Goal: Task Accomplishment & Management: Manage account settings

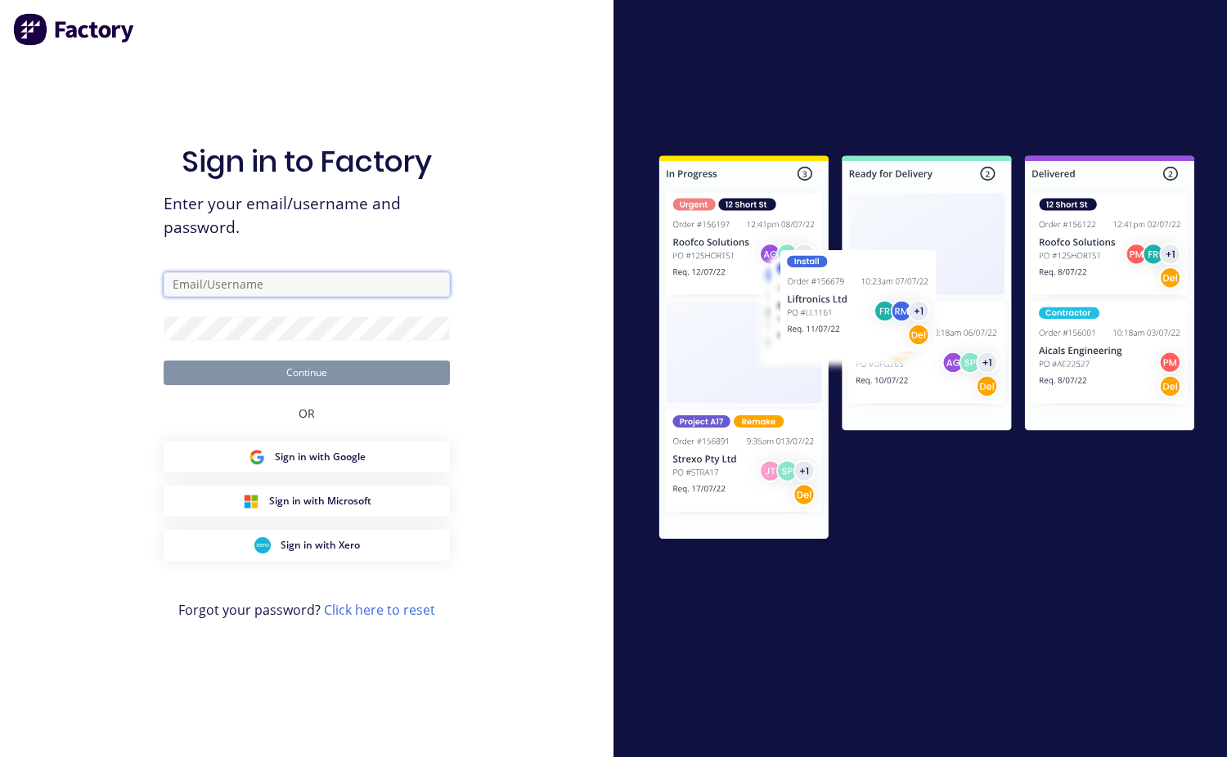
type input "[EMAIL_ADDRESS][DOMAIN_NAME]"
click at [330, 378] on button "Continue" at bounding box center [307, 373] width 286 height 25
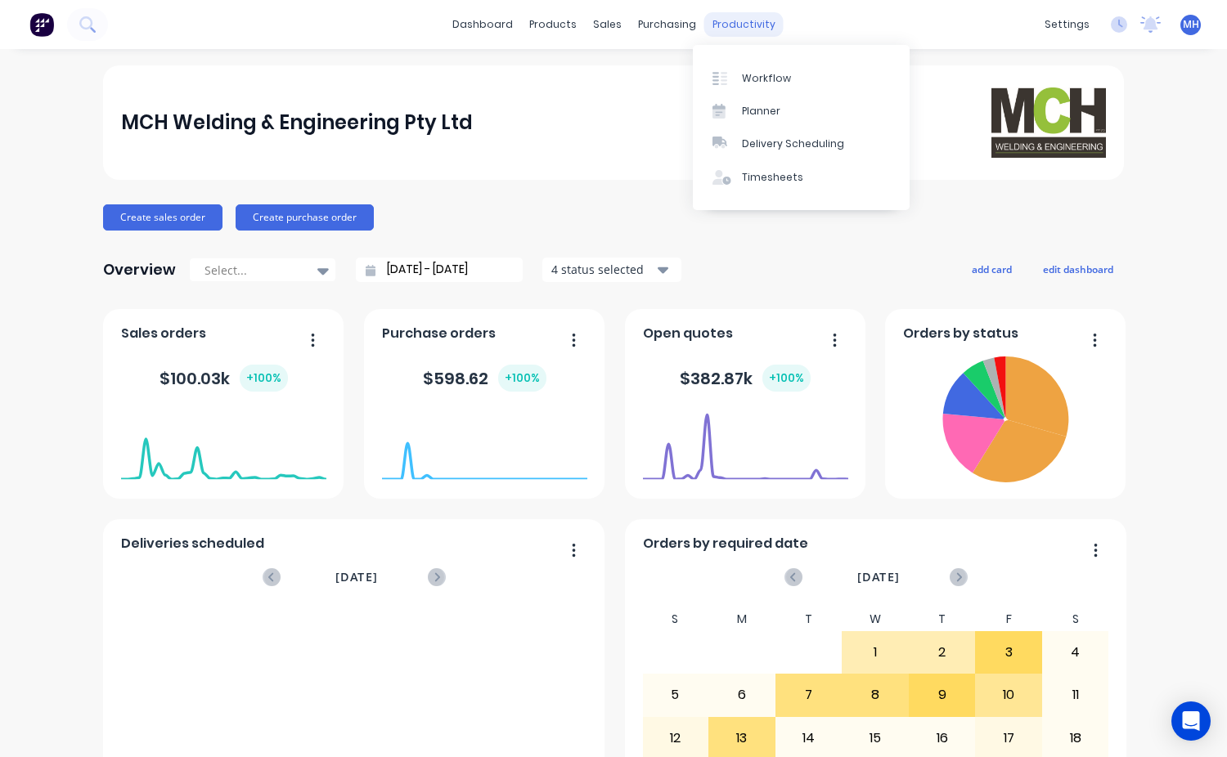
click at [739, 20] on div "productivity" at bounding box center [743, 24] width 79 height 25
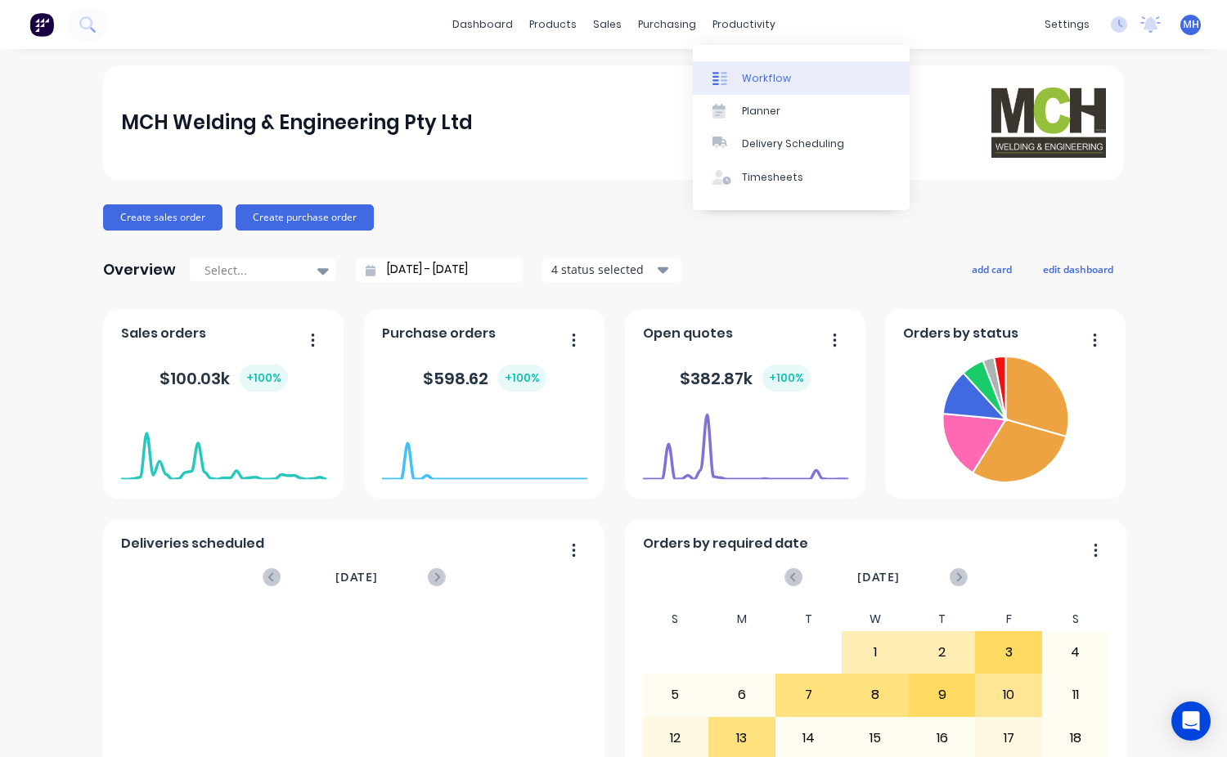
click at [766, 74] on div "Workflow" at bounding box center [766, 78] width 49 height 15
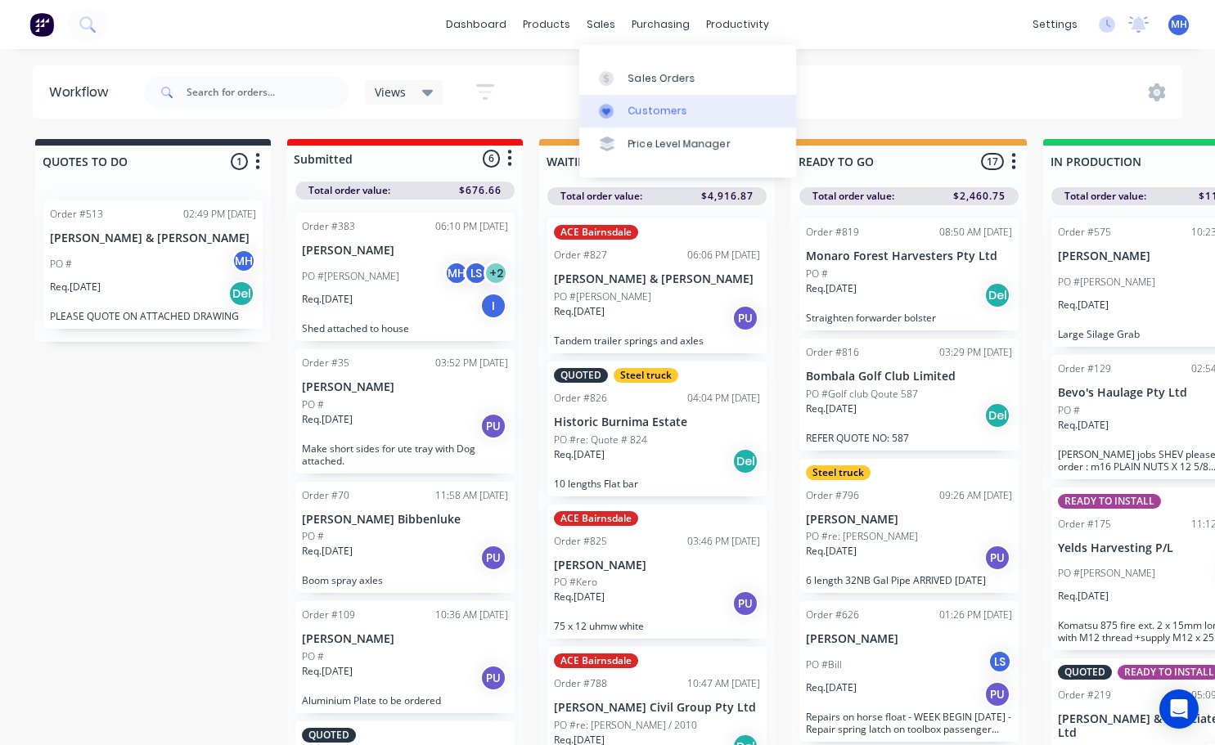
click at [648, 116] on div "Customers" at bounding box center [657, 111] width 59 height 15
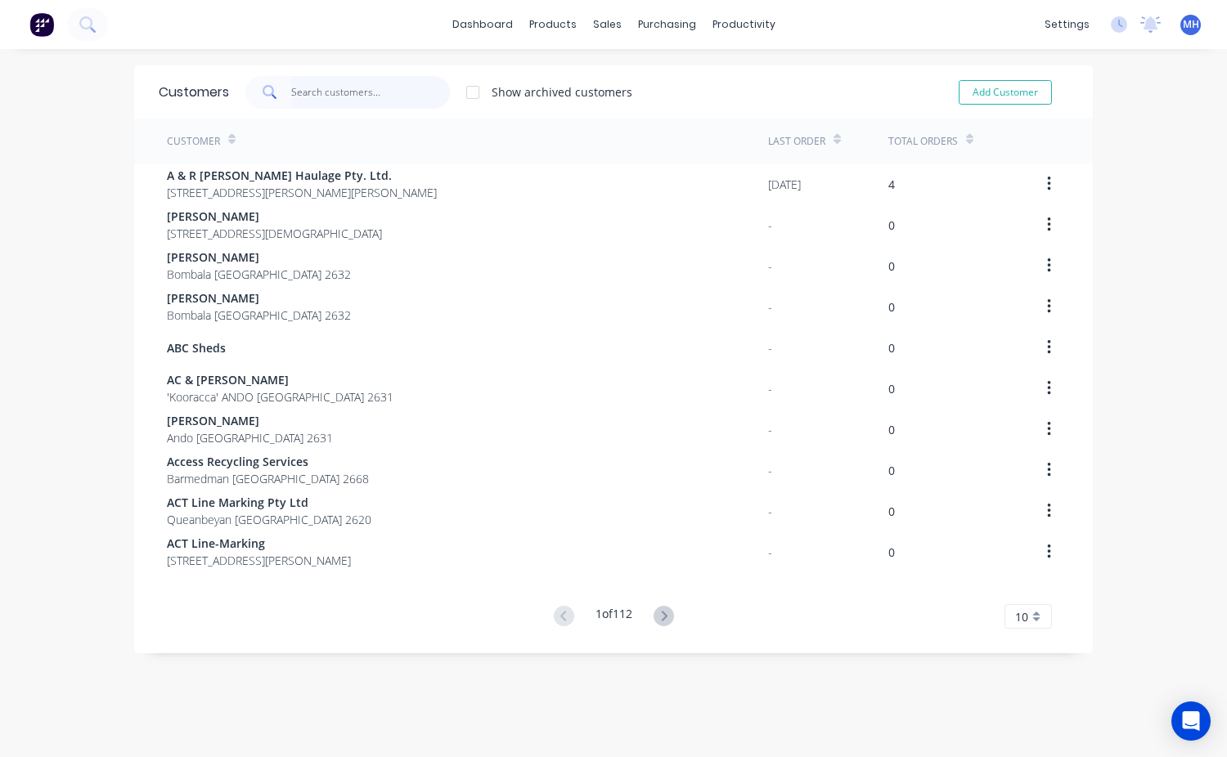
click at [344, 93] on input "text" at bounding box center [370, 92] width 159 height 33
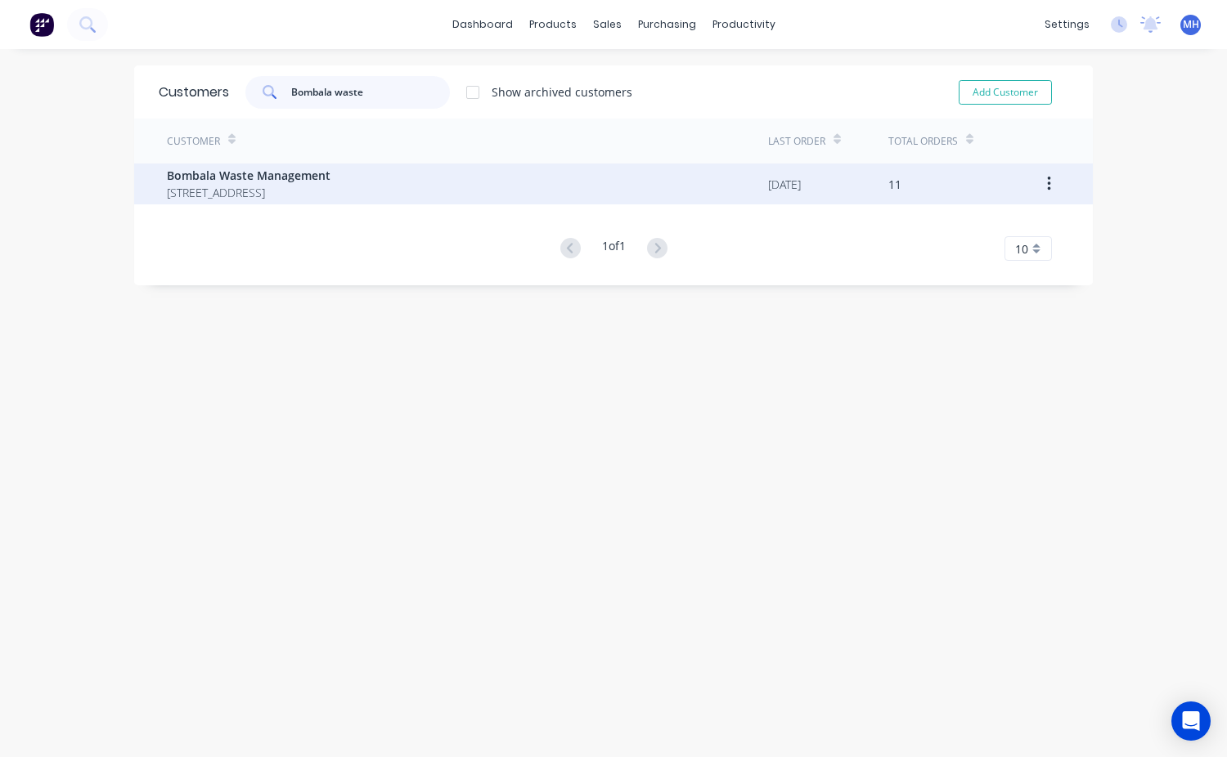
type input "Bombala waste"
click at [215, 190] on span "[STREET_ADDRESS]" at bounding box center [249, 192] width 164 height 17
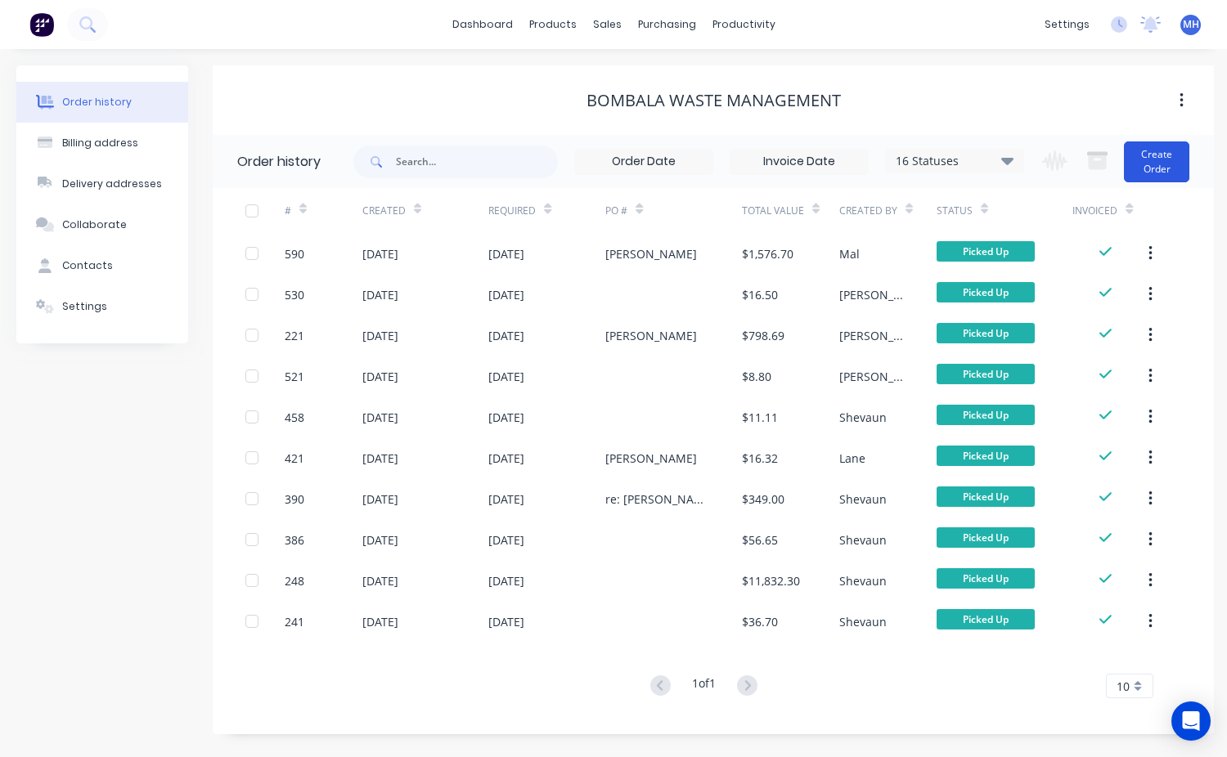
click at [1168, 162] on button "Create Order" at bounding box center [1156, 161] width 65 height 41
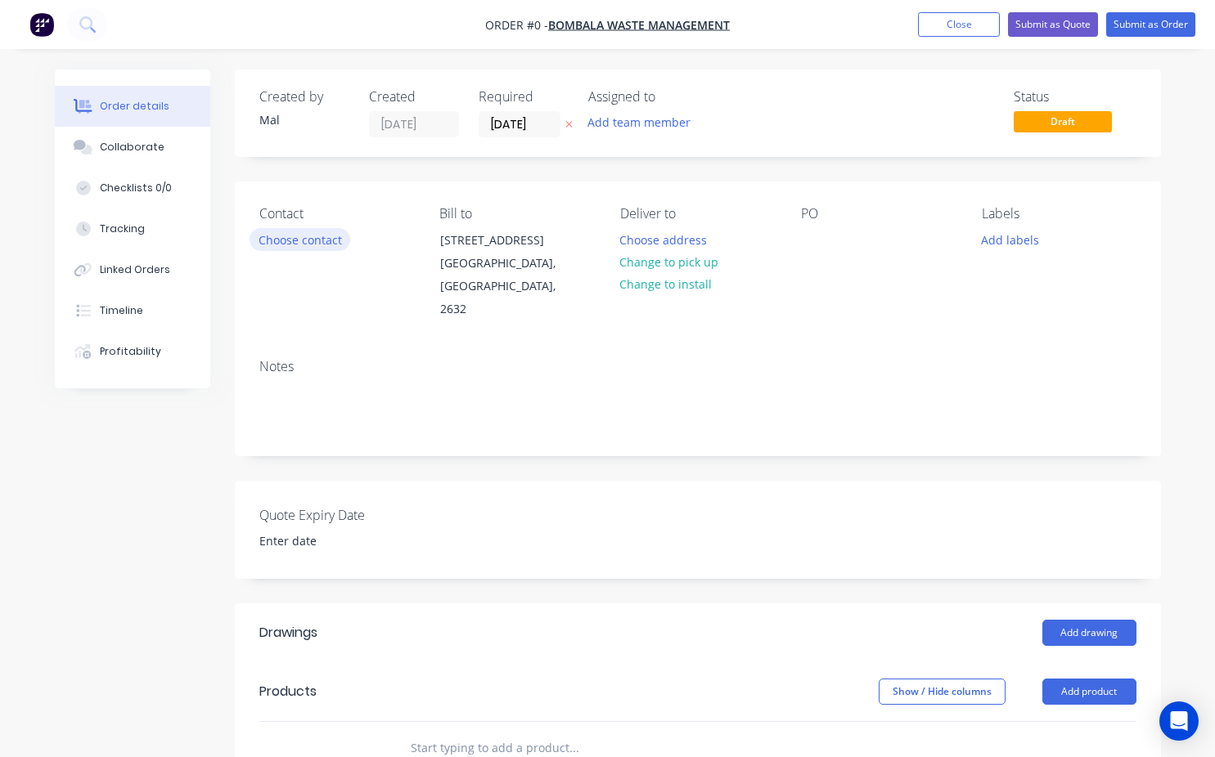
click at [308, 245] on button "Choose contact" at bounding box center [299, 239] width 101 height 22
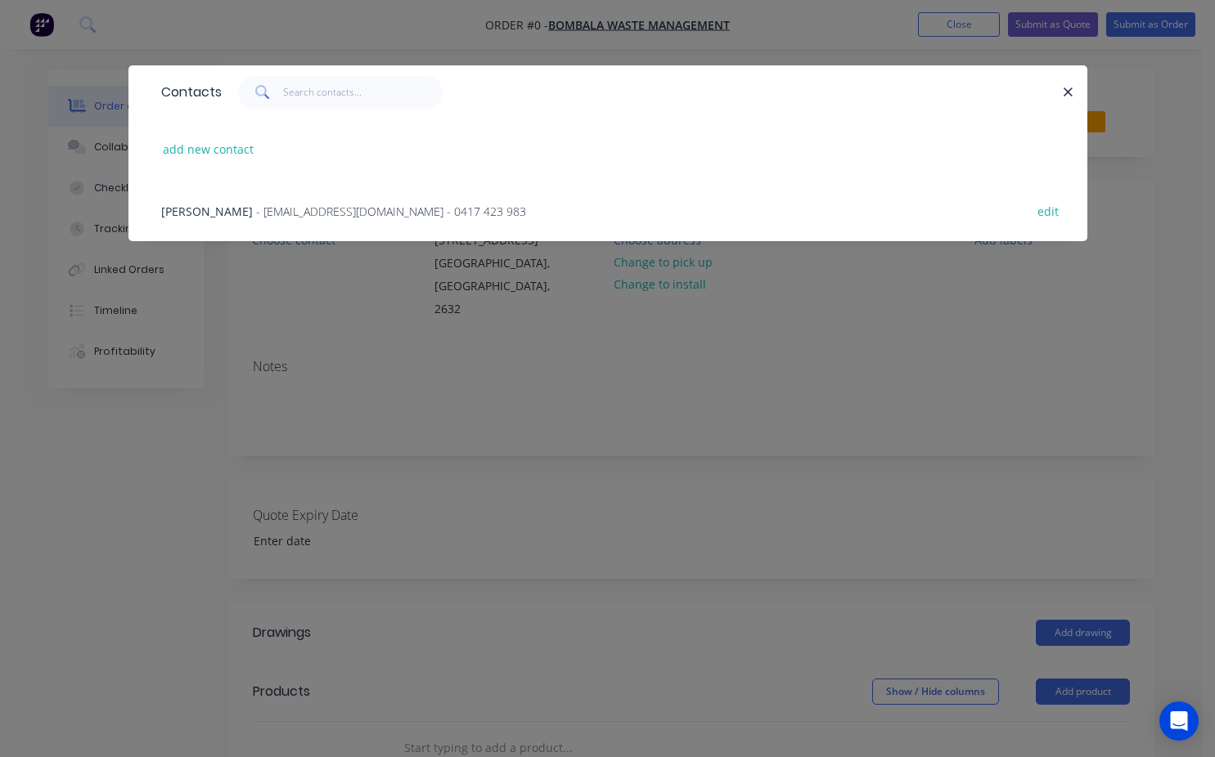
click at [208, 212] on span "[PERSON_NAME]" at bounding box center [207, 212] width 92 height 16
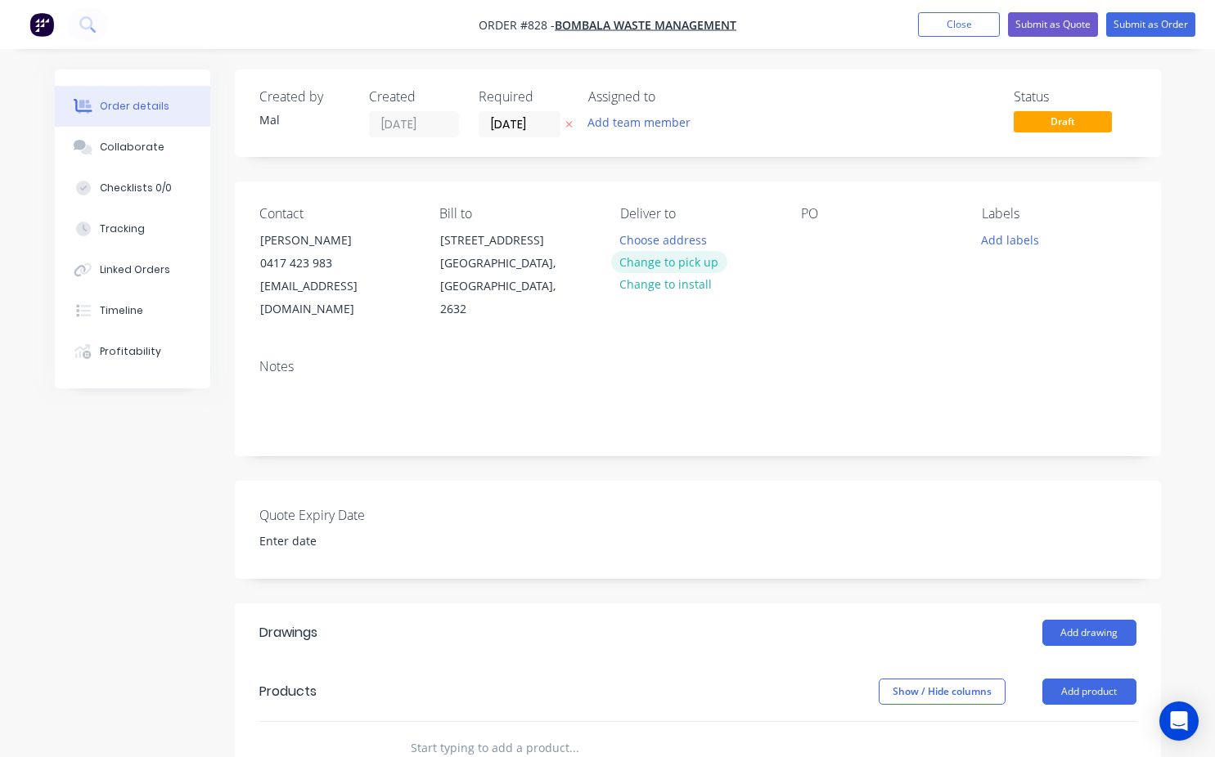
click at [686, 265] on button "Change to pick up" at bounding box center [669, 262] width 116 height 22
click at [811, 243] on div at bounding box center [814, 240] width 26 height 24
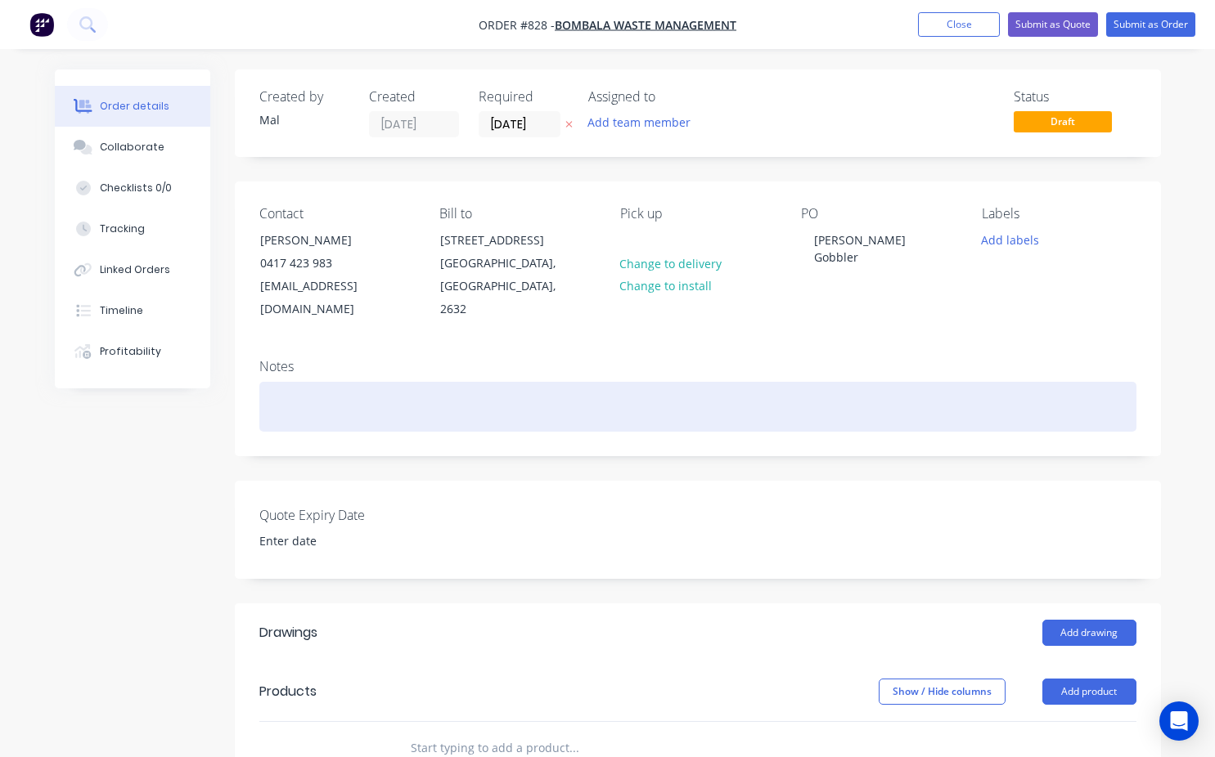
click at [413, 402] on div at bounding box center [697, 407] width 877 height 50
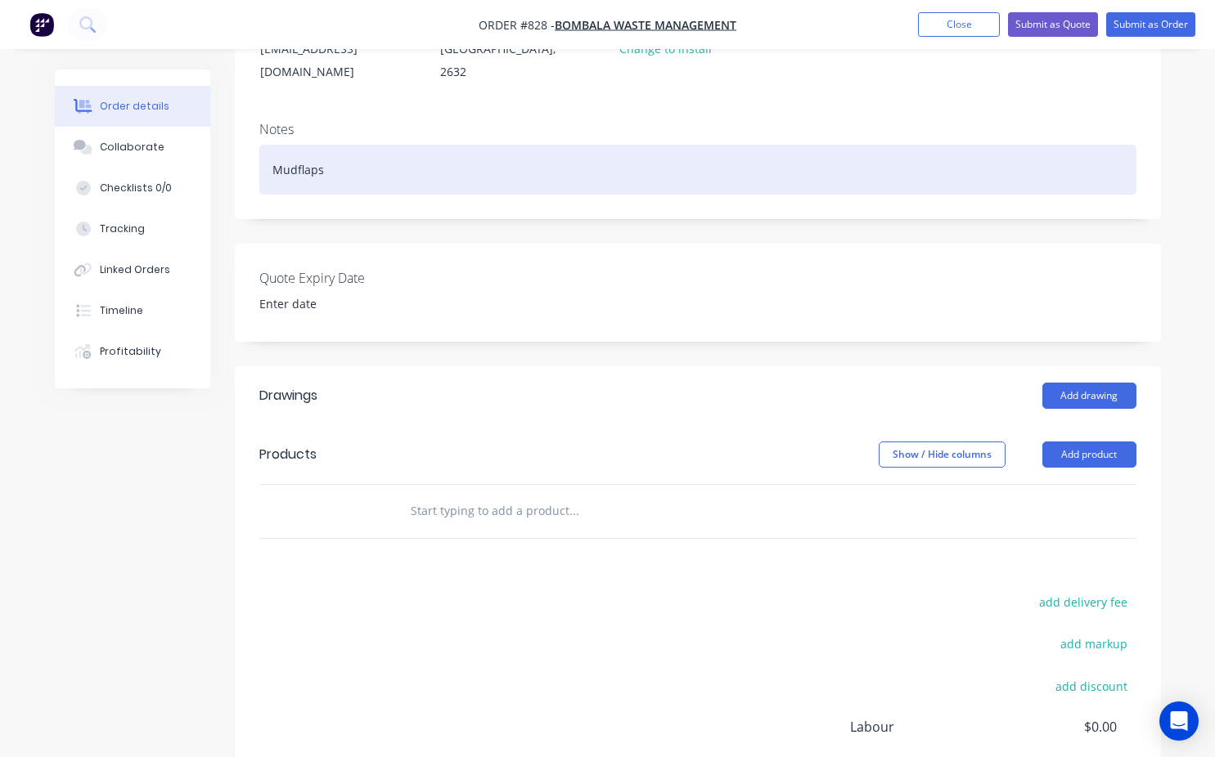
scroll to position [245, 0]
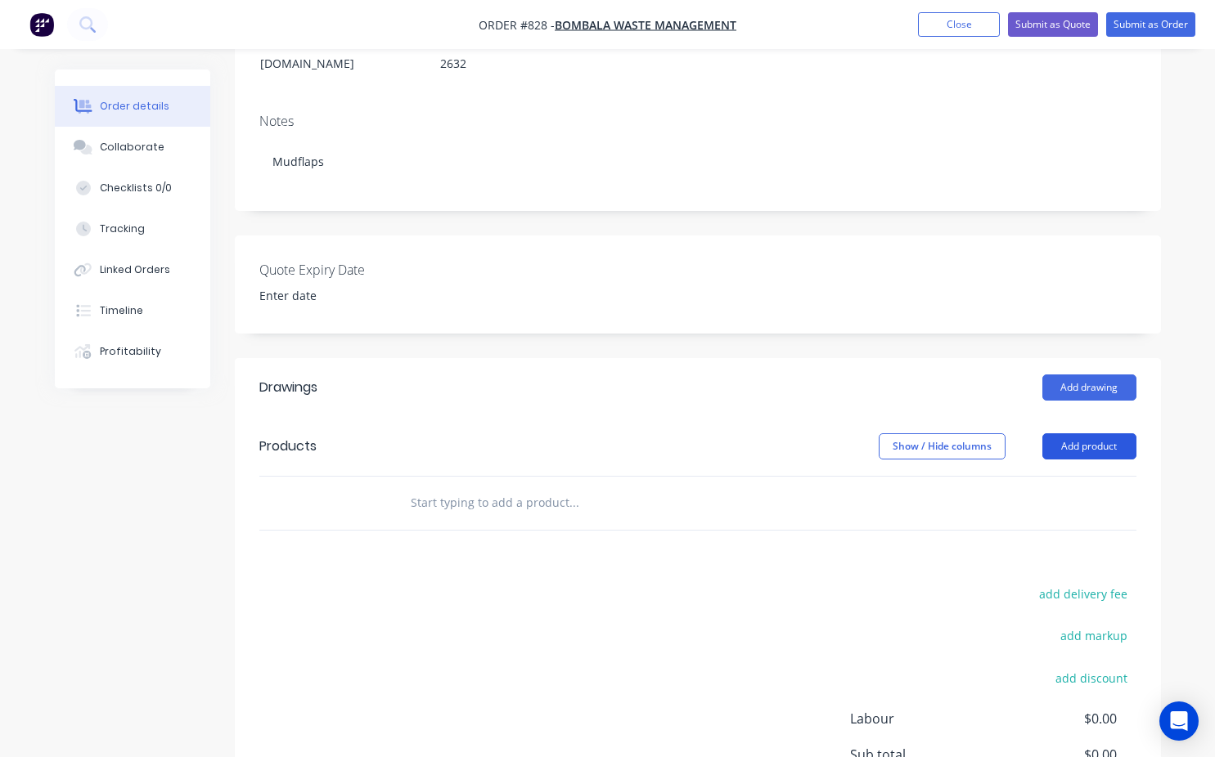
click at [1087, 433] on button "Add product" at bounding box center [1089, 446] width 94 height 26
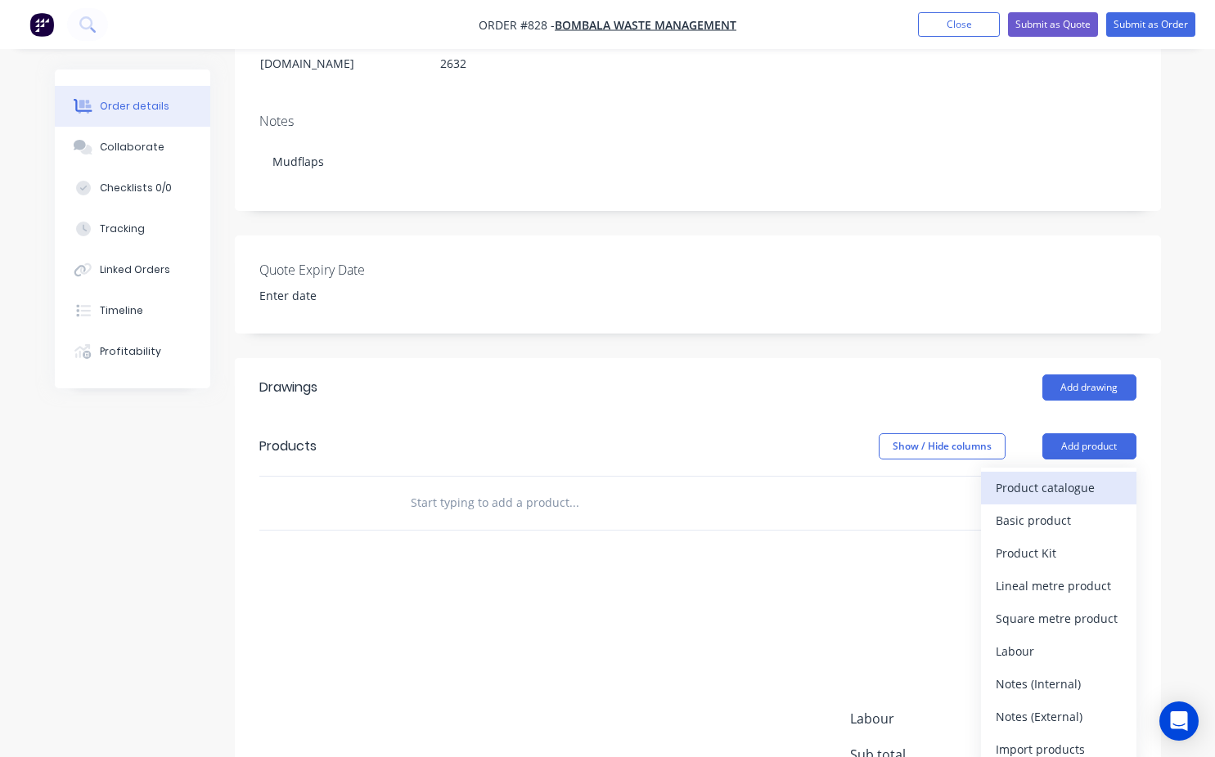
click at [1048, 476] on div "Product catalogue" at bounding box center [1058, 488] width 126 height 24
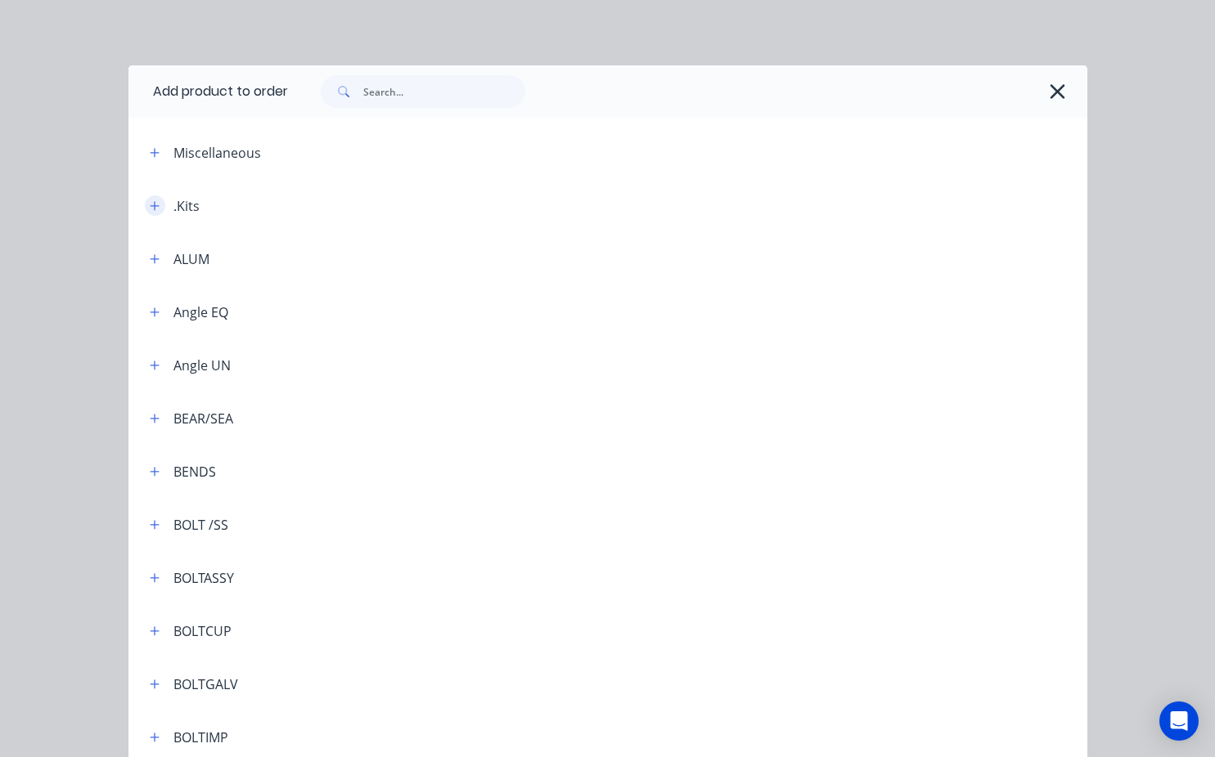
click at [156, 206] on button "button" at bounding box center [155, 205] width 20 height 20
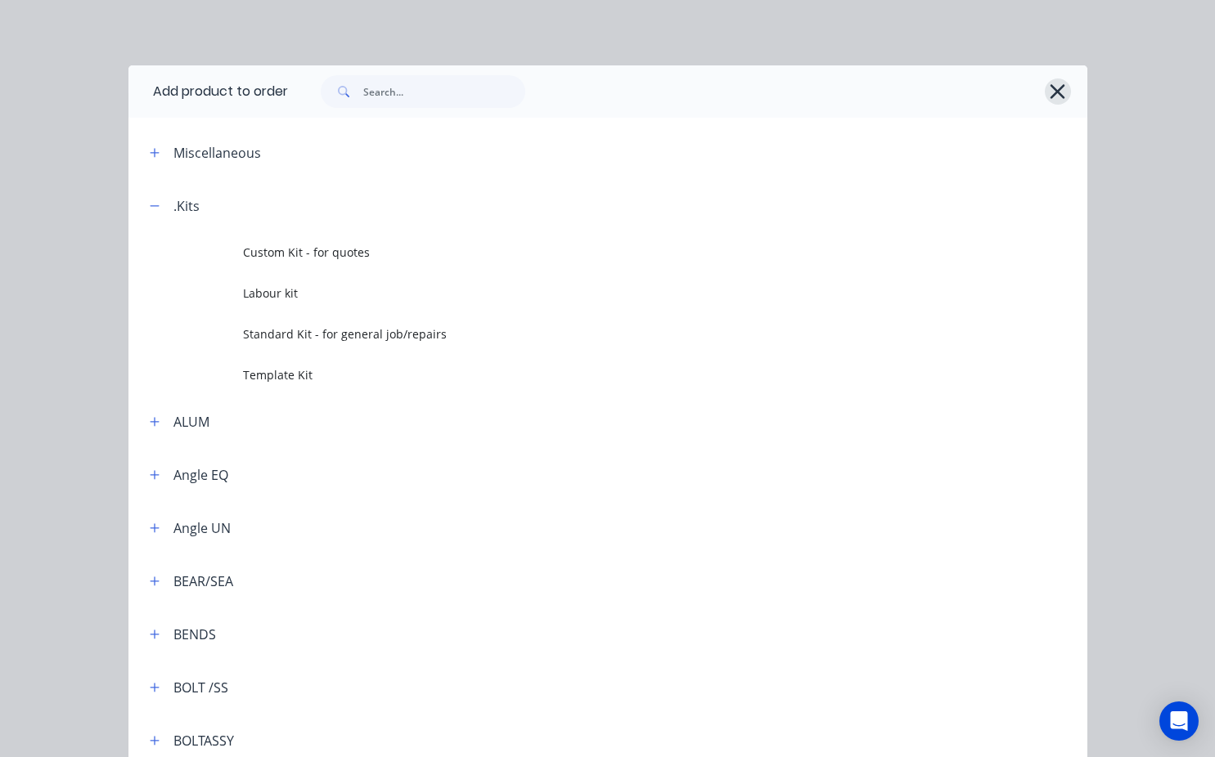
click at [1050, 87] on icon "button" at bounding box center [1057, 91] width 15 height 15
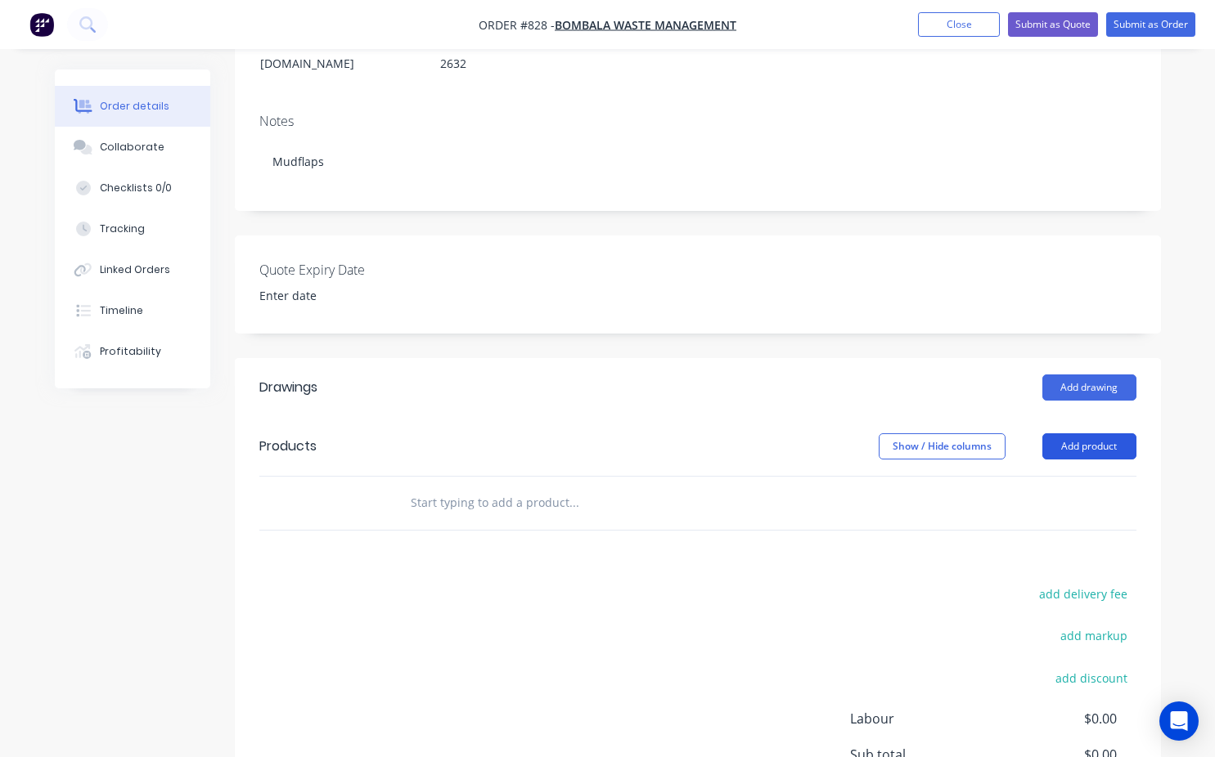
click at [1102, 433] on button "Add product" at bounding box center [1089, 446] width 94 height 26
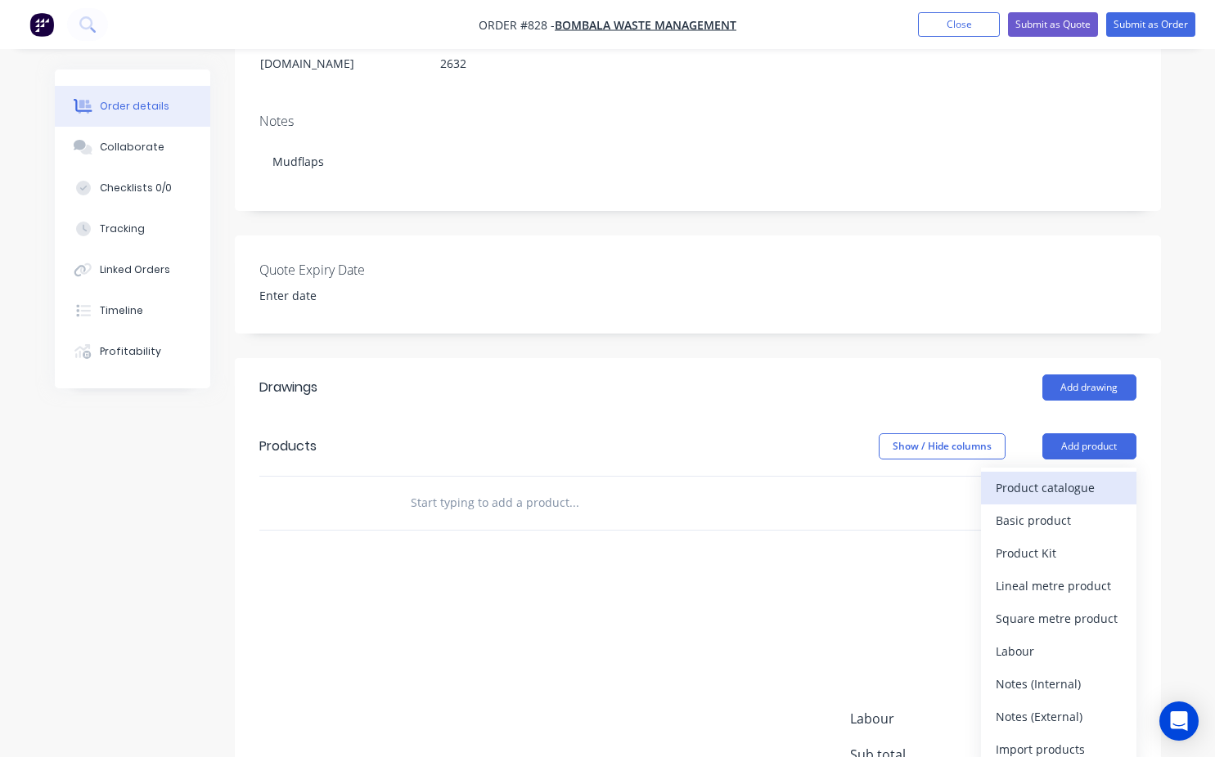
click at [1054, 476] on div "Product catalogue" at bounding box center [1058, 488] width 126 height 24
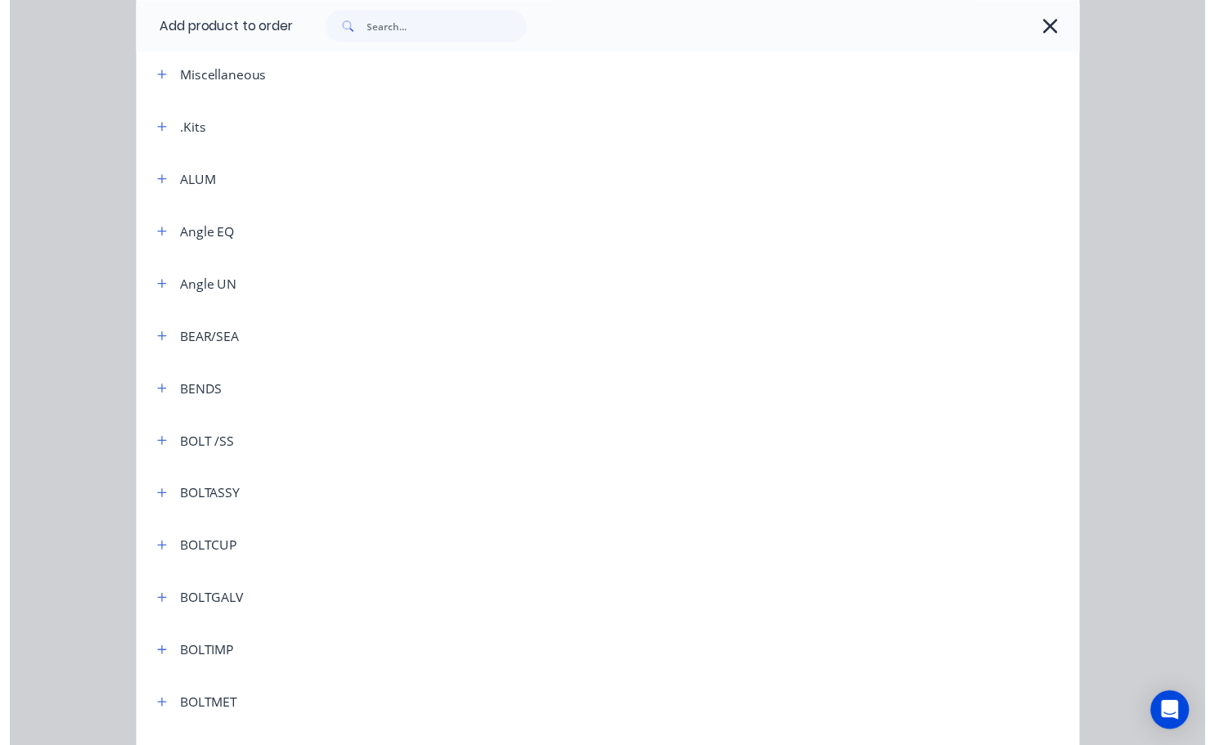
scroll to position [0, 0]
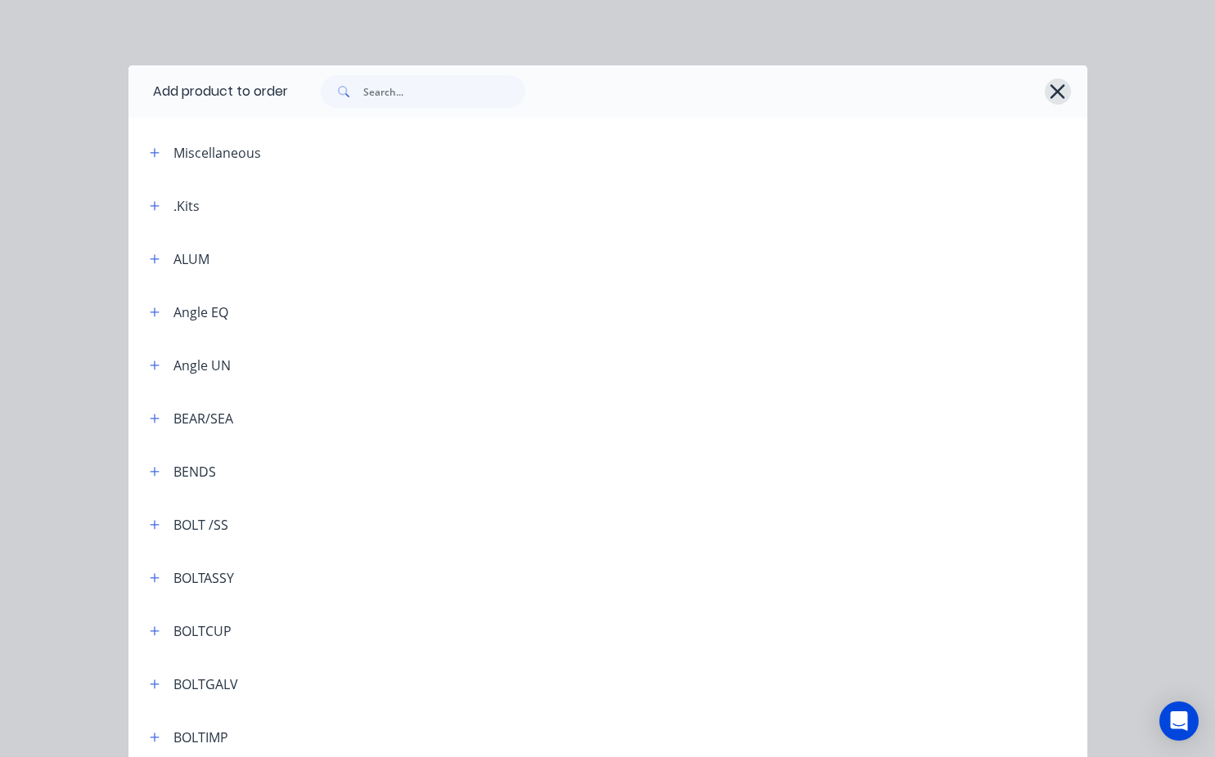
click at [1053, 91] on icon "button" at bounding box center [1057, 91] width 15 height 15
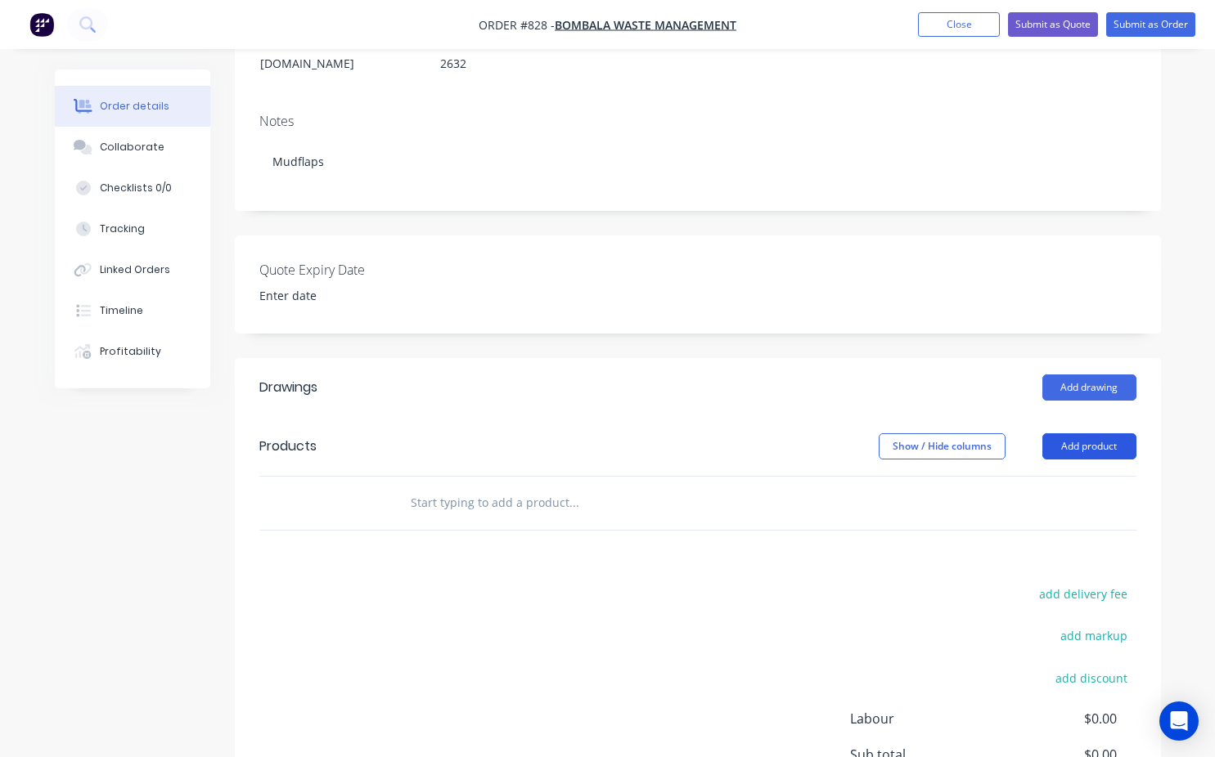
click at [1079, 433] on button "Add product" at bounding box center [1089, 446] width 94 height 26
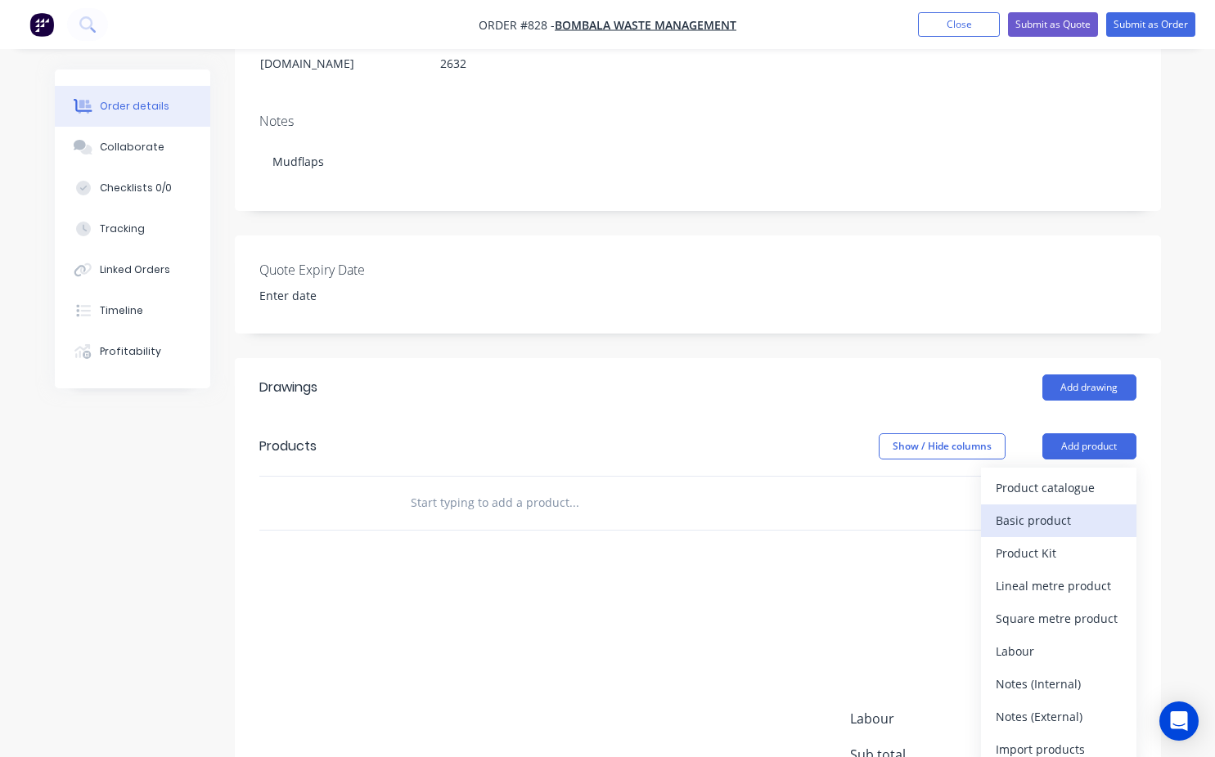
click at [1063, 509] on div "Basic product" at bounding box center [1058, 521] width 126 height 24
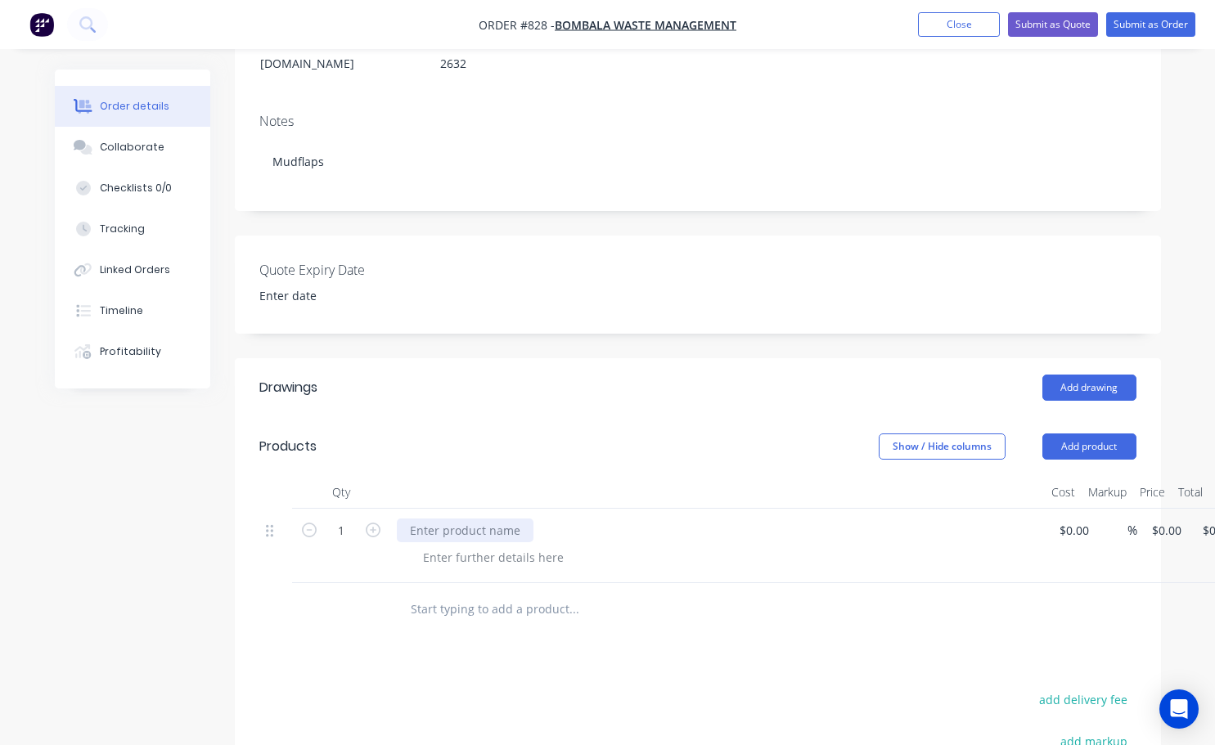
click at [419, 519] on div at bounding box center [465, 531] width 137 height 24
click at [370, 523] on icon "button" at bounding box center [373, 530] width 15 height 15
type input "2"
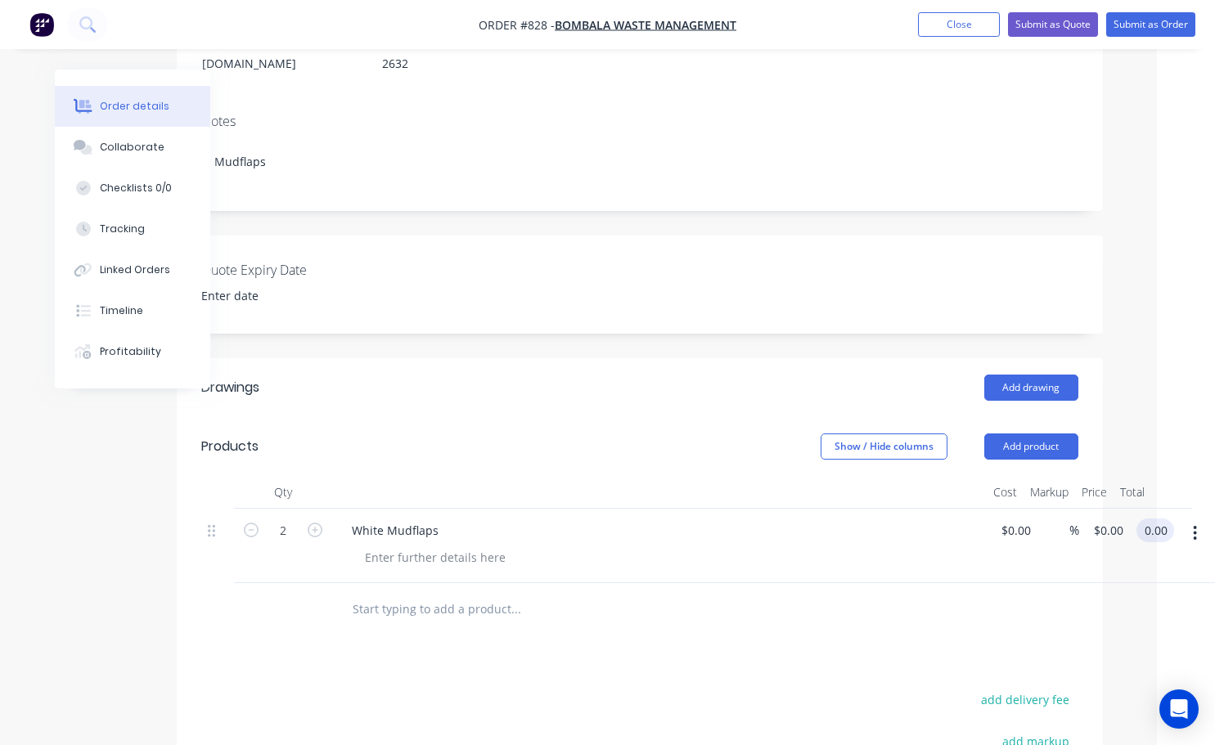
scroll to position [245, 58]
click at [1153, 519] on input "0.00" at bounding box center [1158, 531] width 31 height 24
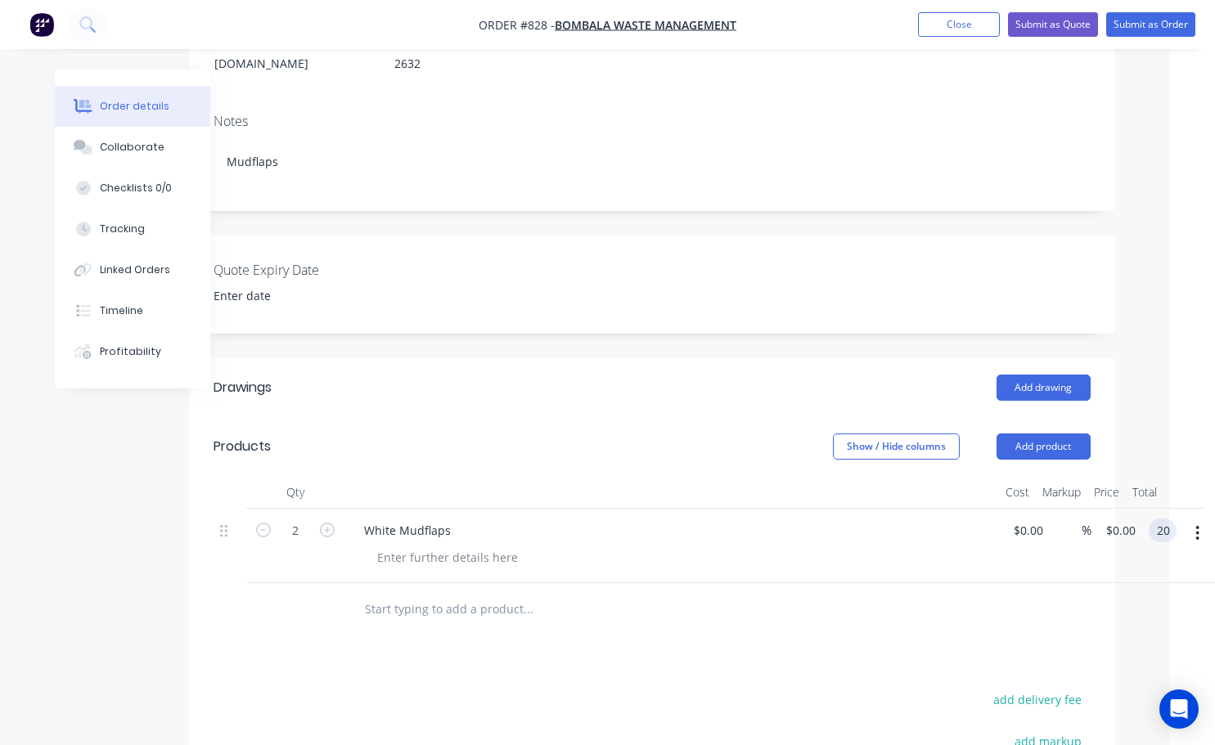
type input "20"
type input "$10.00"
type input "$20.00"
click at [1004, 589] on div at bounding box center [651, 609] width 877 height 53
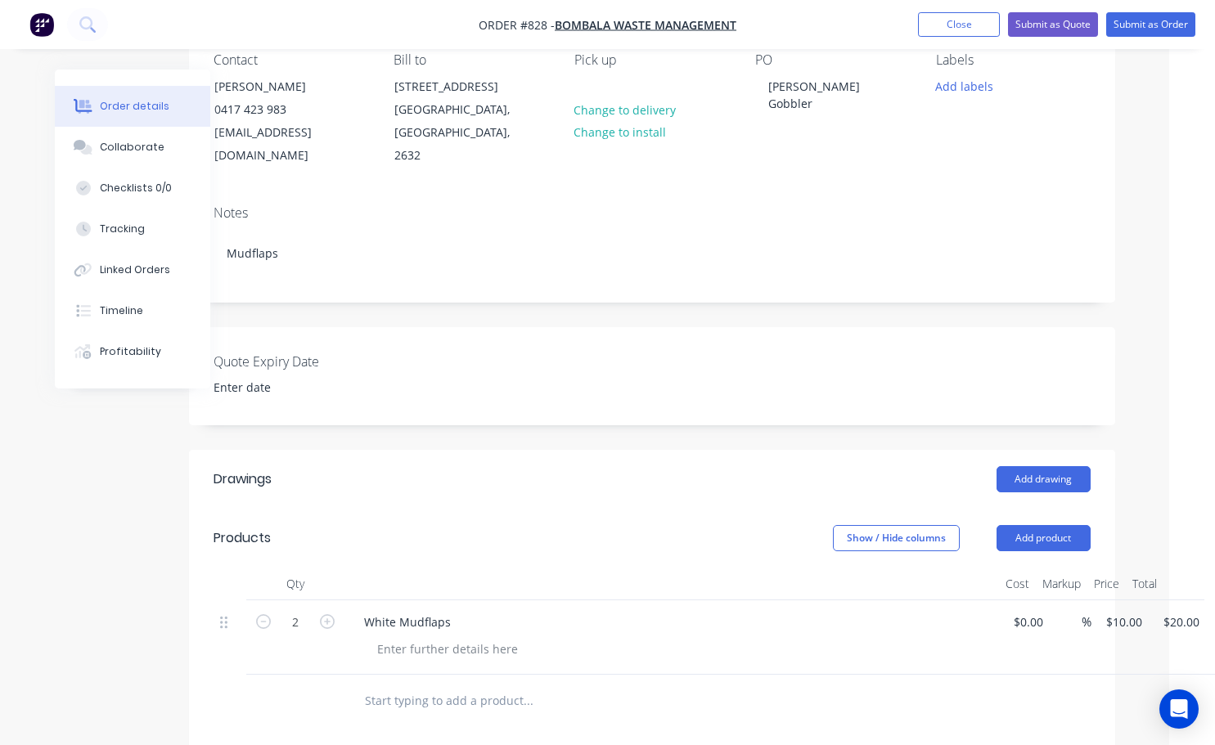
scroll to position [0, 46]
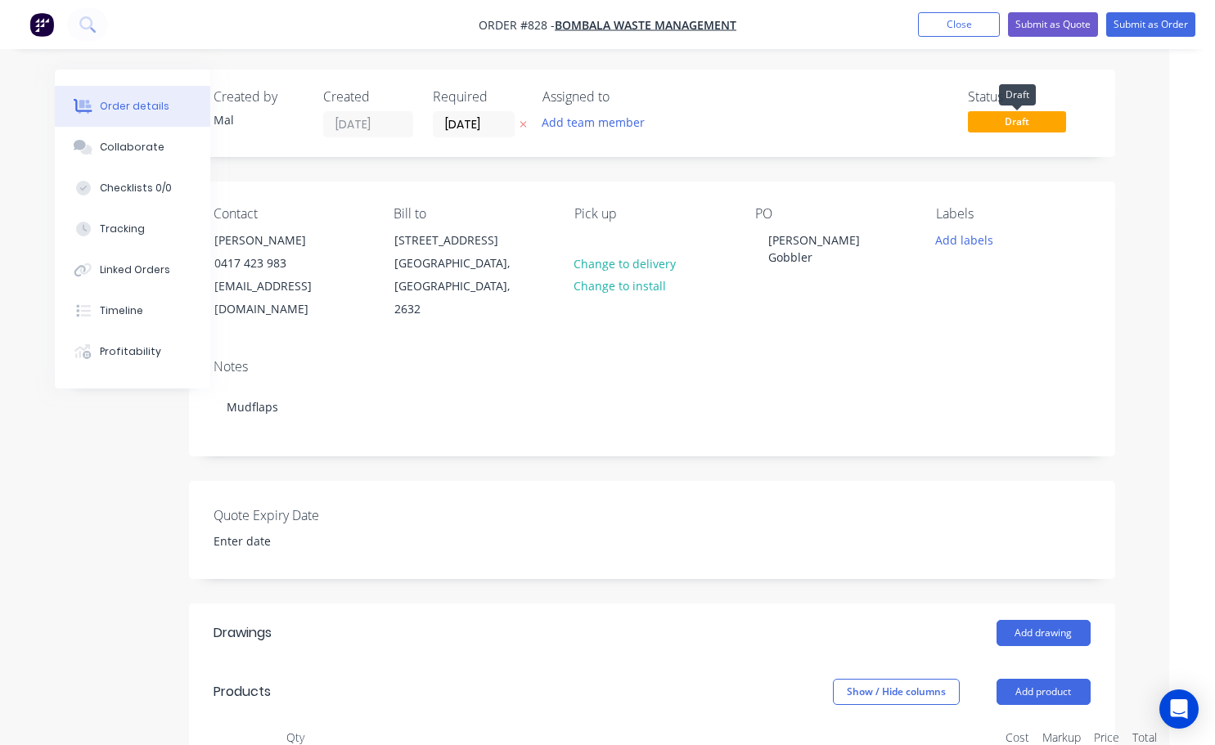
click at [1026, 119] on span "Draft" at bounding box center [1017, 121] width 98 height 20
click at [1025, 126] on span "Draft" at bounding box center [1017, 121] width 98 height 20
click at [995, 239] on button "Add labels" at bounding box center [964, 239] width 75 height 22
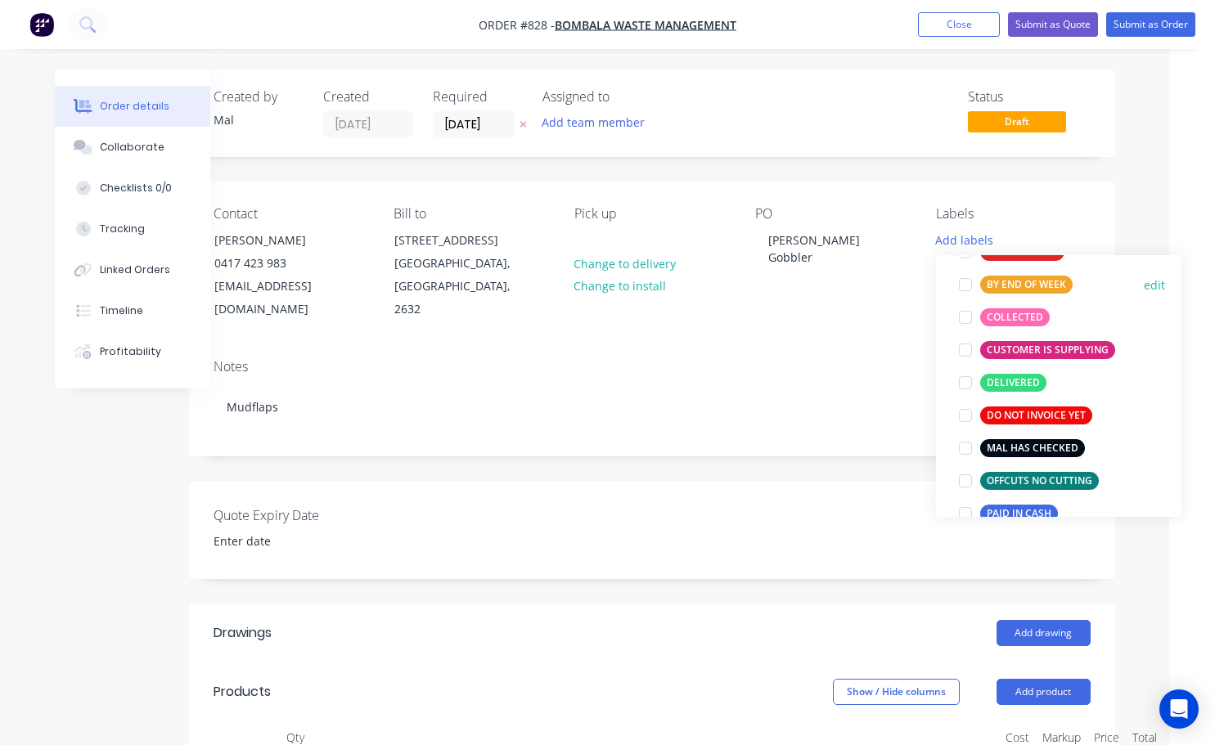
scroll to position [164, 0]
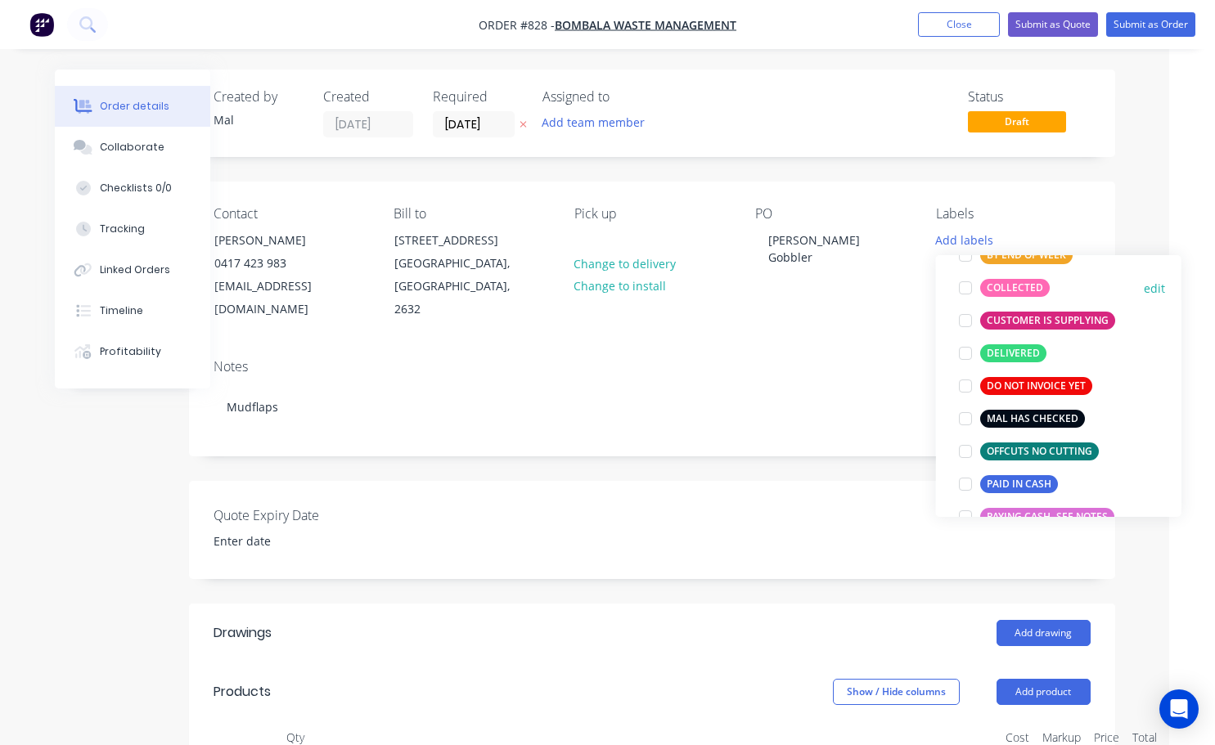
click at [959, 292] on div at bounding box center [965, 288] width 33 height 33
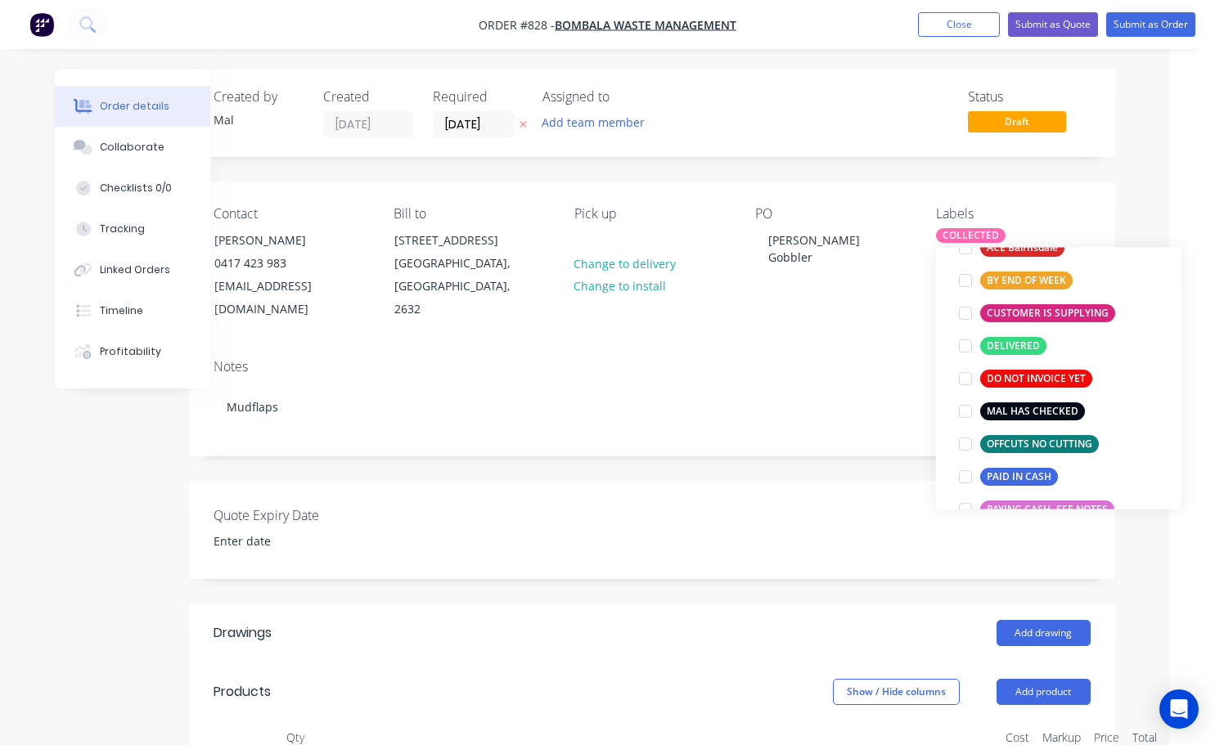
scroll to position [98, 0]
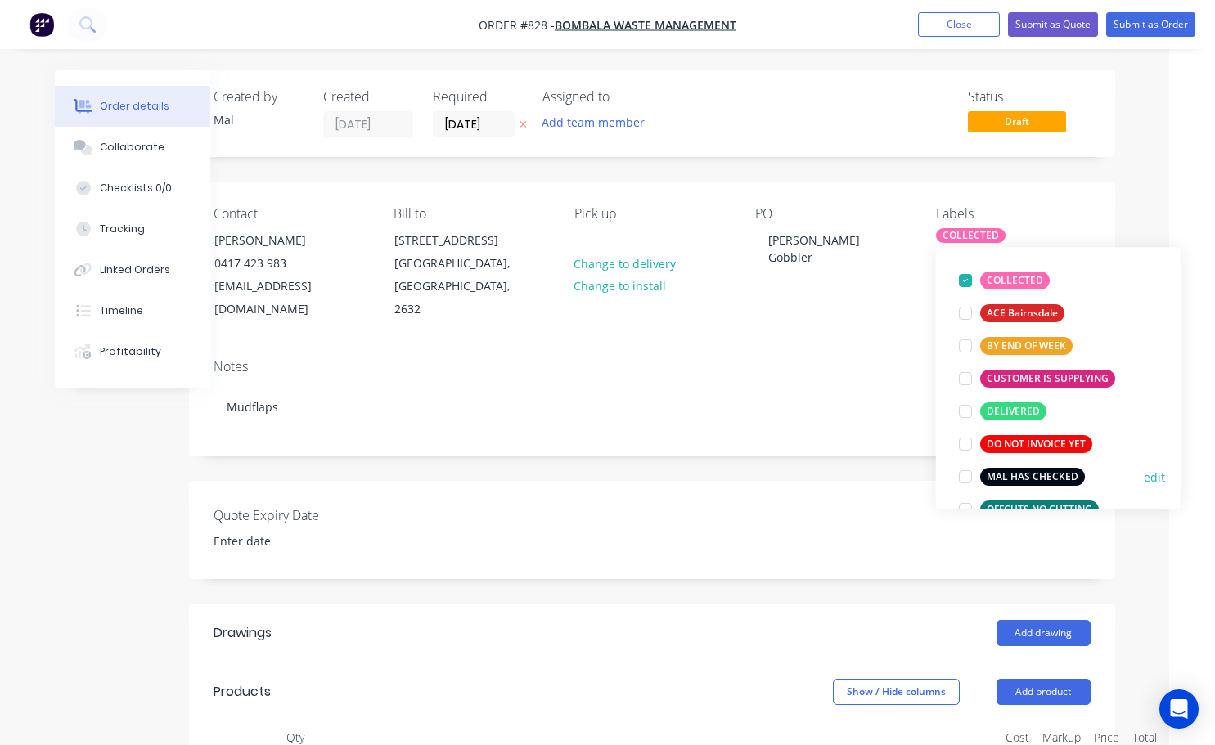
click at [970, 477] on div at bounding box center [965, 476] width 33 height 33
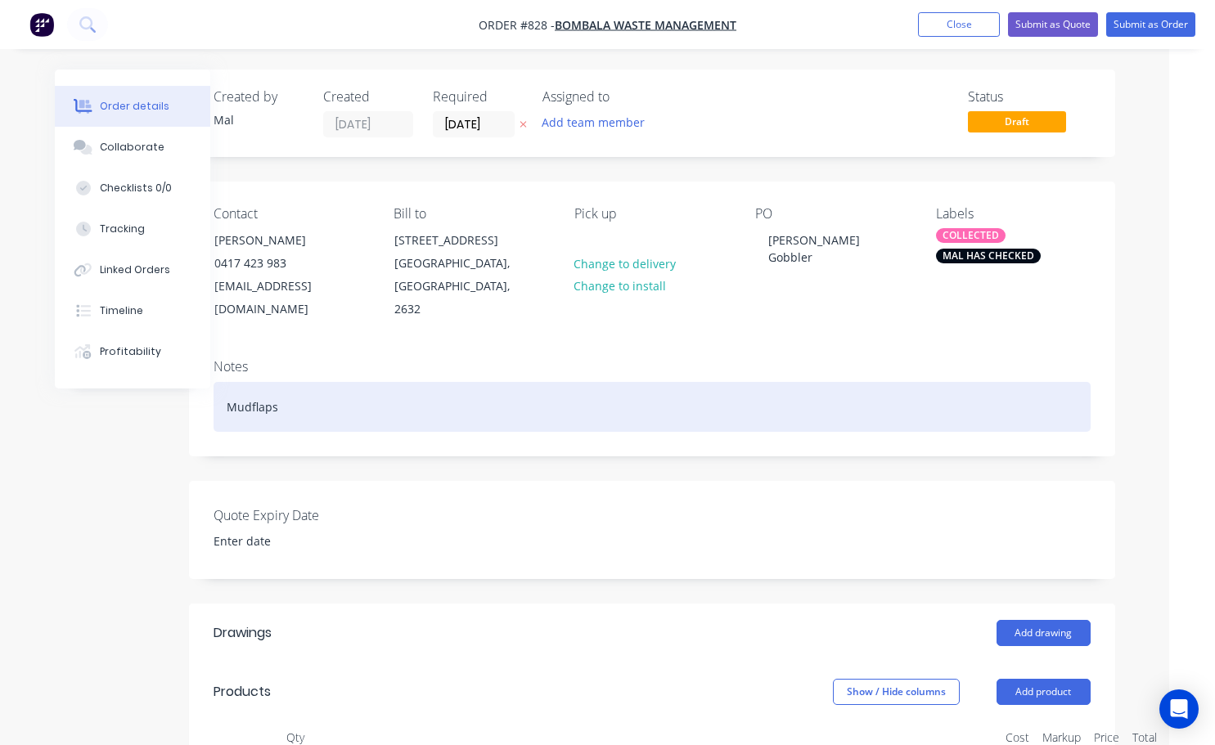
click at [892, 382] on div "Mudflaps" at bounding box center [651, 407] width 877 height 50
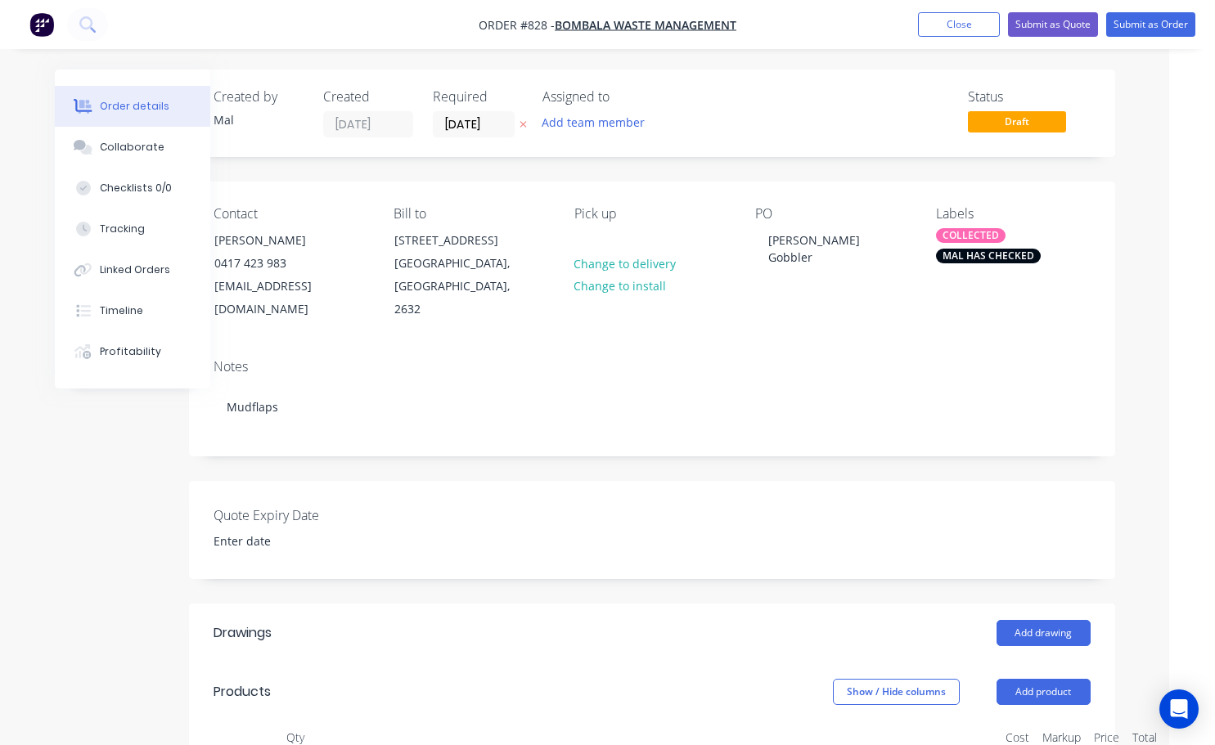
click at [1022, 119] on span "Draft" at bounding box center [1017, 121] width 98 height 20
click at [1123, 21] on button "Submit as Order" at bounding box center [1150, 24] width 89 height 25
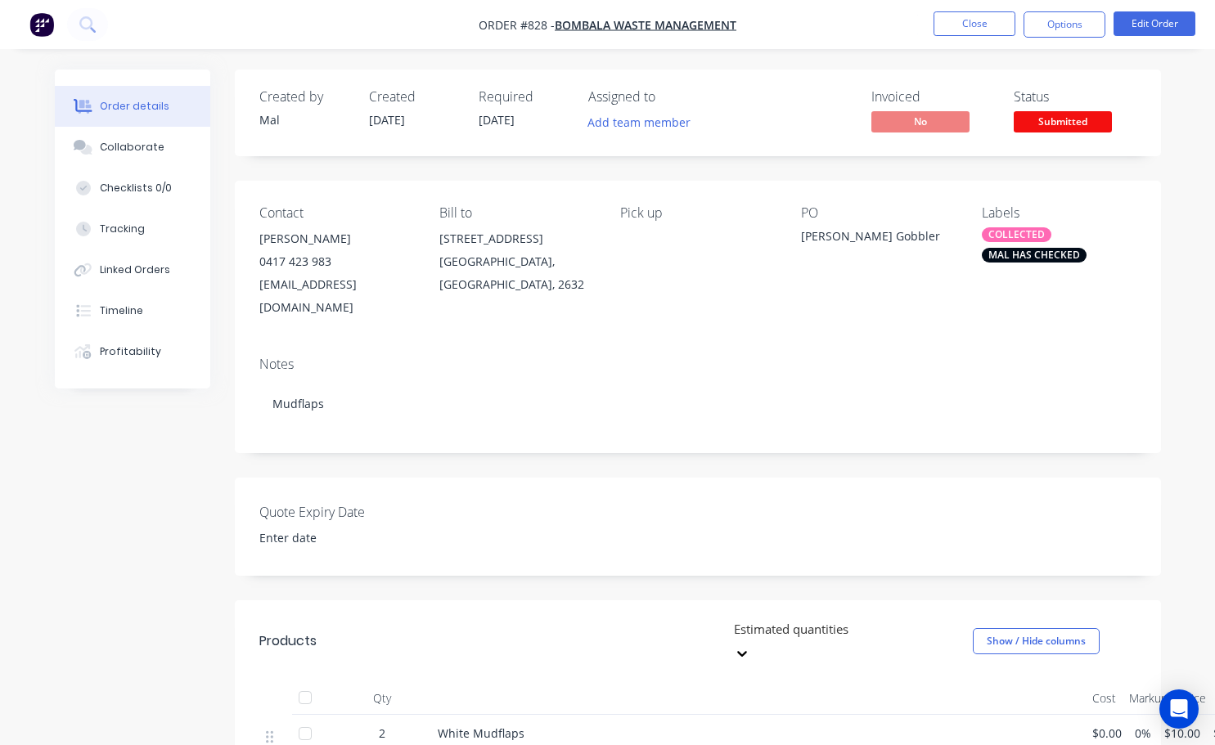
click at [1071, 115] on span "Submitted" at bounding box center [1062, 121] width 98 height 20
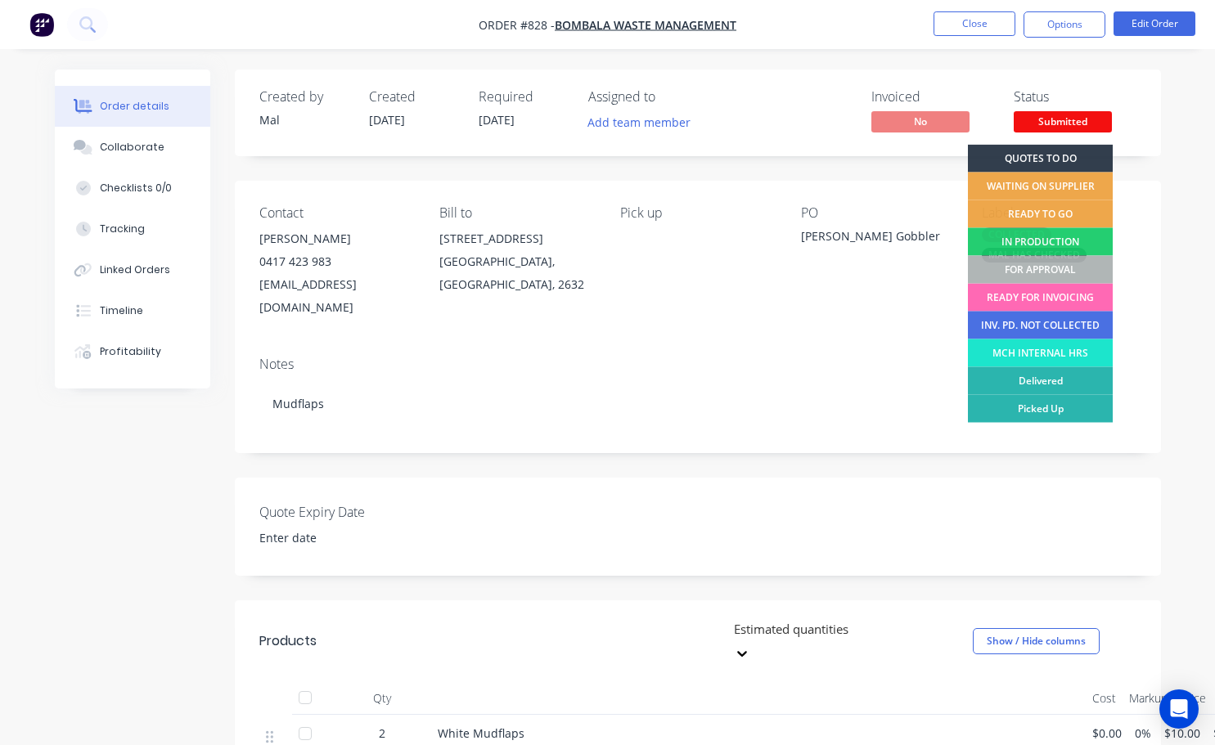
click at [1037, 302] on div "READY FOR INVOICING" at bounding box center [1040, 298] width 145 height 28
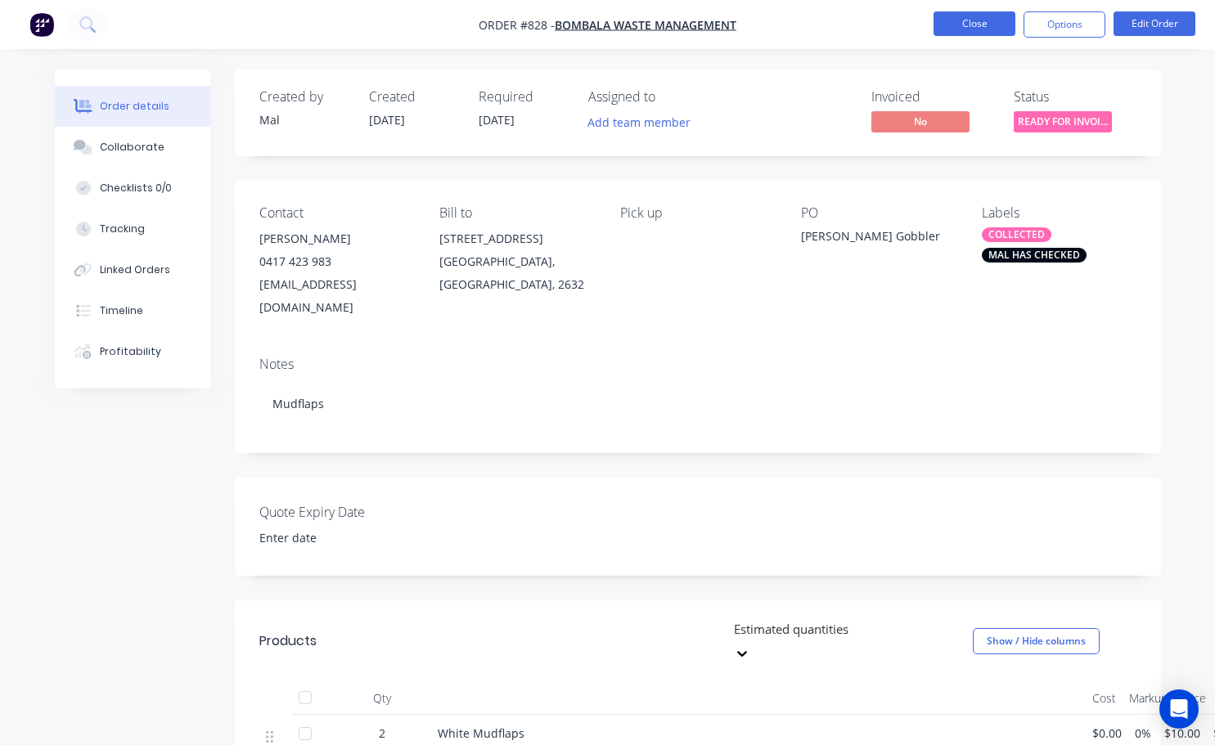
click at [990, 34] on button "Close" at bounding box center [974, 23] width 82 height 25
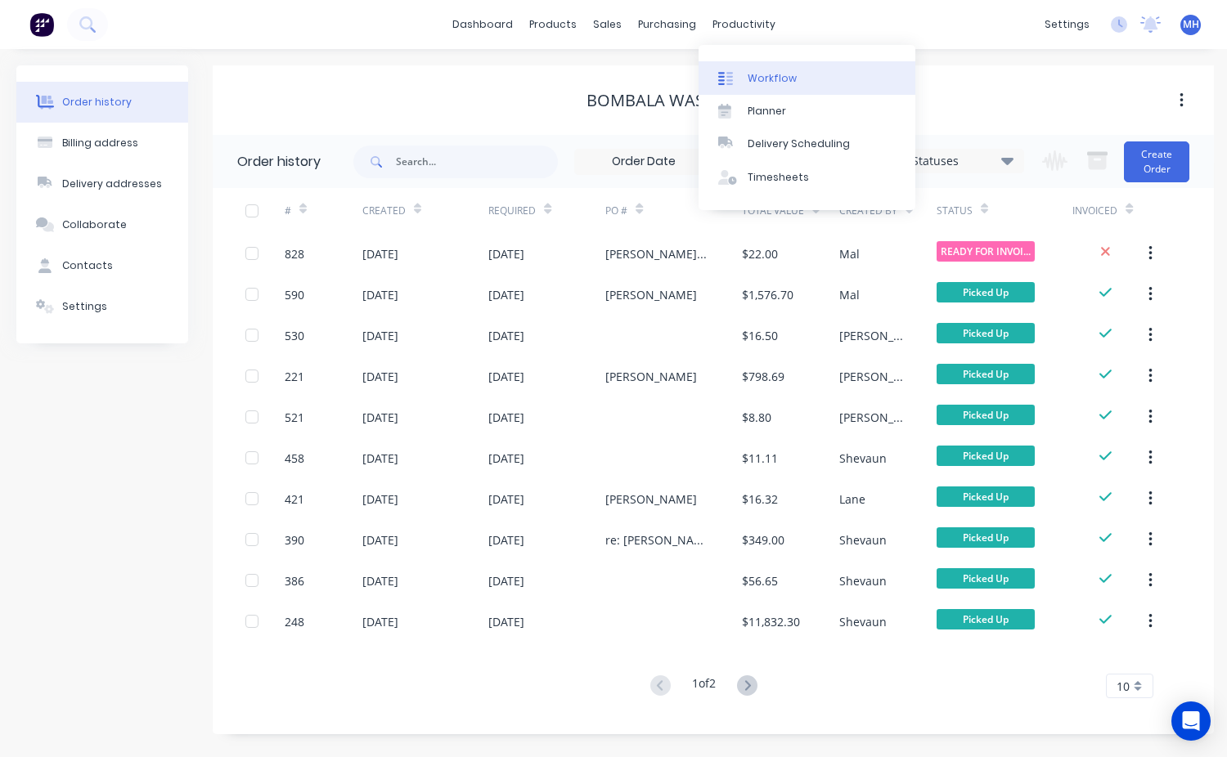
click at [780, 81] on div "Workflow" at bounding box center [772, 78] width 49 height 15
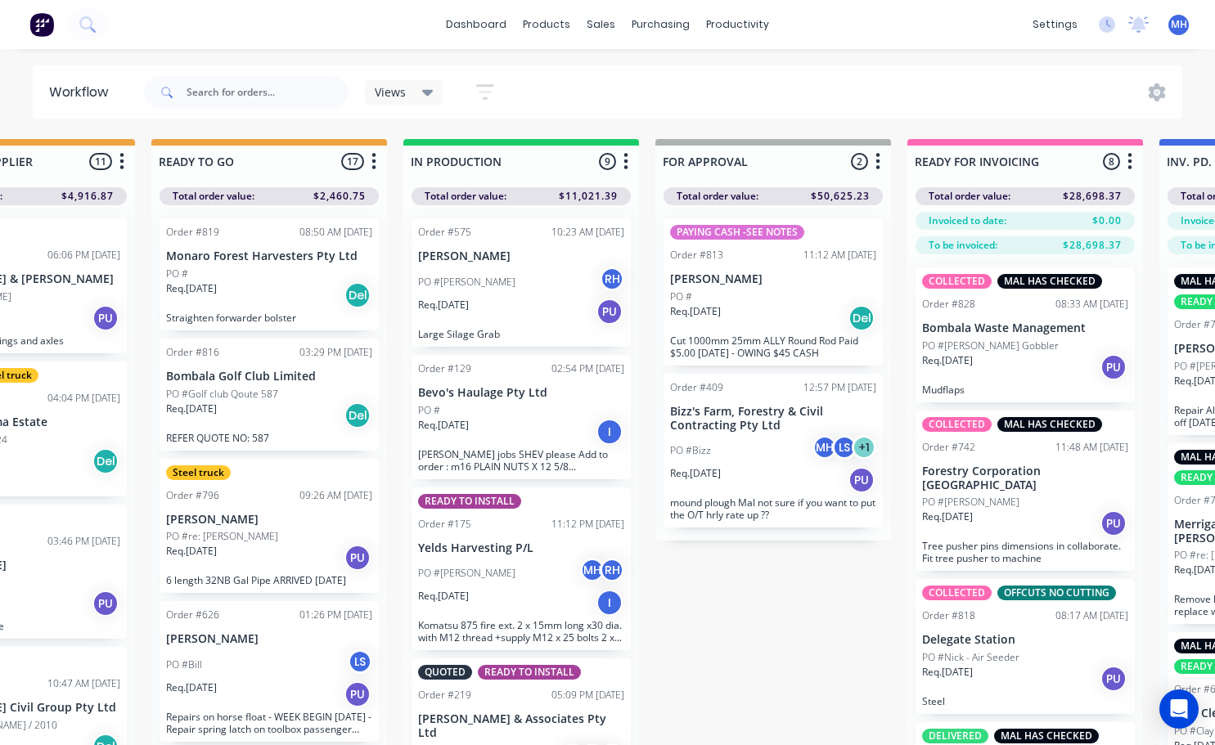
scroll to position [0, 612]
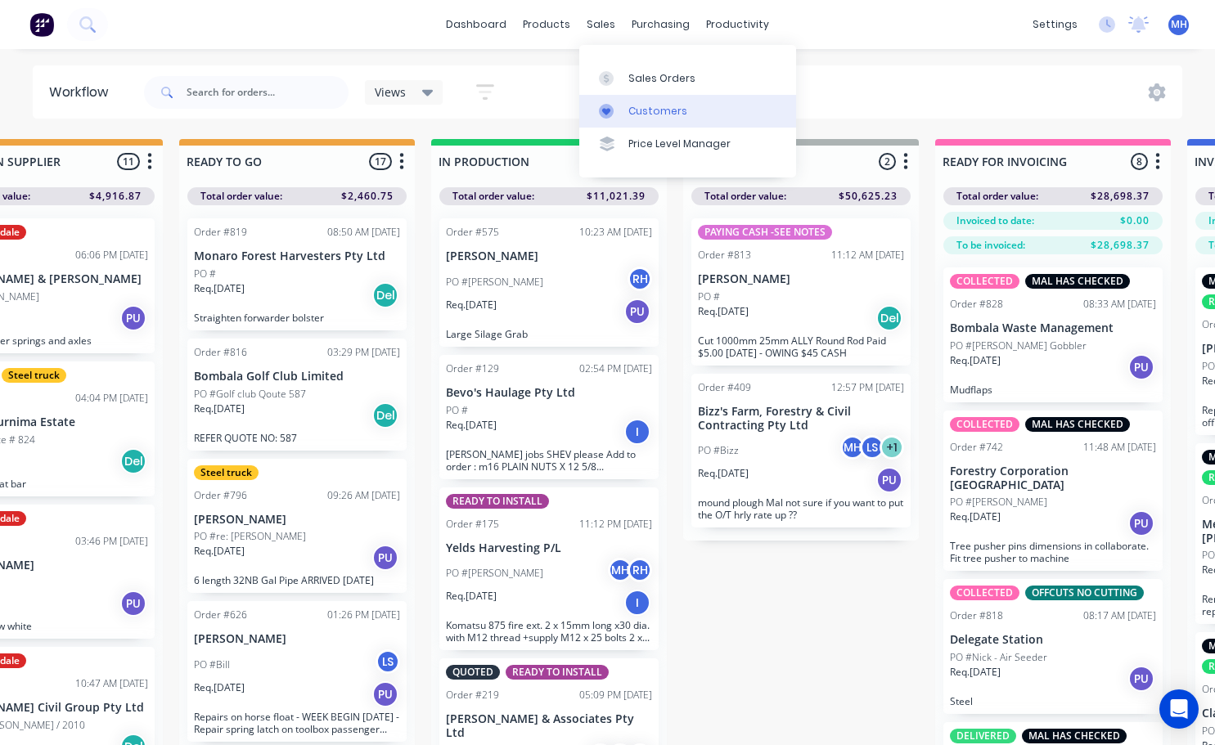
click at [667, 123] on link "Customers" at bounding box center [687, 111] width 217 height 33
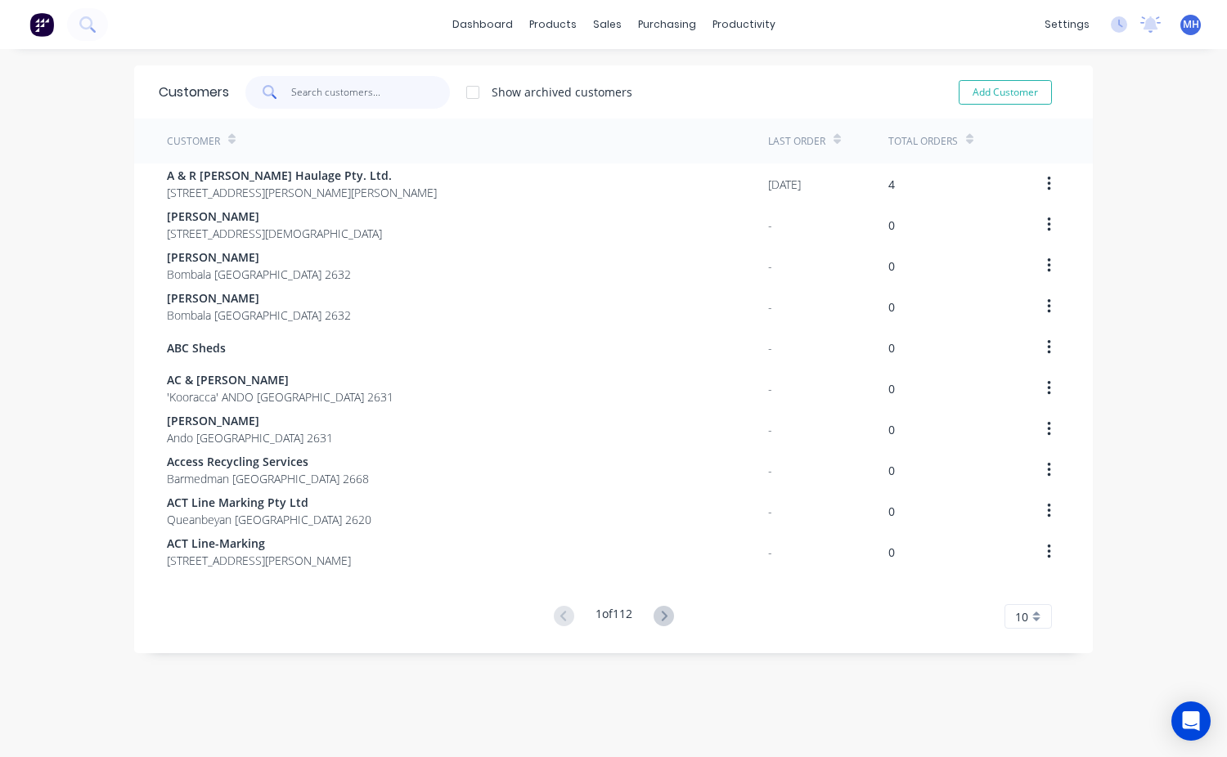
drag, startPoint x: 341, startPoint y: 89, endPoint x: 351, endPoint y: 101, distance: 15.1
click at [341, 89] on input "text" at bounding box center [370, 92] width 159 height 33
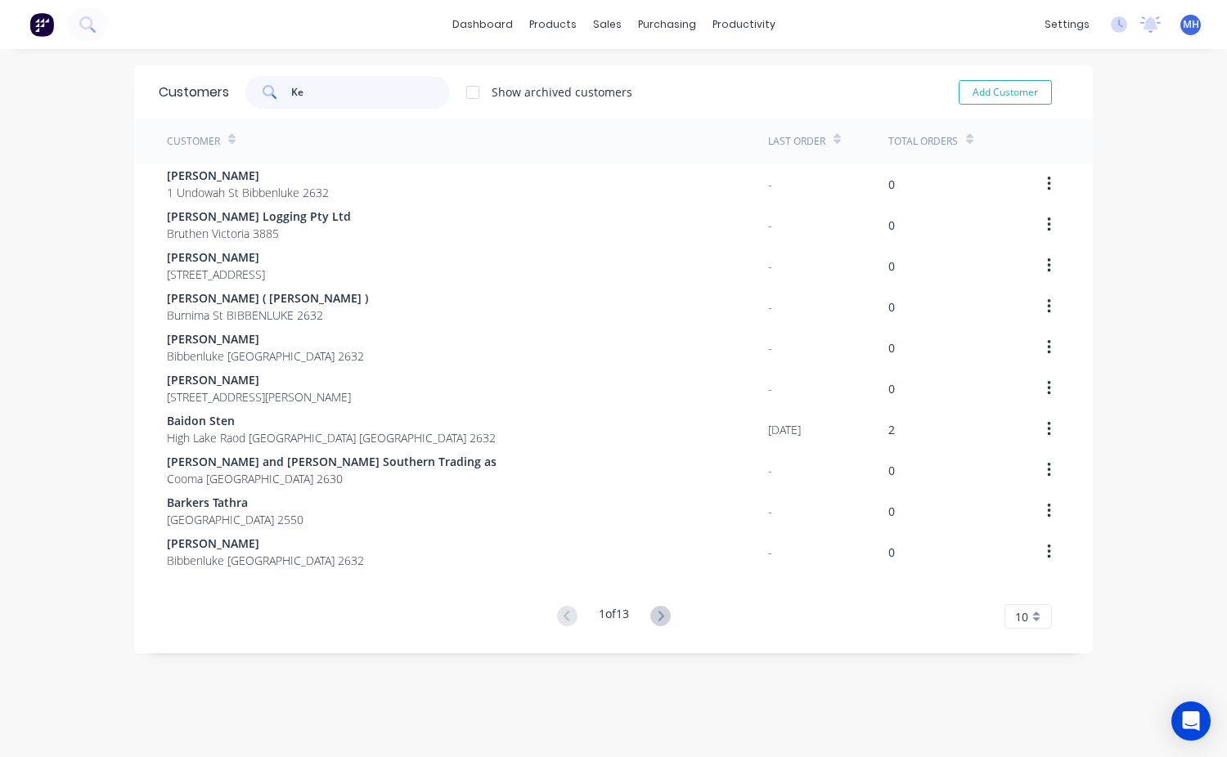
type input "K"
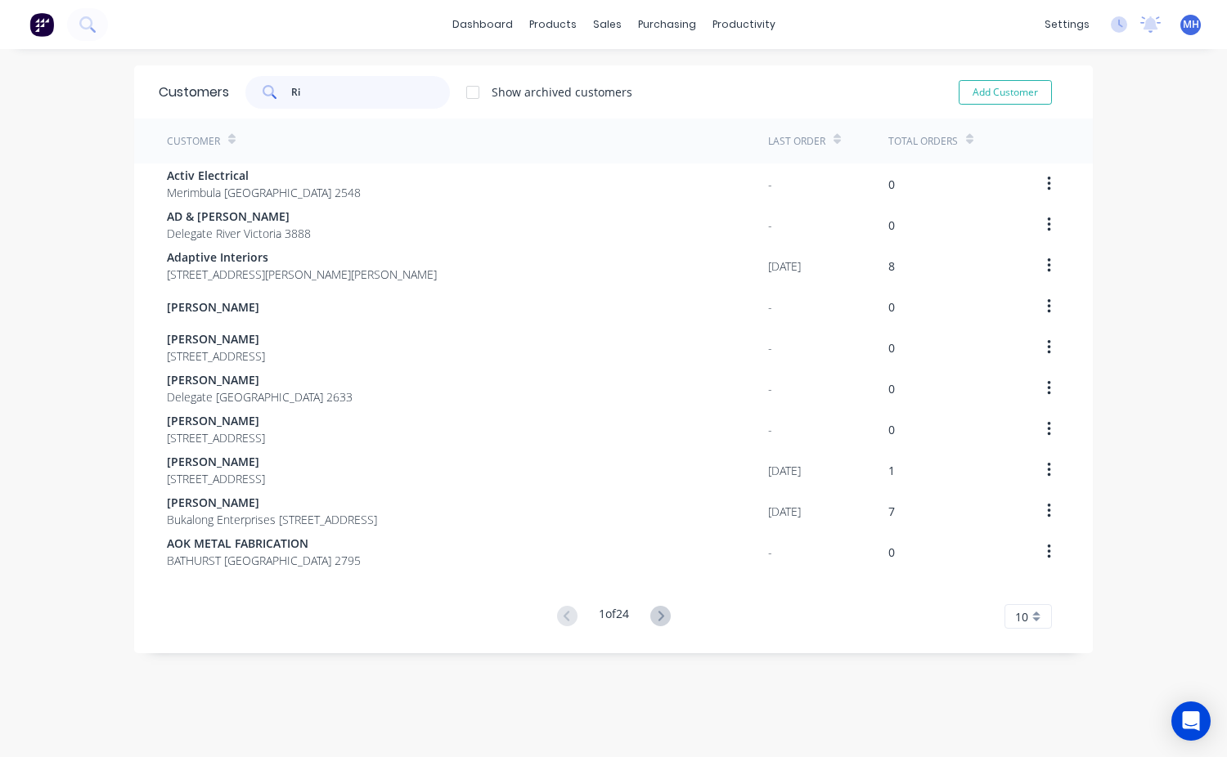
type input "R"
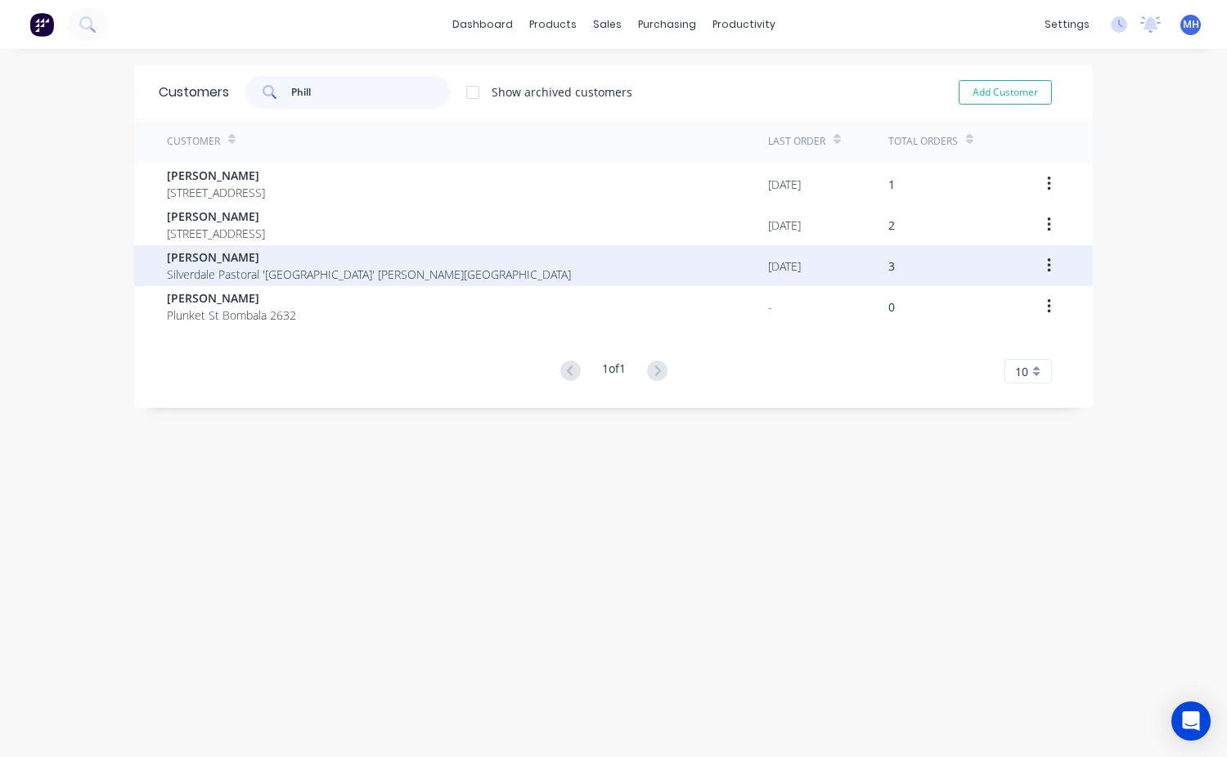
type input "Phill"
click at [233, 256] on span "[PERSON_NAME]" at bounding box center [369, 257] width 404 height 17
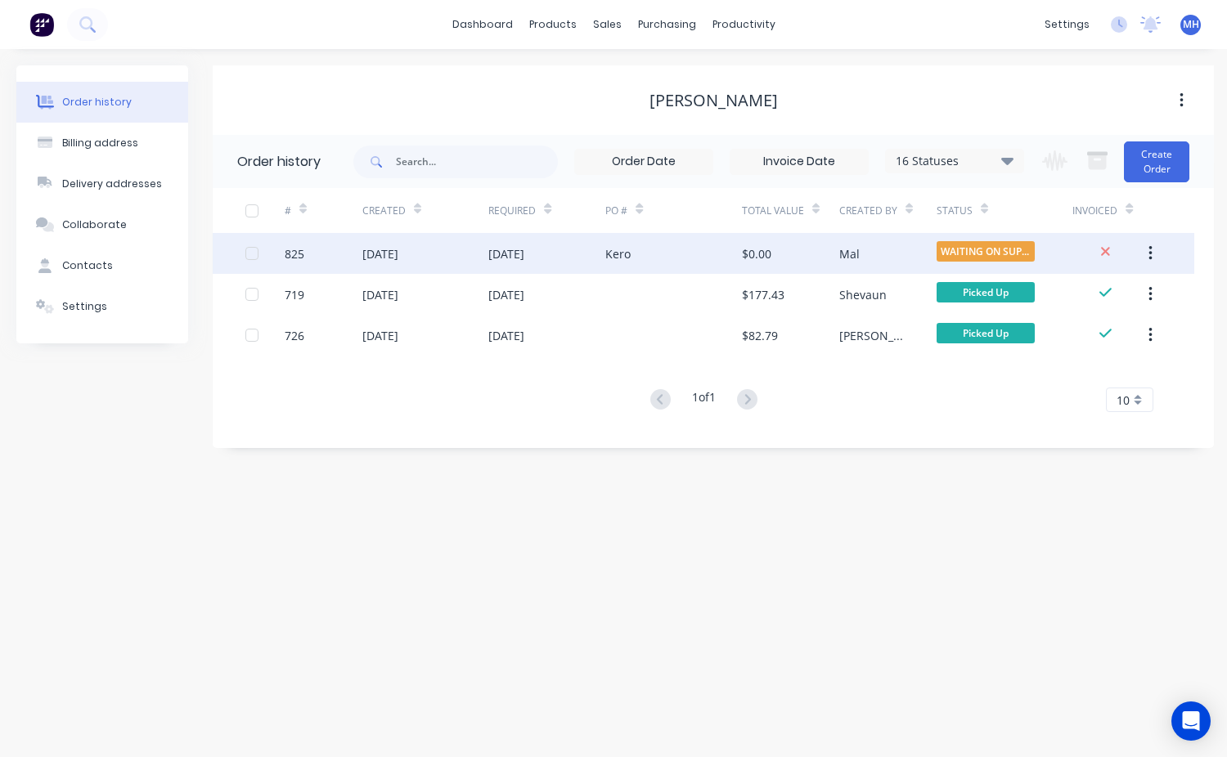
click at [932, 244] on div "Mal" at bounding box center [887, 253] width 97 height 41
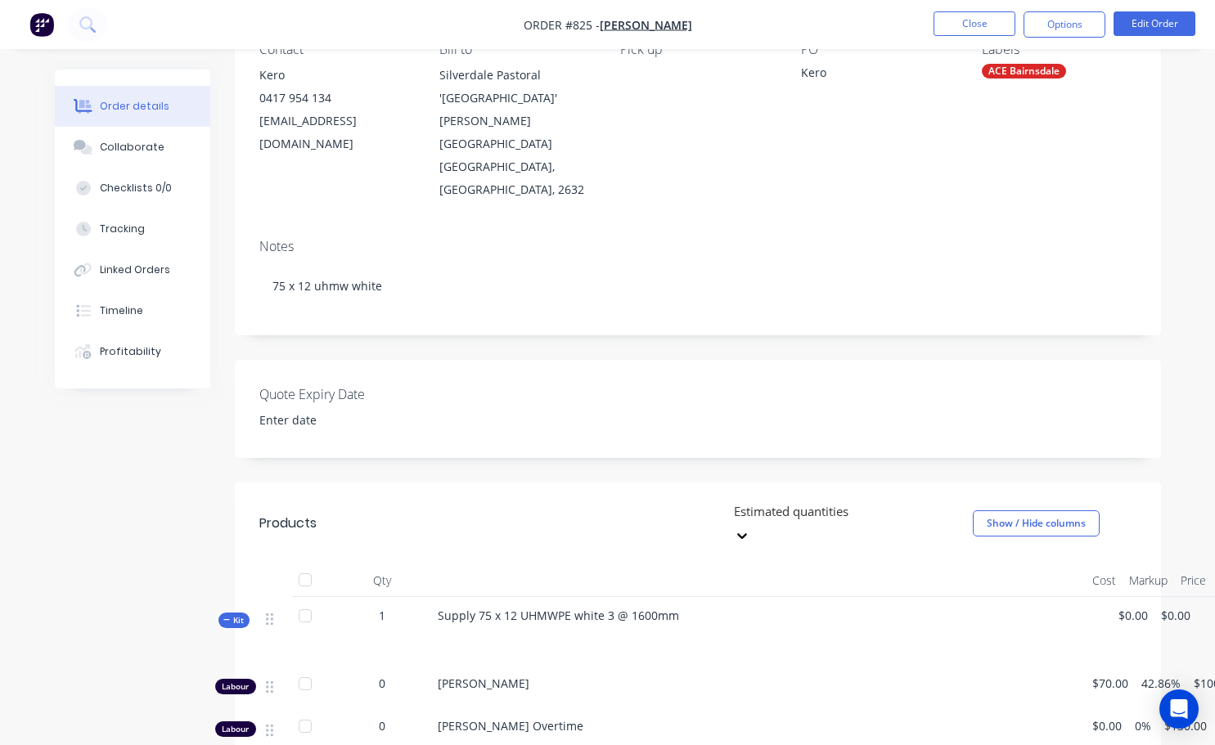
scroll to position [245, 0]
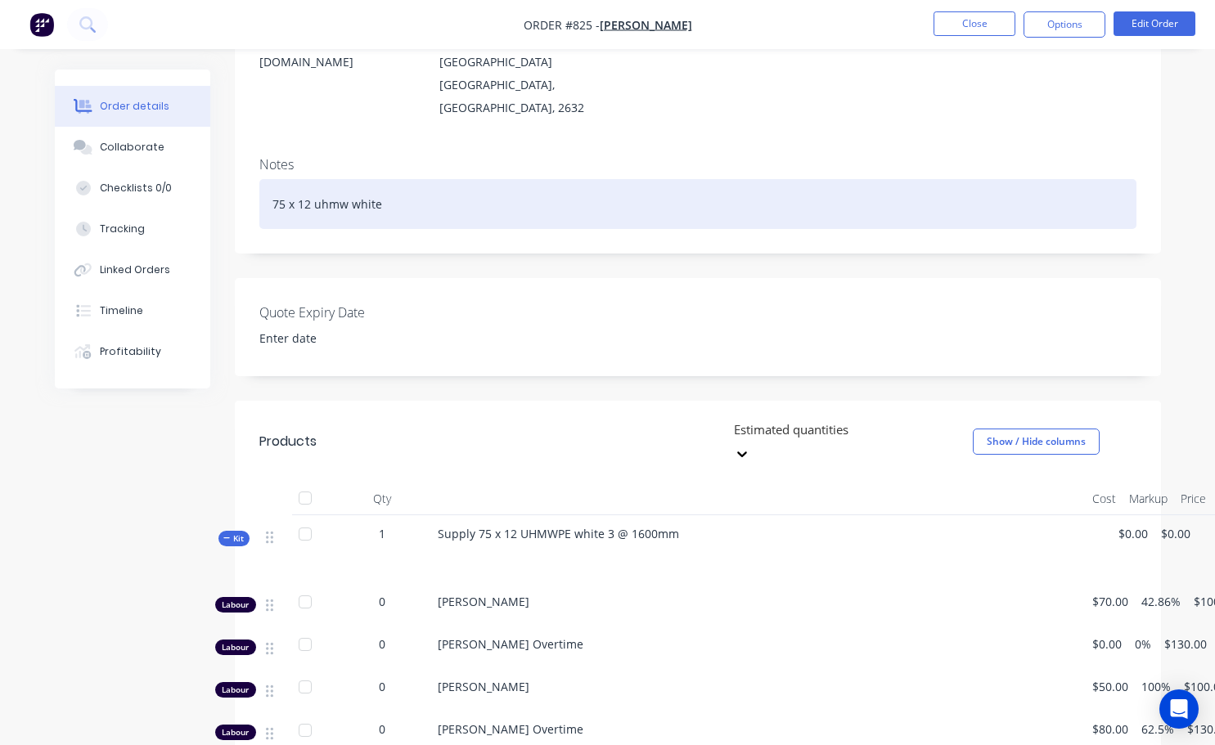
click at [456, 179] on div "75 x 12 uhmw white" at bounding box center [697, 204] width 877 height 50
click at [441, 179] on div "75 x 12 uhmw white $35+ each cost approx" at bounding box center [697, 204] width 877 height 50
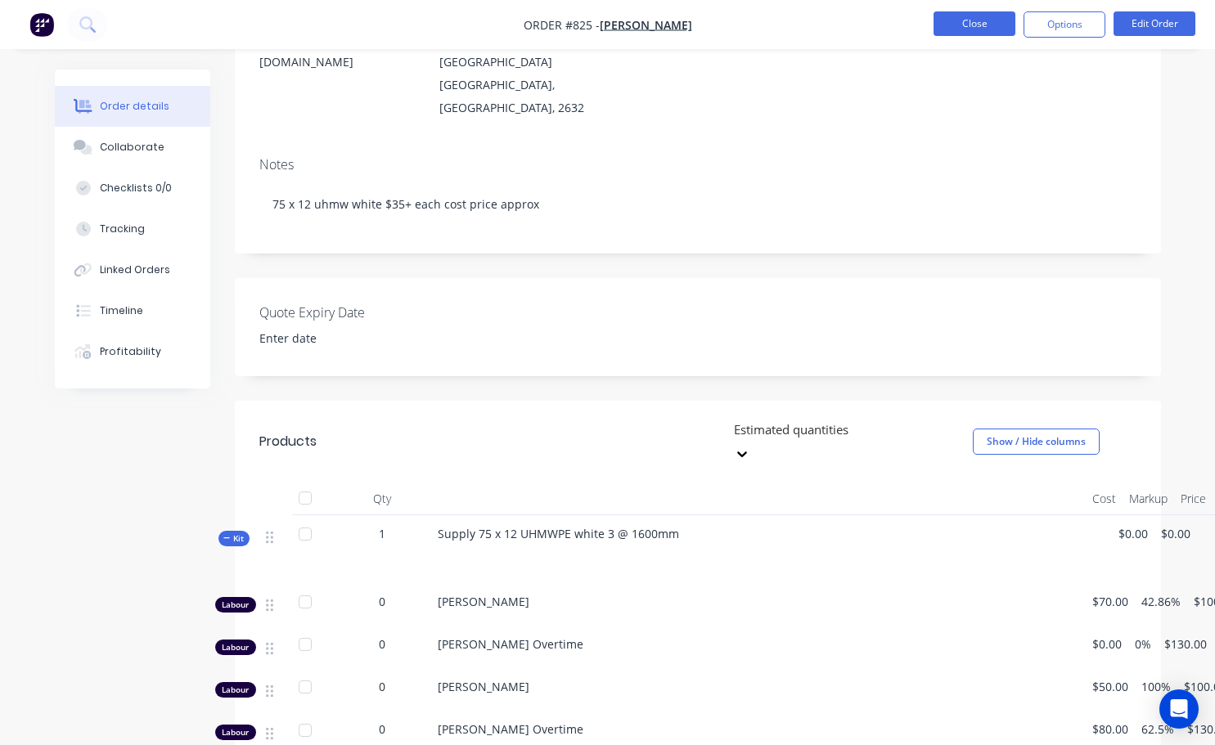
click at [977, 23] on button "Close" at bounding box center [974, 23] width 82 height 25
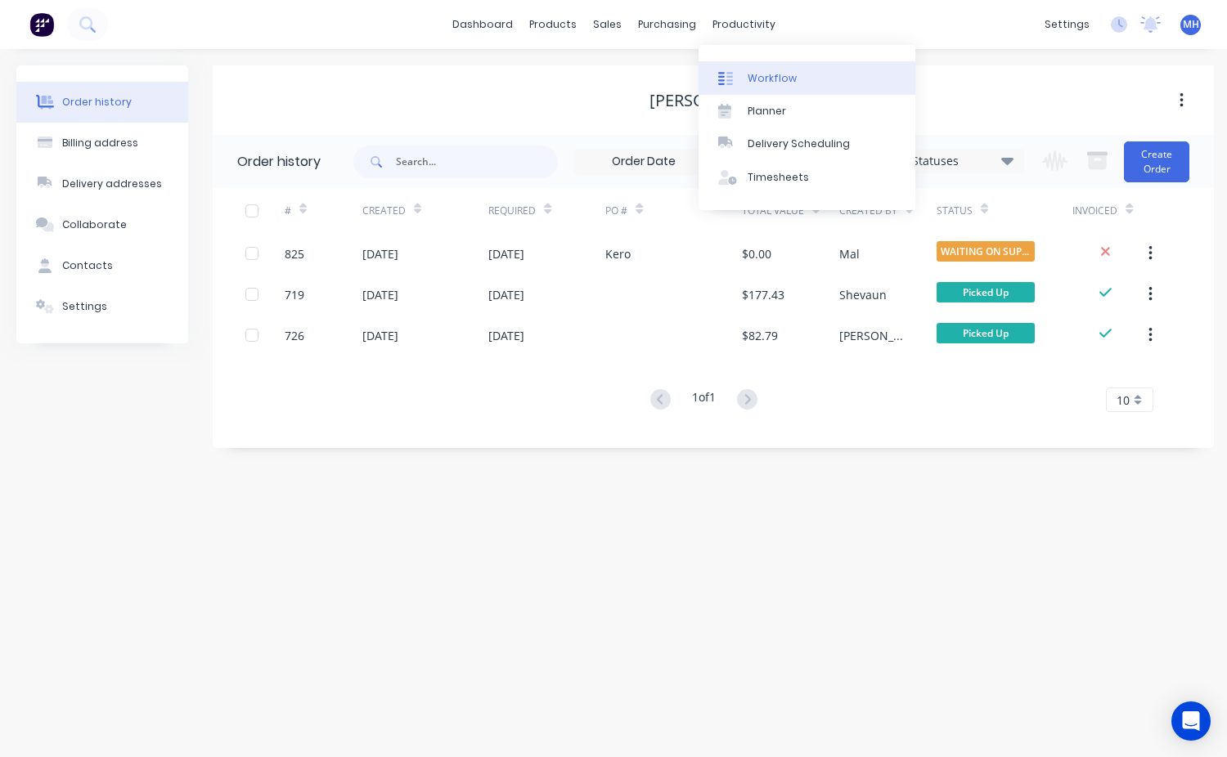
click at [761, 76] on div "Workflow" at bounding box center [772, 78] width 49 height 15
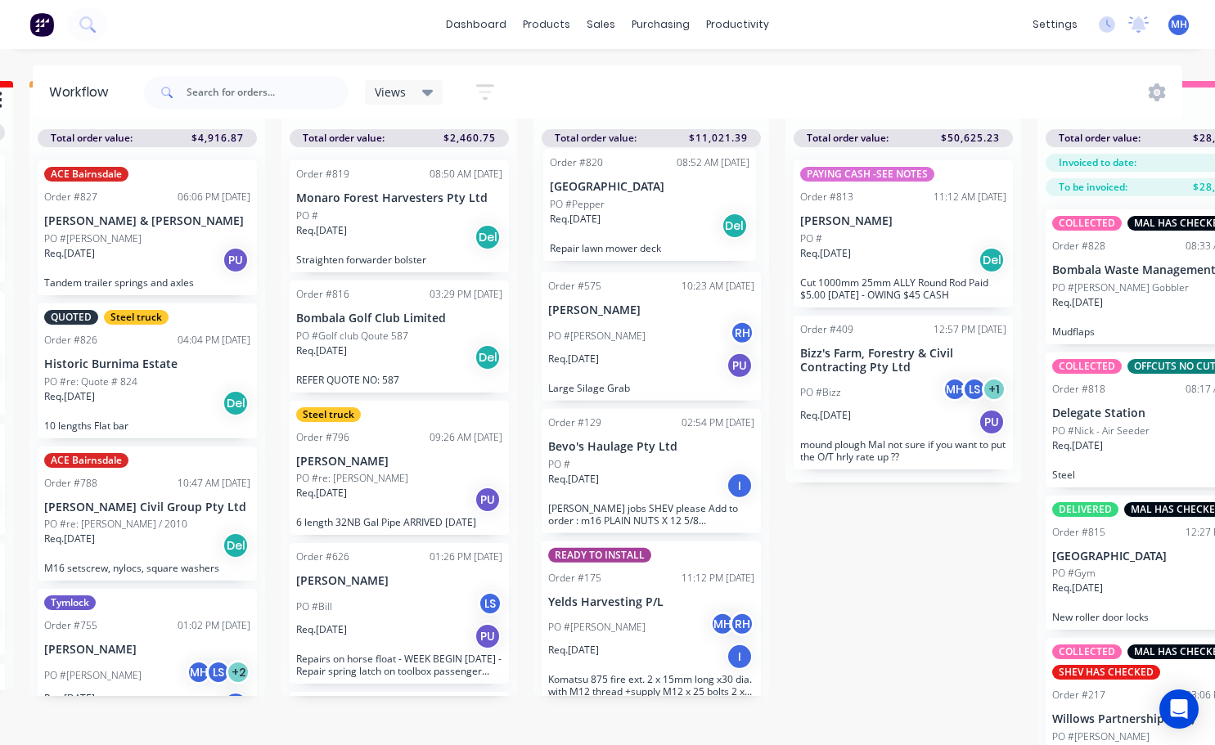
drag, startPoint x: 624, startPoint y: 548, endPoint x: 620, endPoint y: 217, distance: 331.3
click at [620, 217] on div "Order #575 10:23 AM [DATE] [PERSON_NAME] PO #[PERSON_NAME]. [DATE] PU Large Sil…" at bounding box center [651, 421] width 236 height 549
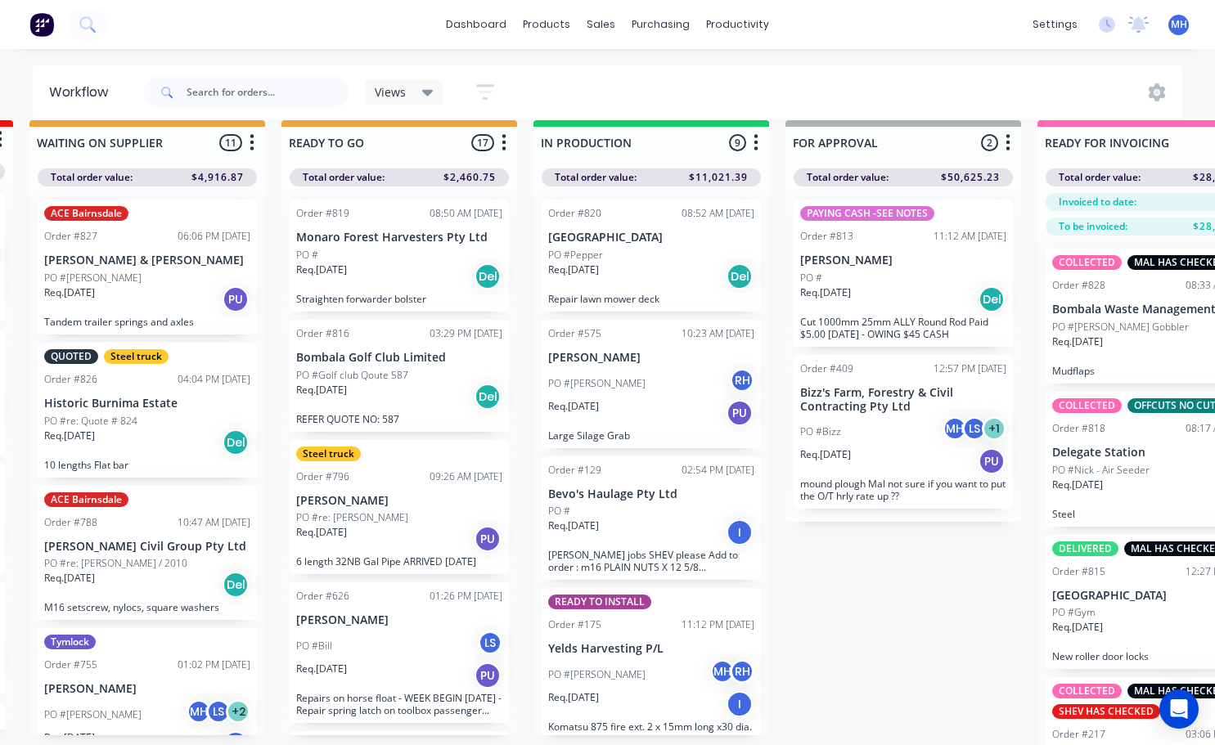
scroll to position [0, 510]
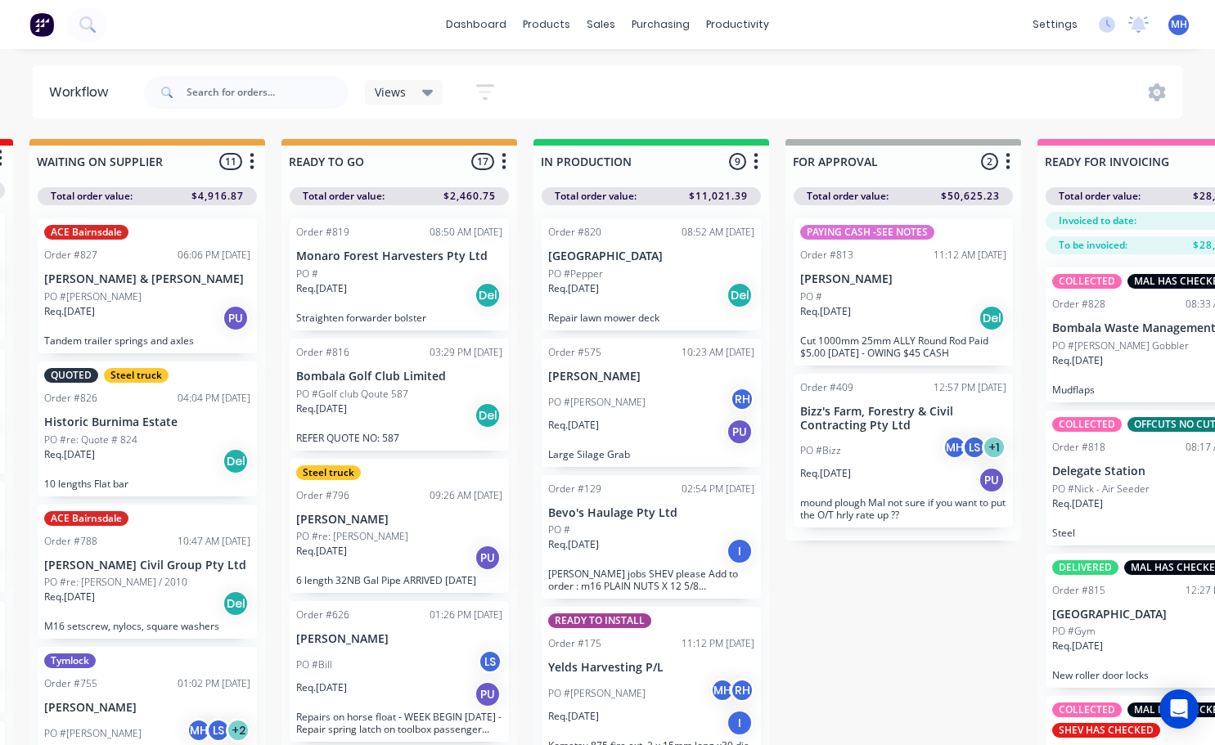
click at [645, 272] on div "PO #Pepper" at bounding box center [651, 274] width 206 height 15
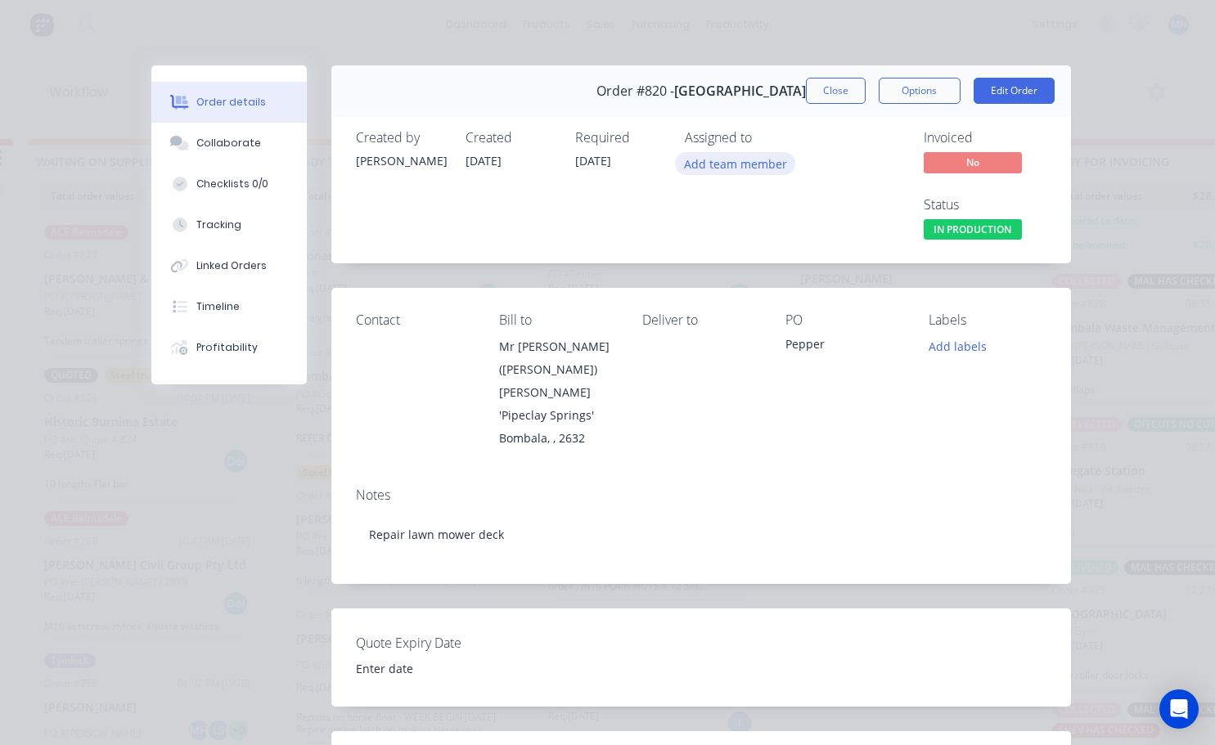
click at [739, 168] on button "Add team member" at bounding box center [735, 163] width 120 height 22
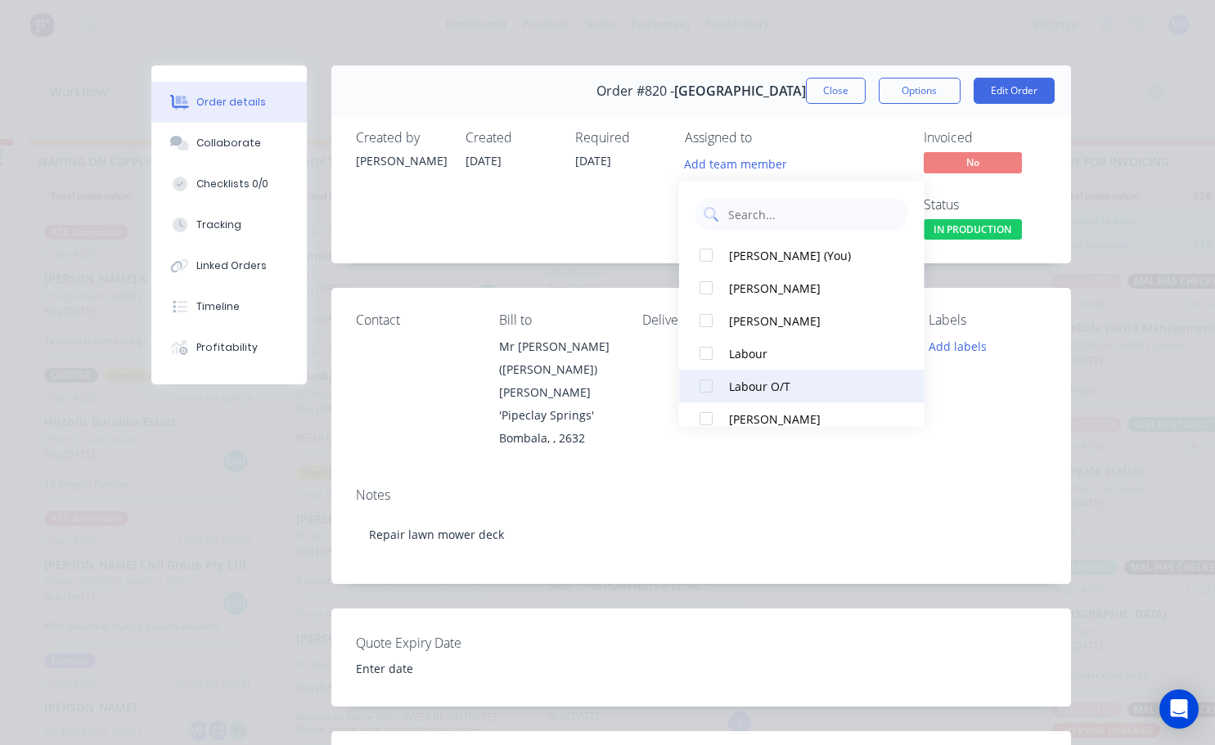
scroll to position [164, 0]
click at [707, 390] on div at bounding box center [705, 386] width 33 height 33
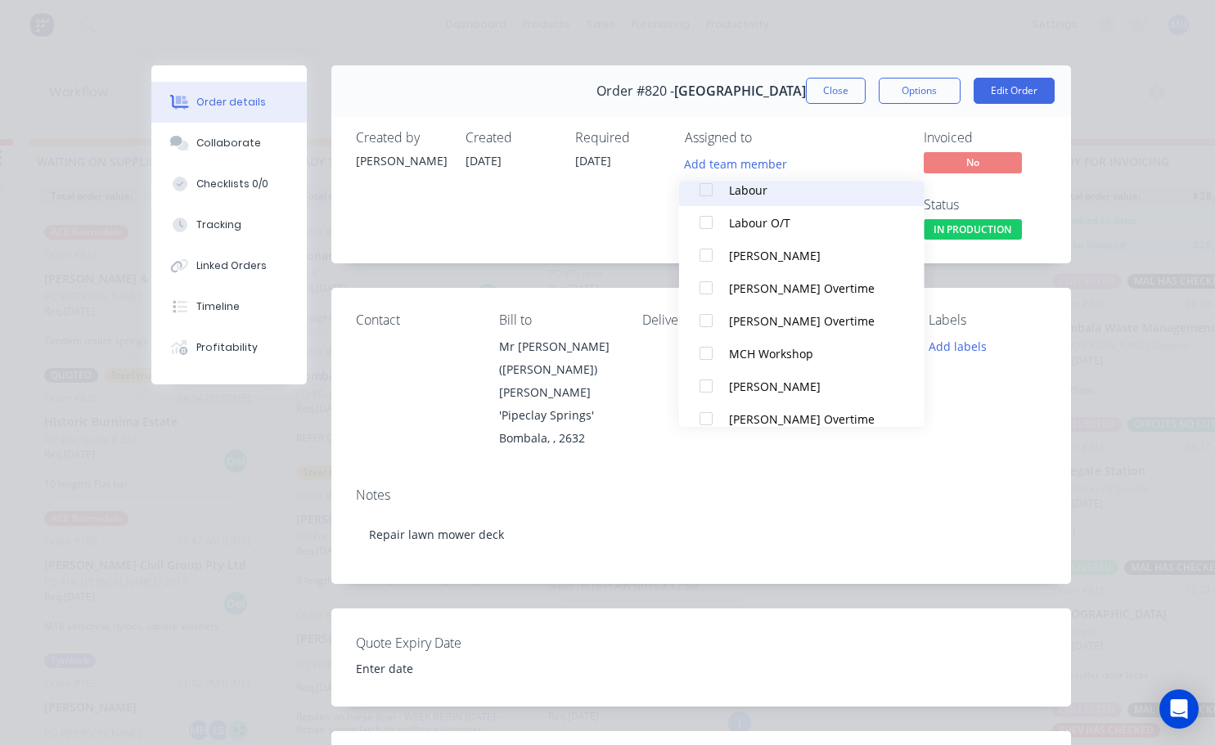
scroll to position [0, 0]
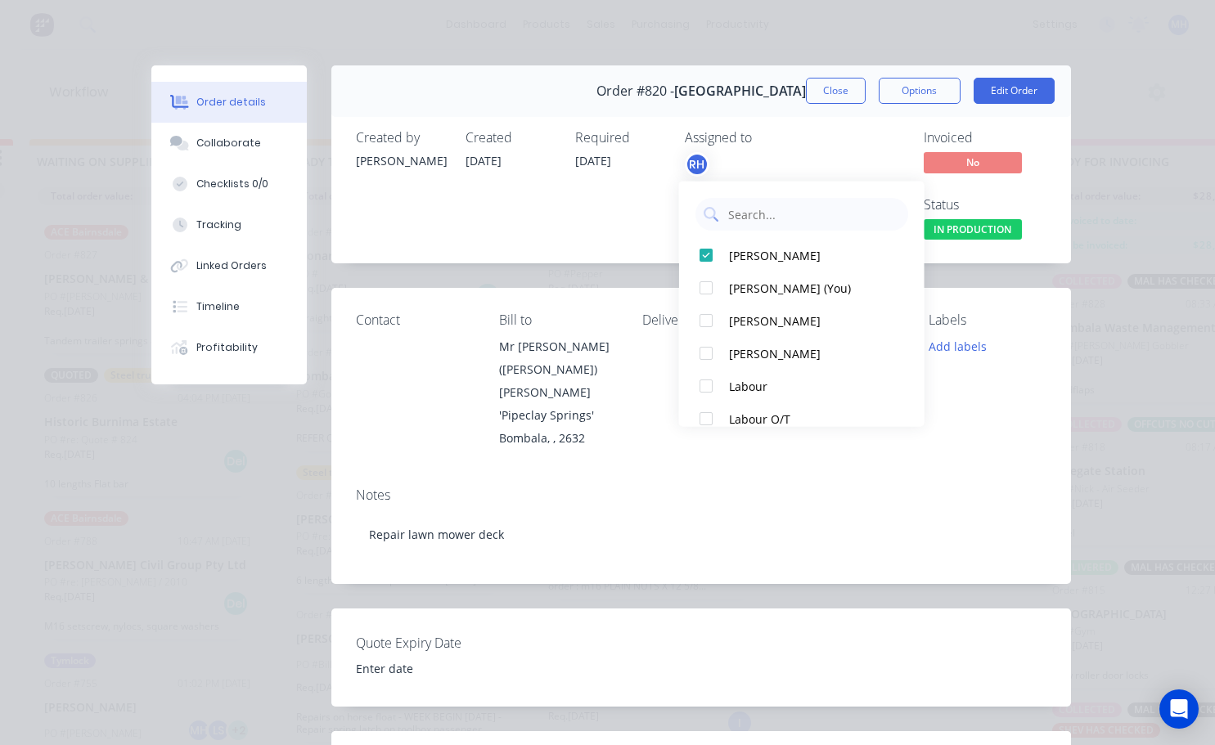
click at [638, 209] on div "Required [DATE]" at bounding box center [620, 187] width 90 height 114
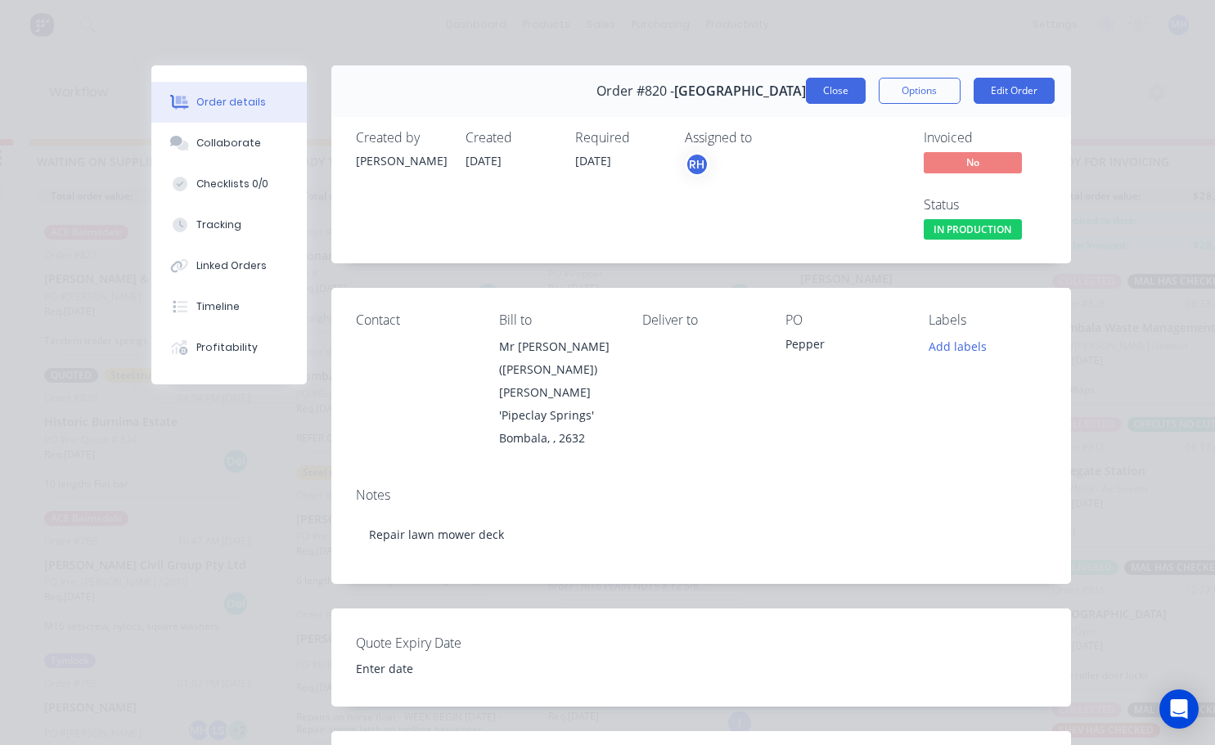
click at [819, 91] on button "Close" at bounding box center [836, 91] width 60 height 26
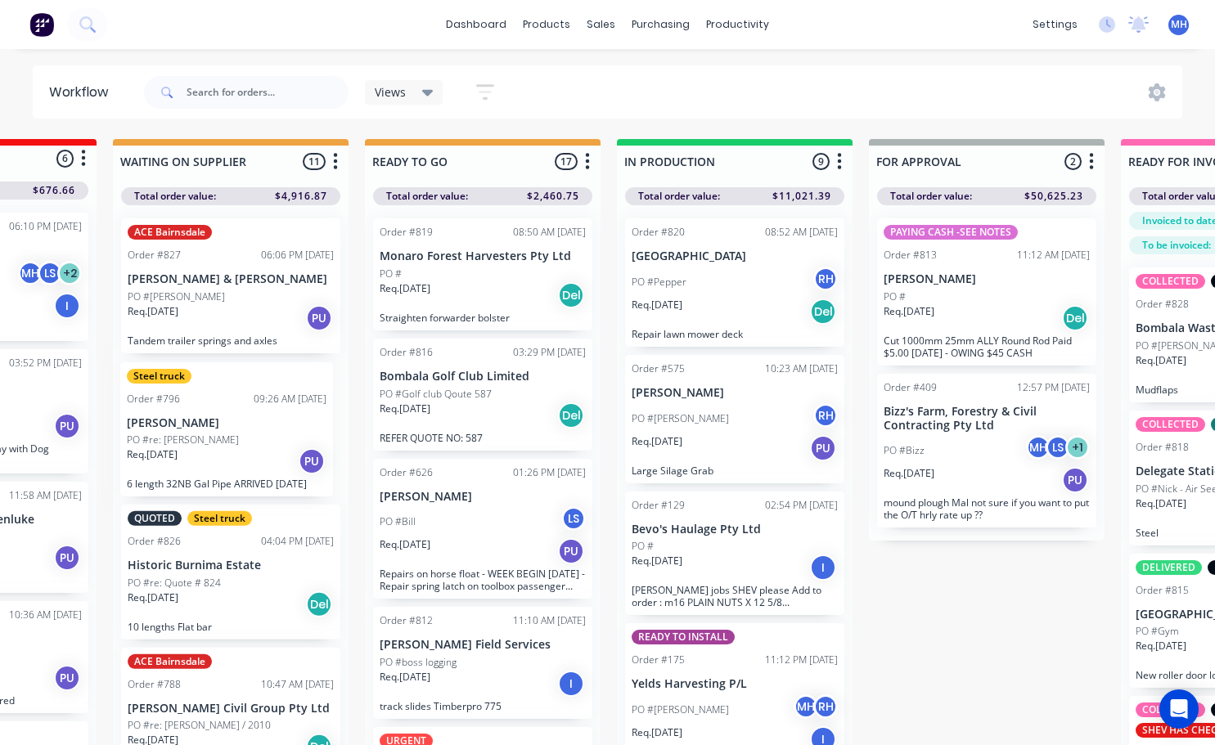
drag, startPoint x: 381, startPoint y: 528, endPoint x: 202, endPoint y: 431, distance: 203.8
click at [202, 430] on div "QUOTES TO DO 1 Status colour #273444 hex #273444 Save Cancel Notifications Emai…" at bounding box center [926, 471] width 2728 height 664
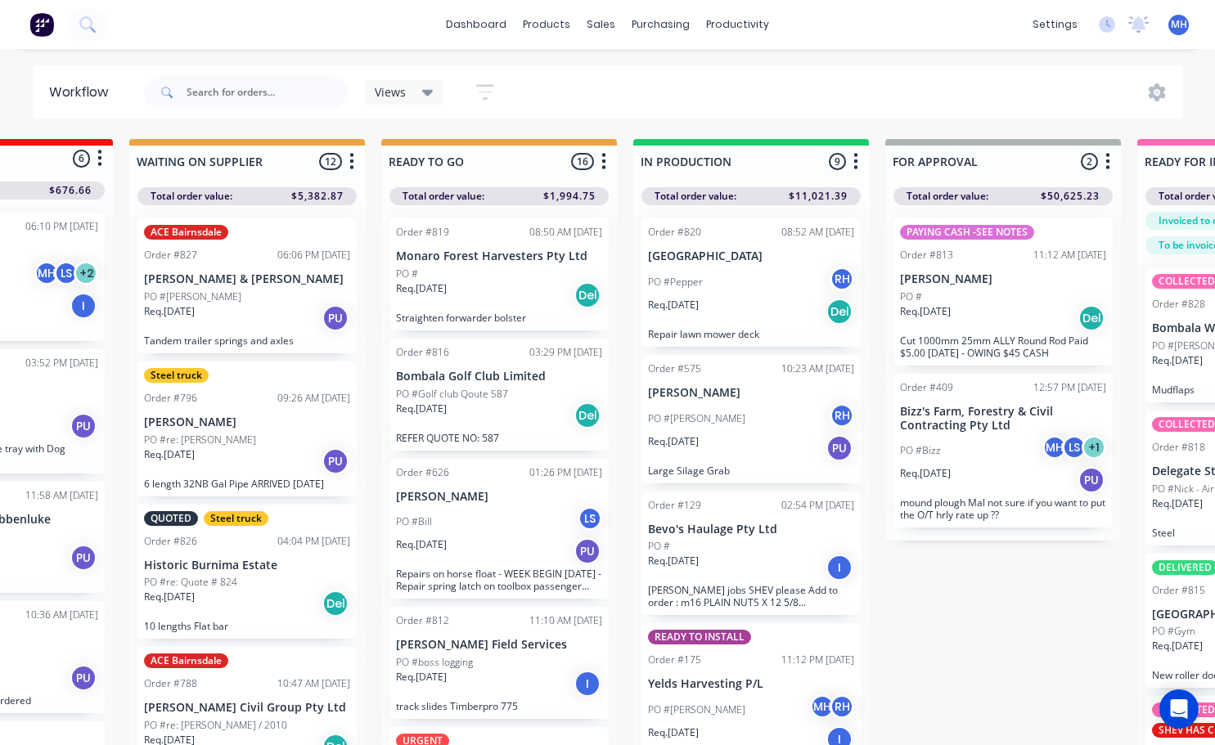
click at [236, 448] on div "Req. [DATE] PU" at bounding box center [247, 461] width 206 height 28
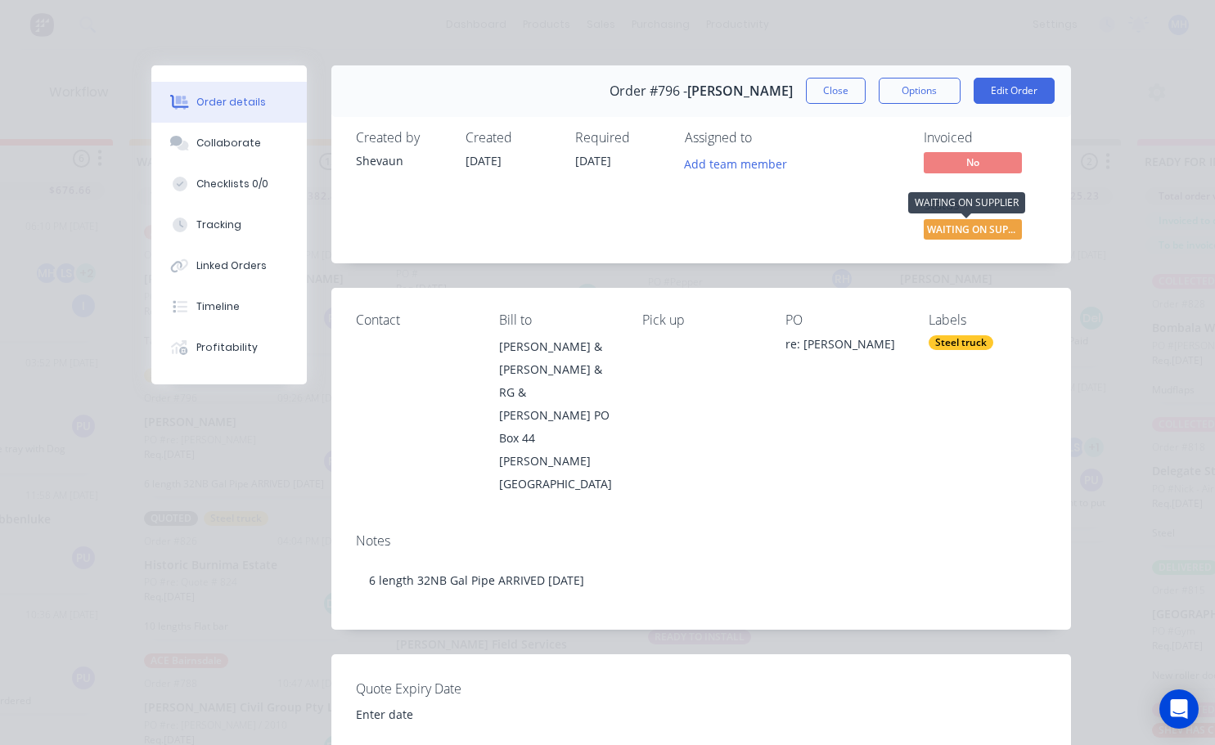
click at [954, 227] on span "WAITING ON SUPP..." at bounding box center [972, 229] width 98 height 20
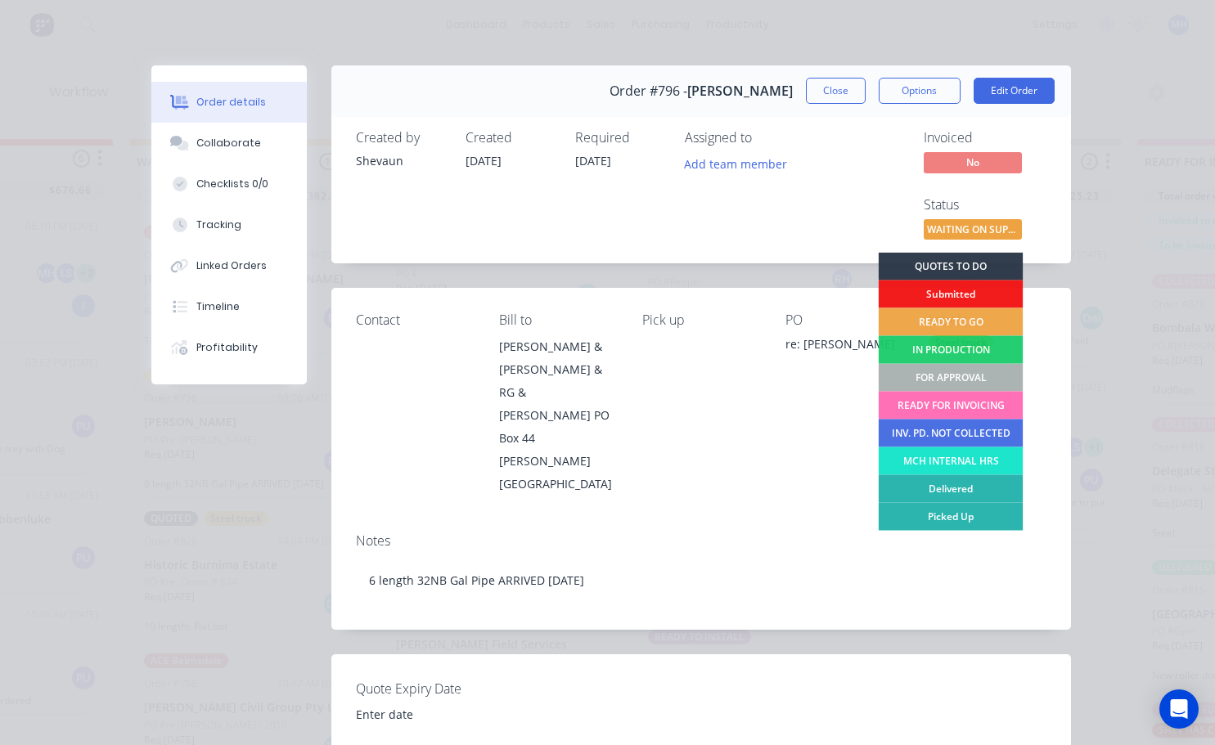
click at [942, 376] on div "FOR APPROVAL" at bounding box center [950, 378] width 145 height 28
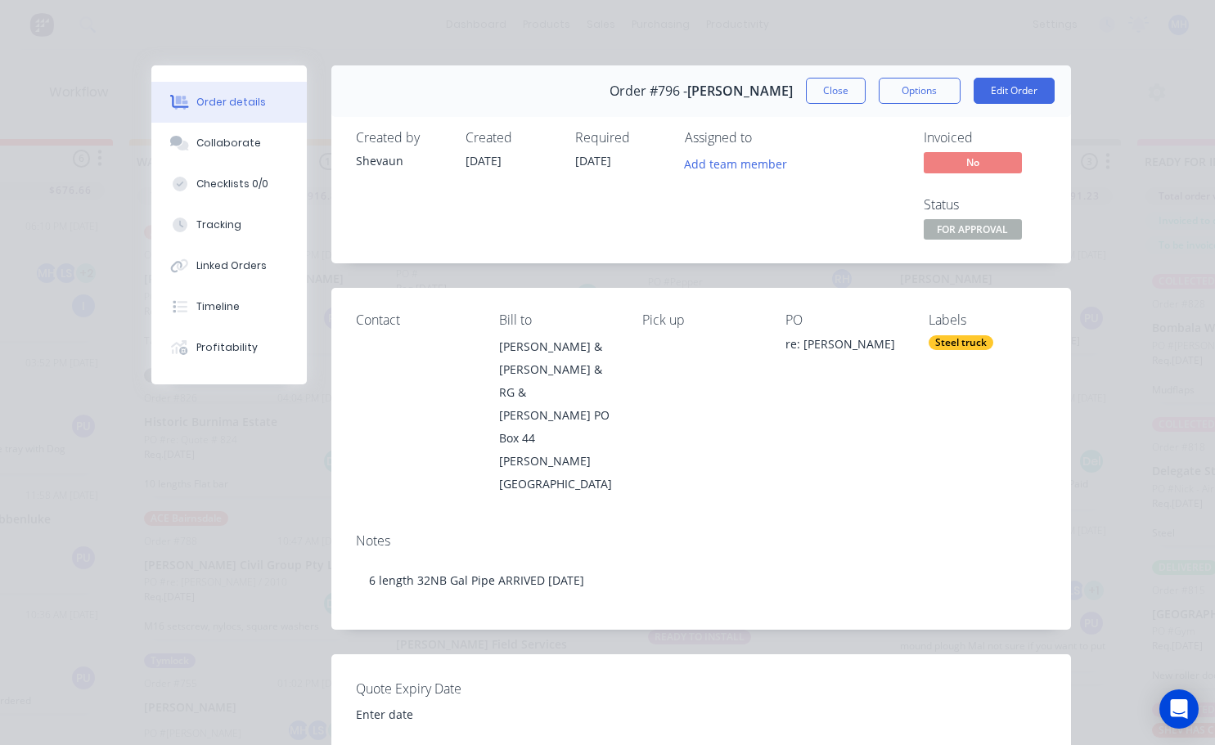
click at [968, 334] on div "Labels Steel truck" at bounding box center [986, 403] width 117 height 182
click at [963, 343] on div "Steel truck" at bounding box center [960, 342] width 65 height 15
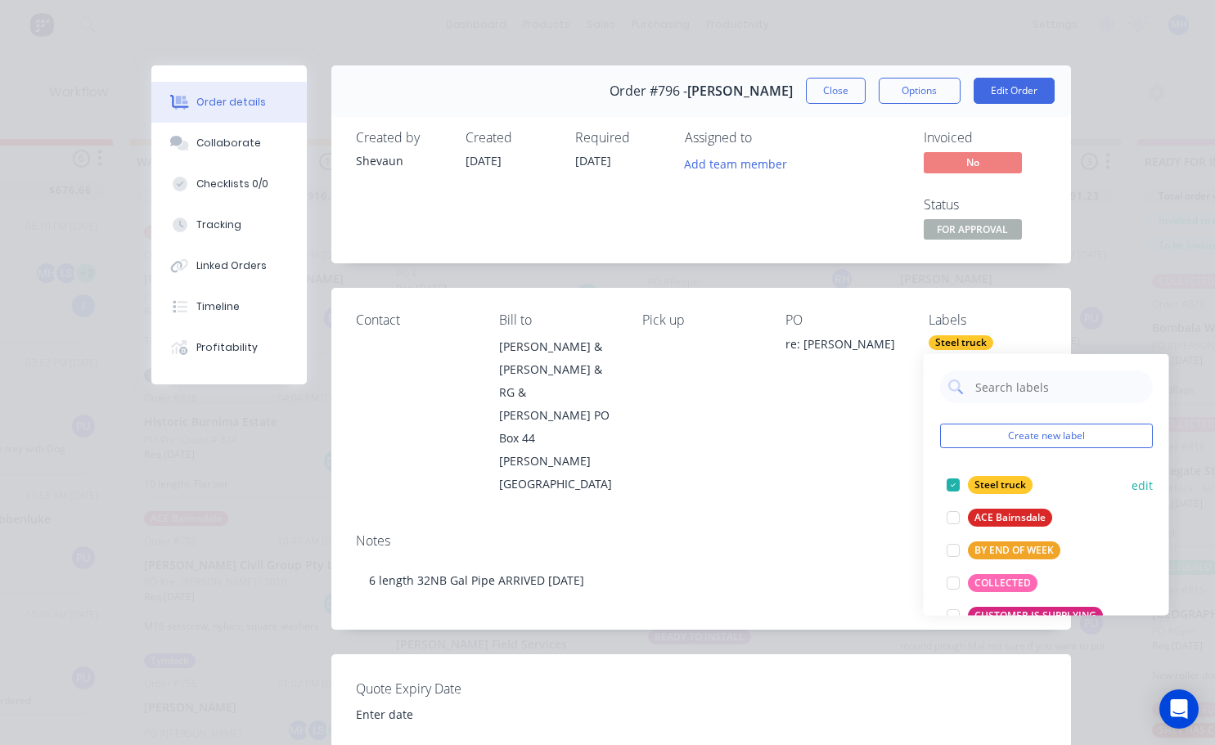
click at [945, 480] on div at bounding box center [952, 485] width 33 height 33
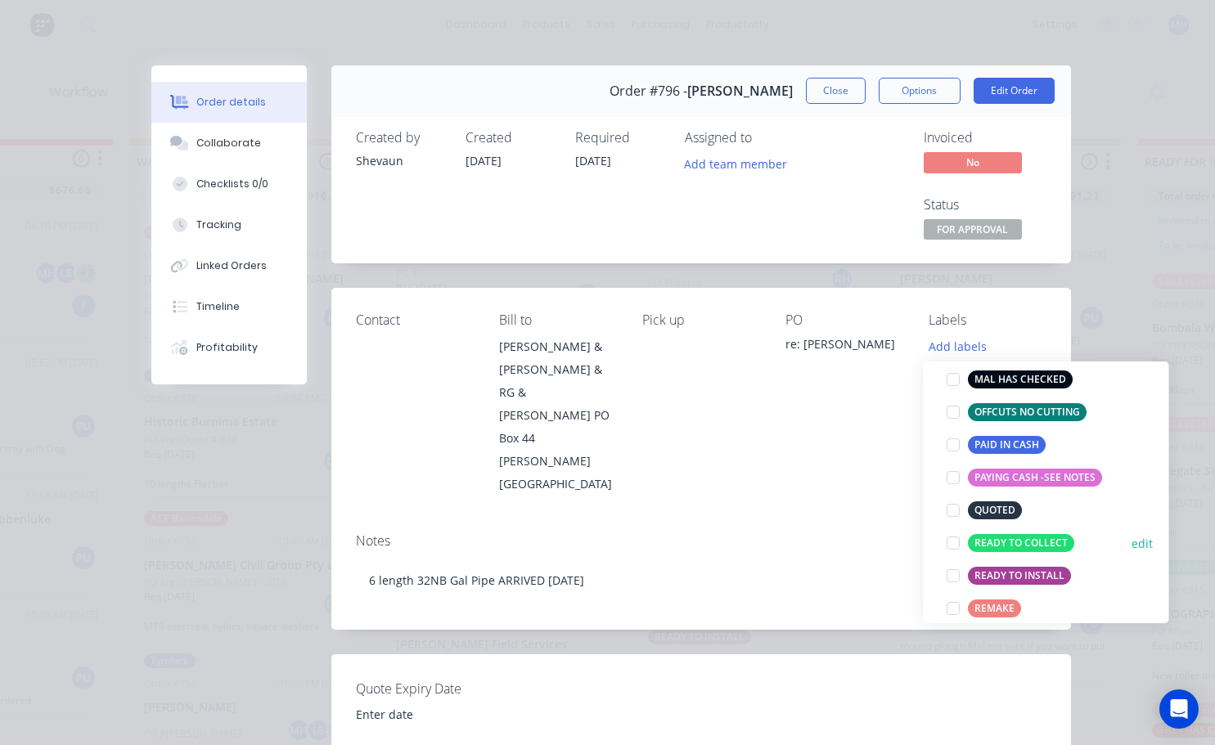
scroll to position [327, 0]
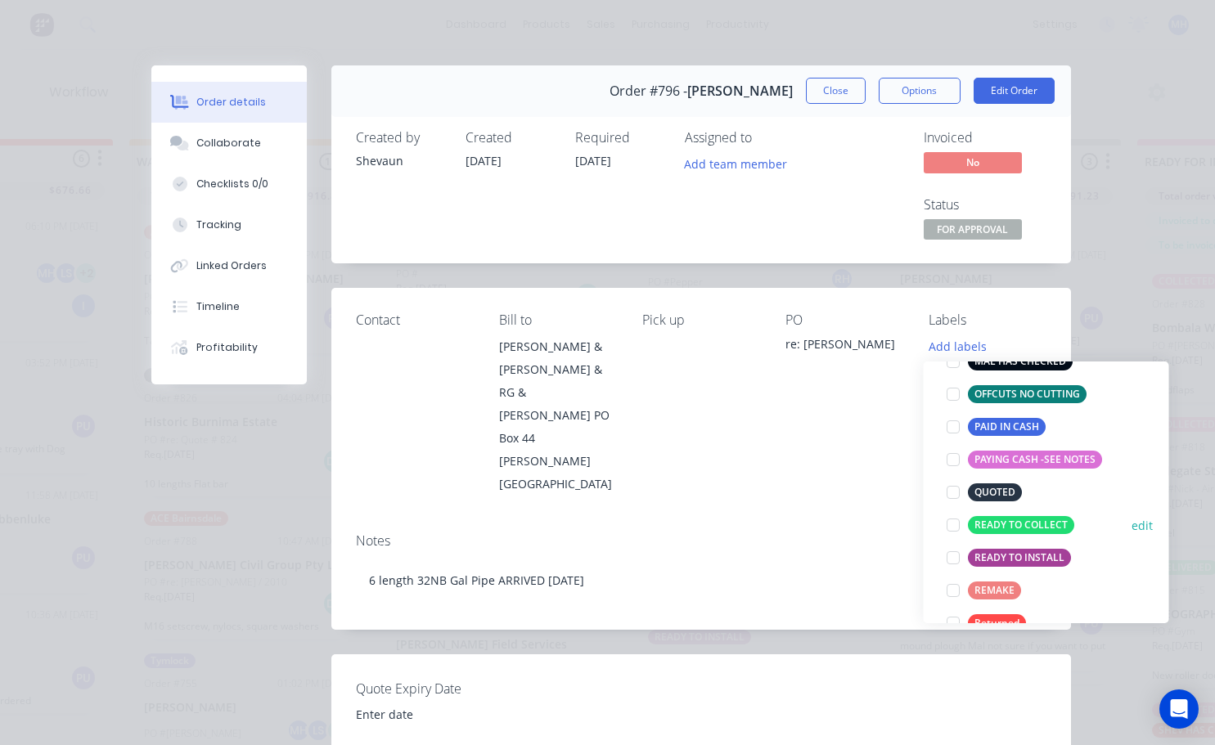
click at [954, 525] on div at bounding box center [952, 525] width 33 height 33
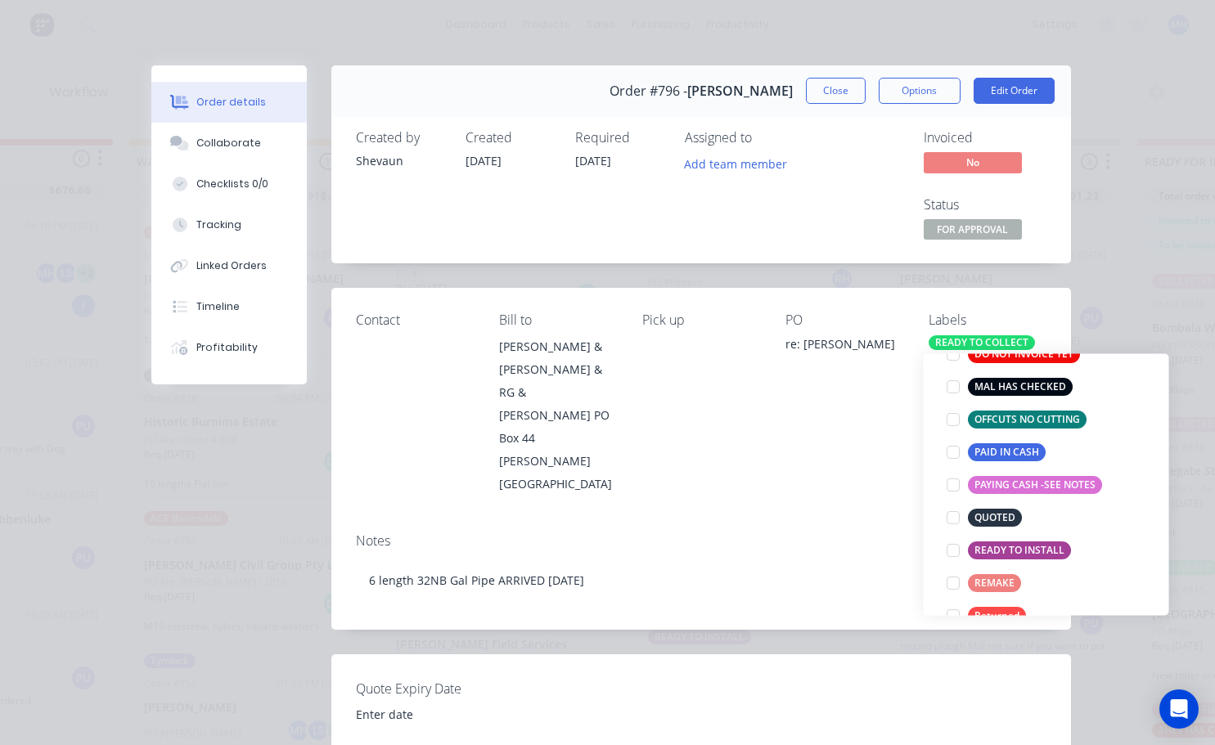
scroll to position [0, 0]
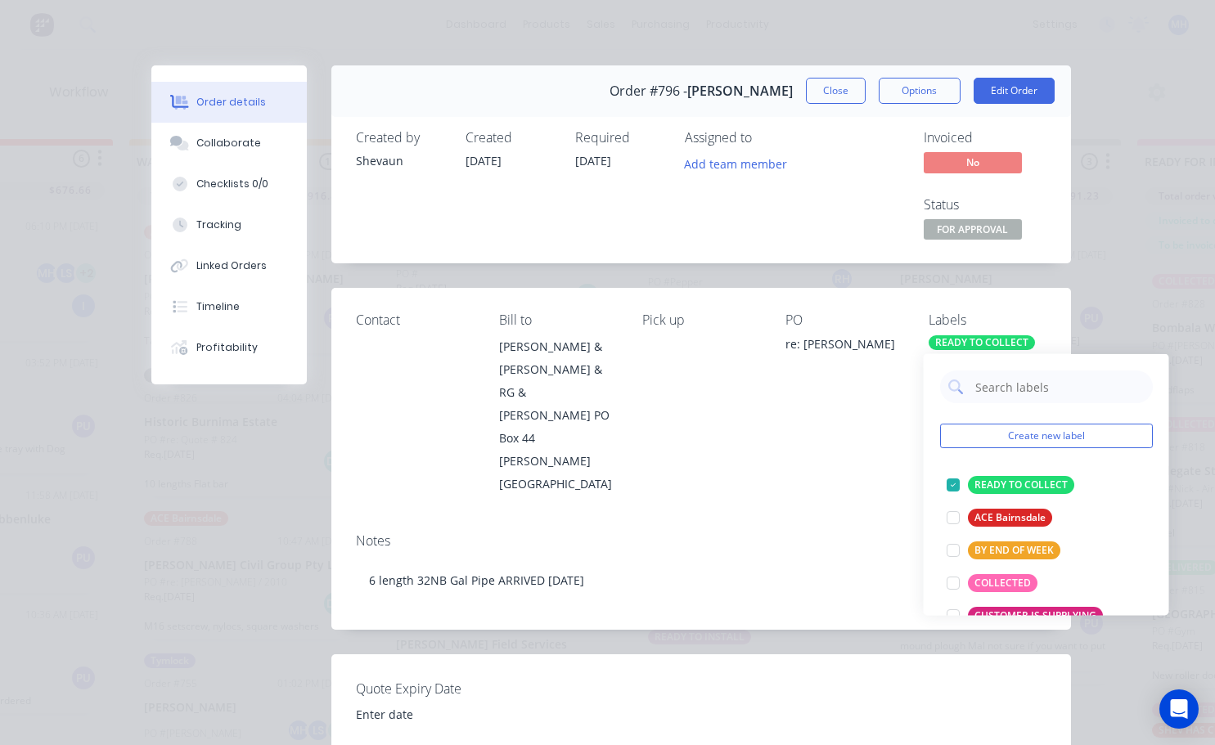
click at [829, 416] on div "PO re: [PERSON_NAME]" at bounding box center [843, 403] width 117 height 182
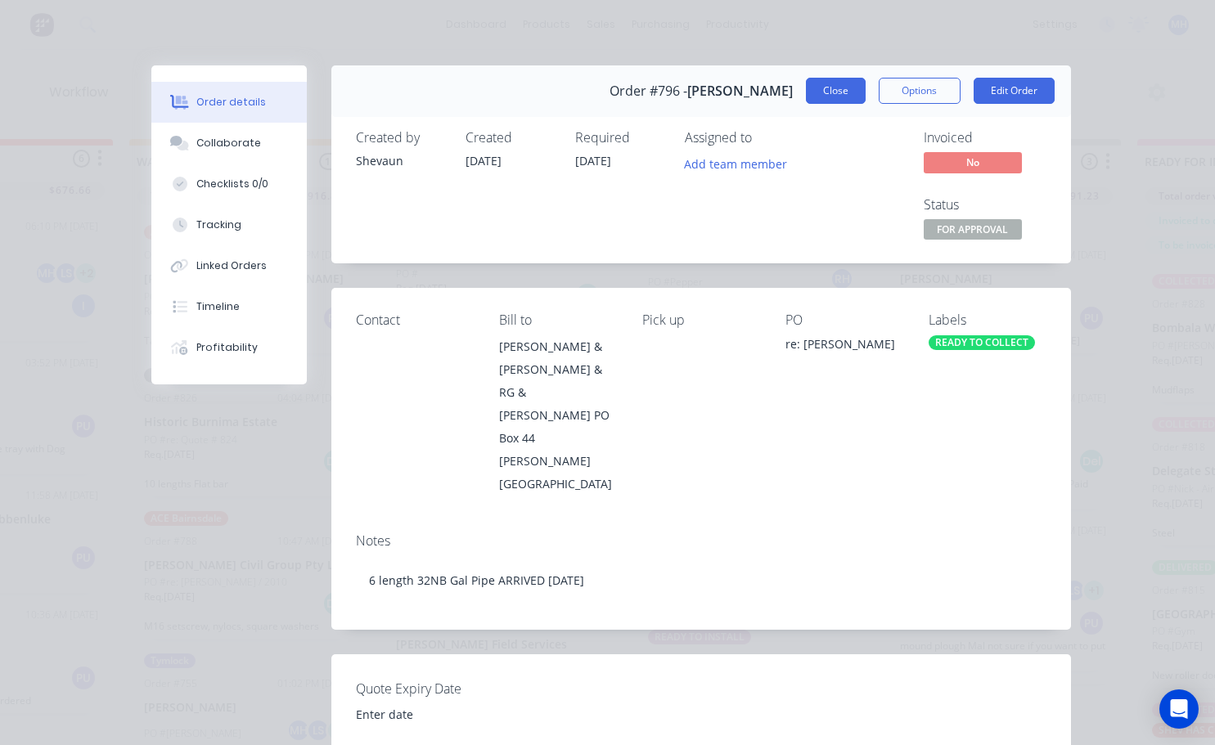
click at [840, 86] on button "Close" at bounding box center [836, 91] width 60 height 26
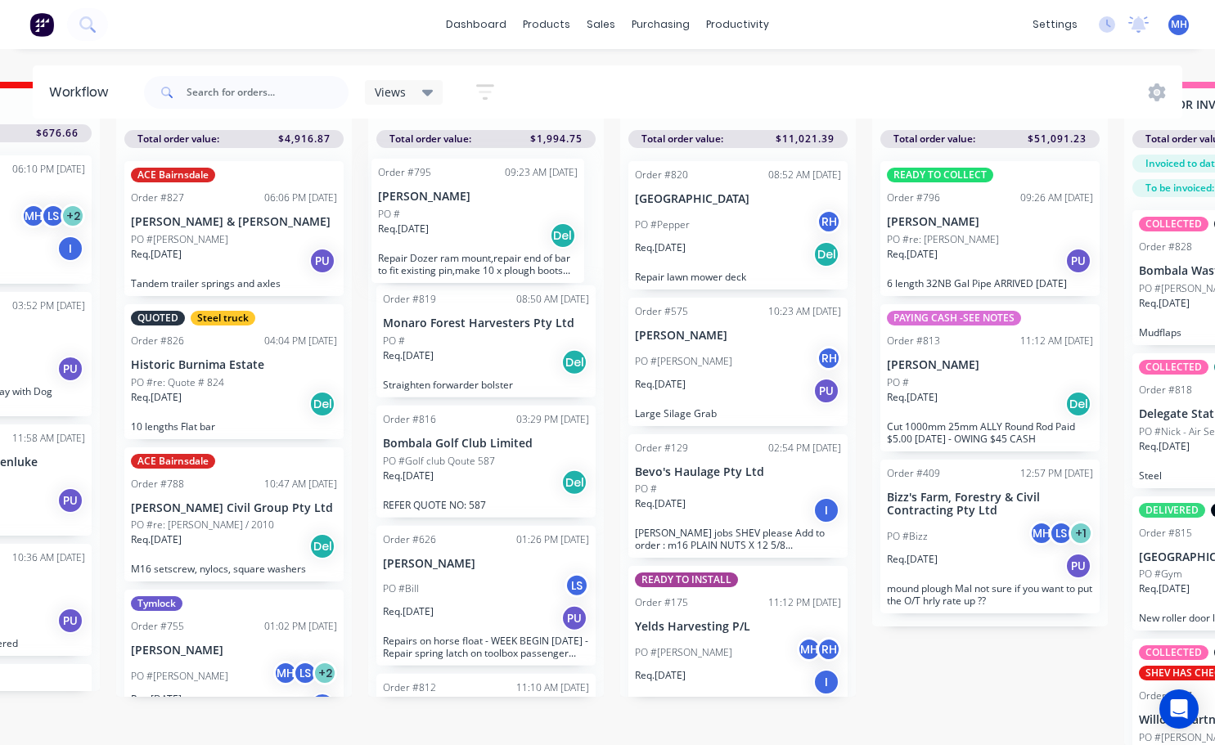
drag, startPoint x: 488, startPoint y: 647, endPoint x: 486, endPoint y: 227, distance: 420.4
click at [486, 227] on div "Order #819 08:50 AM 13/10/25 Monaro Forest Harvesters Pty Ltd PO # Req. 13/10/2…" at bounding box center [486, 422] width 236 height 549
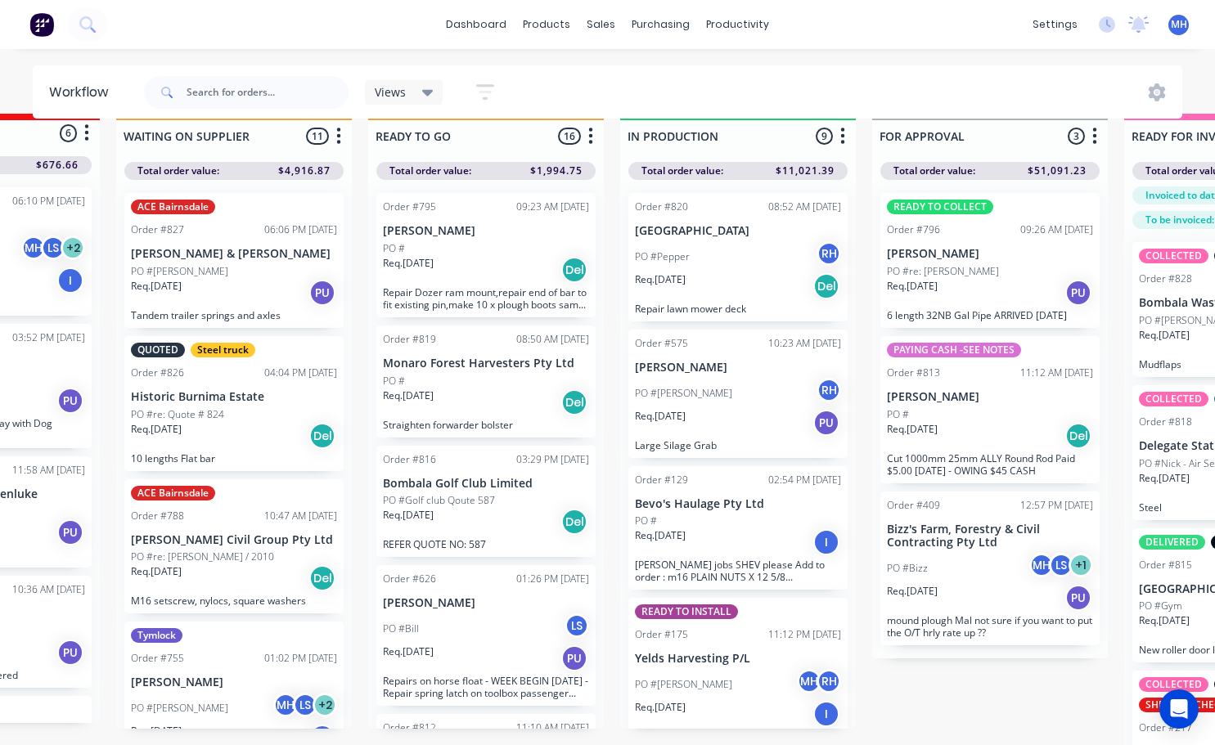
scroll to position [0, 423]
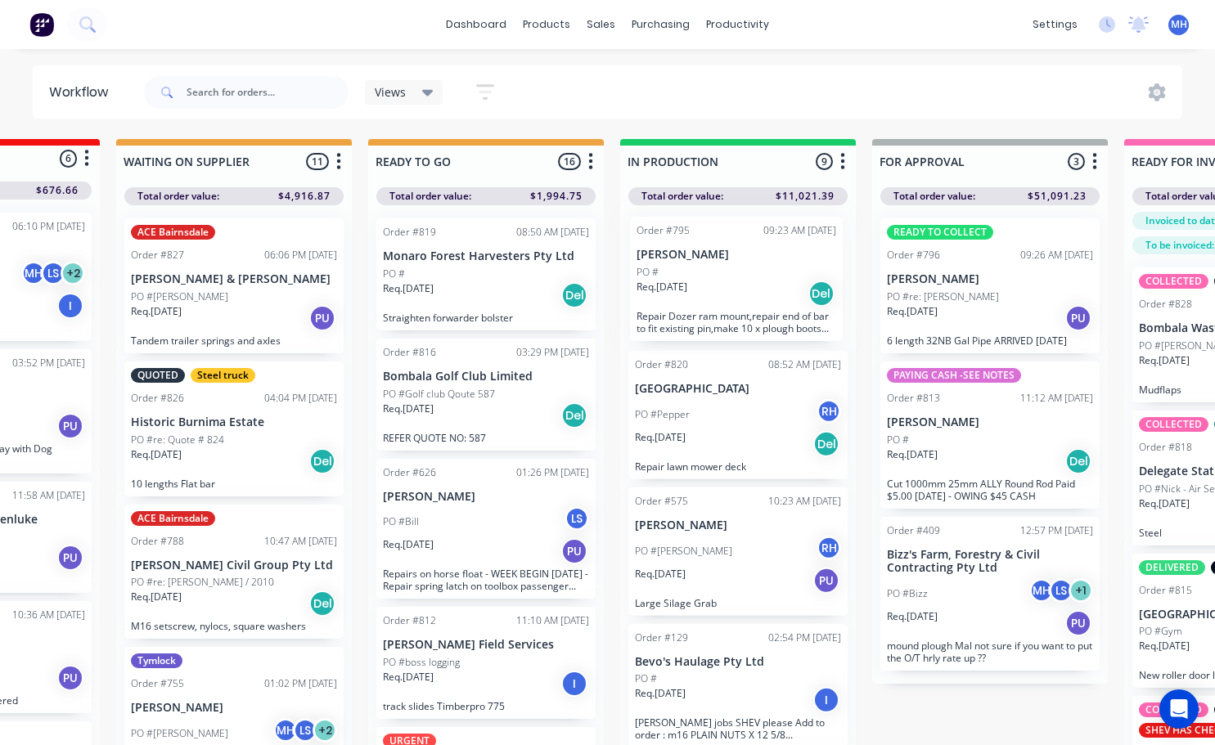
drag, startPoint x: 517, startPoint y: 312, endPoint x: 797, endPoint y: 310, distance: 280.5
click at [797, 310] on div "QUOTES TO DO 1 Status colour #273444 hex #273444 Save Cancel Notifications Emai…" at bounding box center [929, 471] width 2728 height 664
click at [747, 252] on p "[PERSON_NAME]" at bounding box center [738, 256] width 206 height 14
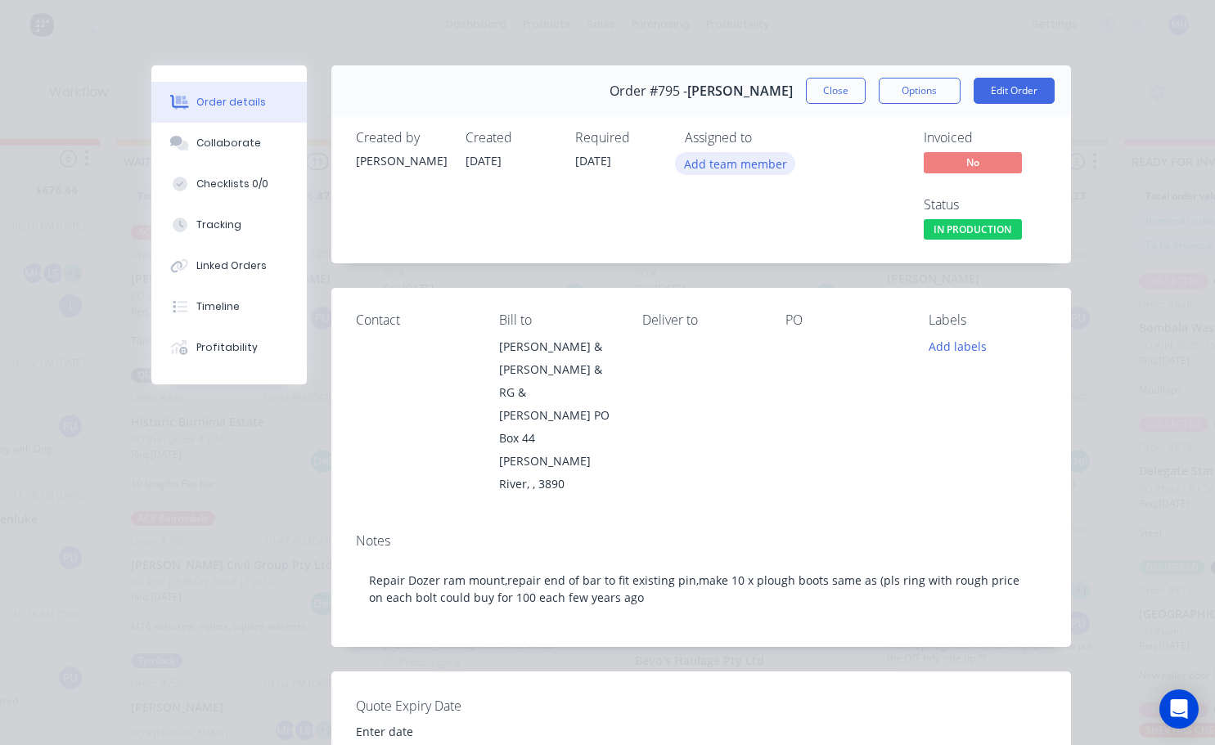
click at [715, 157] on button "Add team member" at bounding box center [735, 163] width 120 height 22
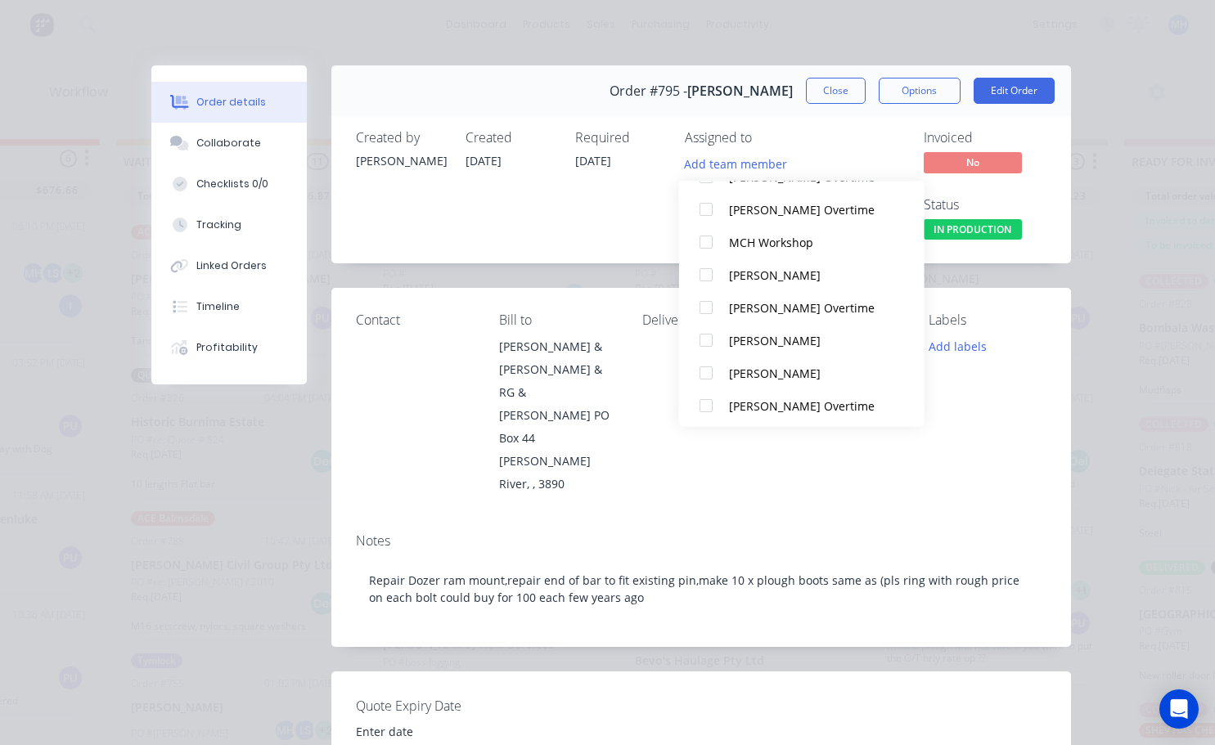
scroll to position [278, 0]
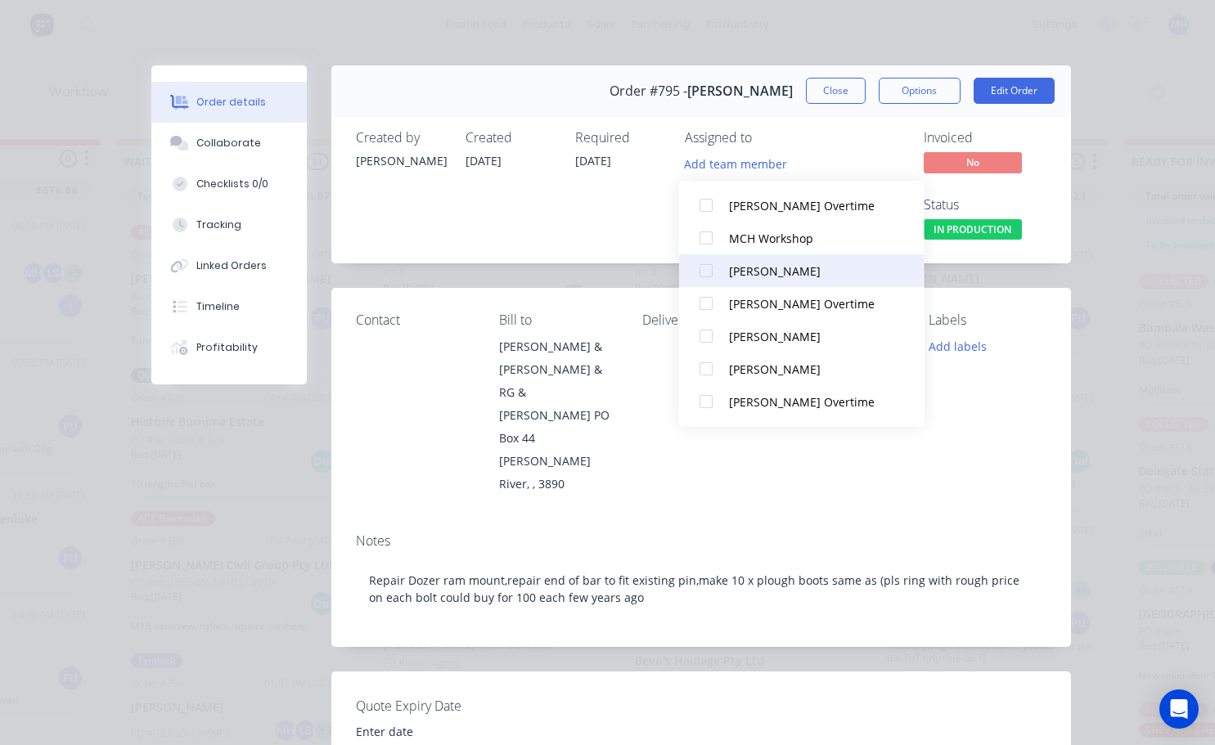
click at [707, 274] on div at bounding box center [705, 271] width 33 height 33
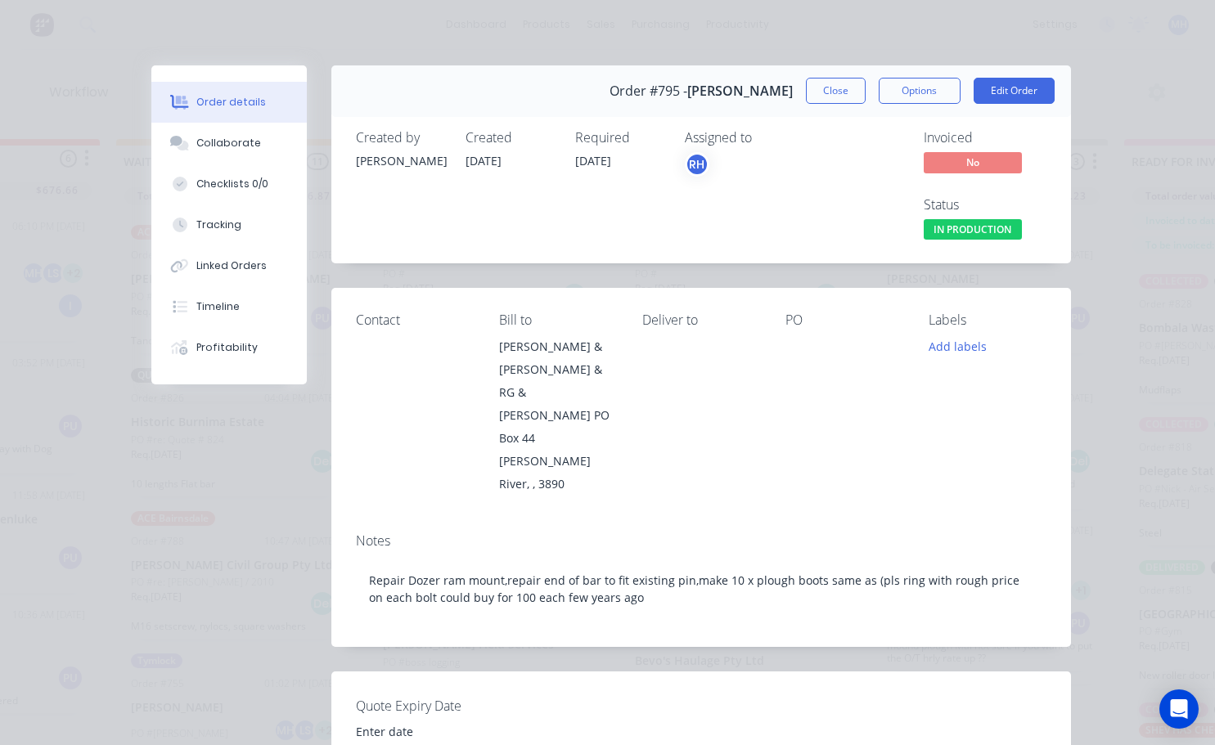
click at [627, 209] on div "Required 09/10/25" at bounding box center [620, 187] width 90 height 114
click at [828, 91] on button "Close" at bounding box center [836, 91] width 60 height 26
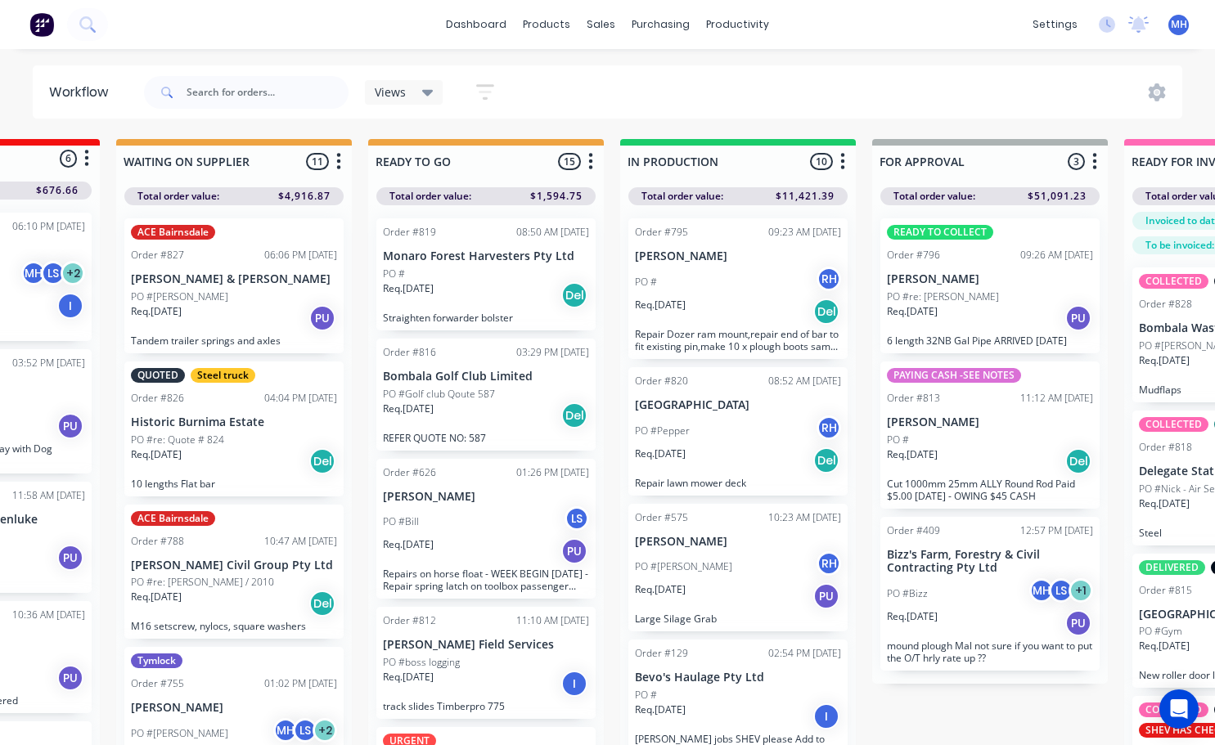
click at [712, 441] on div "PO #Pepper RH" at bounding box center [738, 430] width 206 height 31
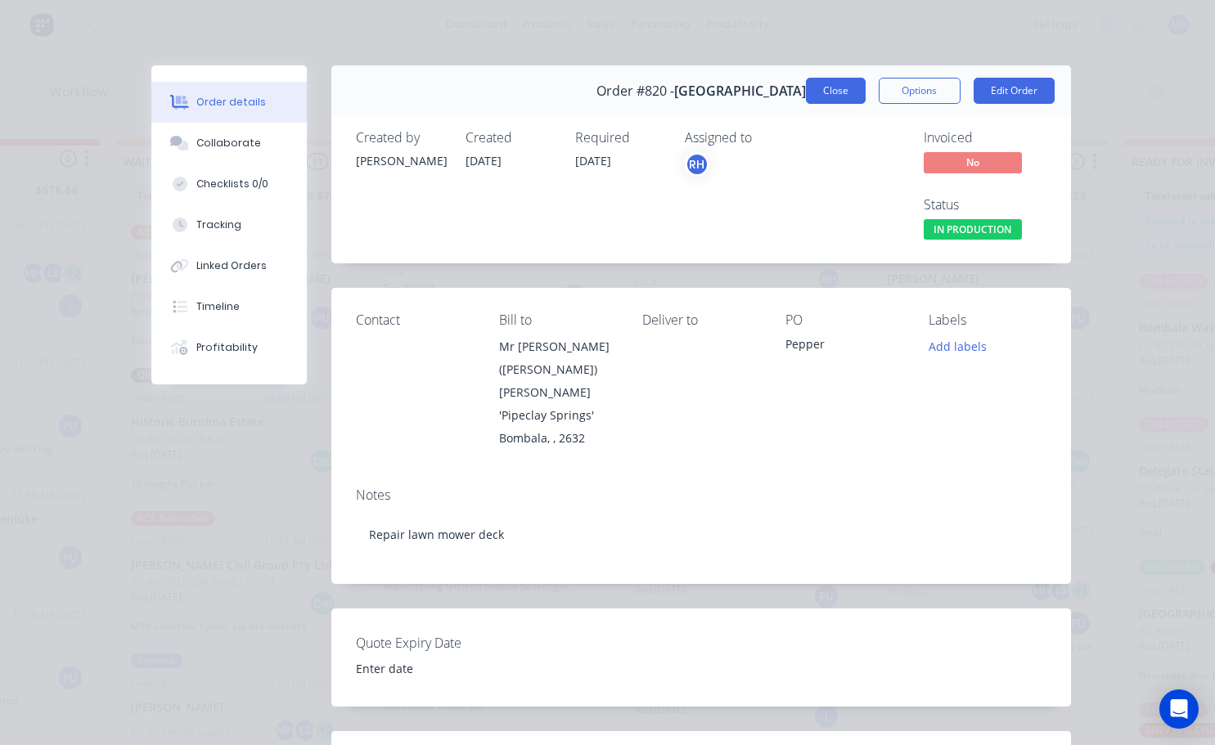
click at [814, 94] on button "Close" at bounding box center [836, 91] width 60 height 26
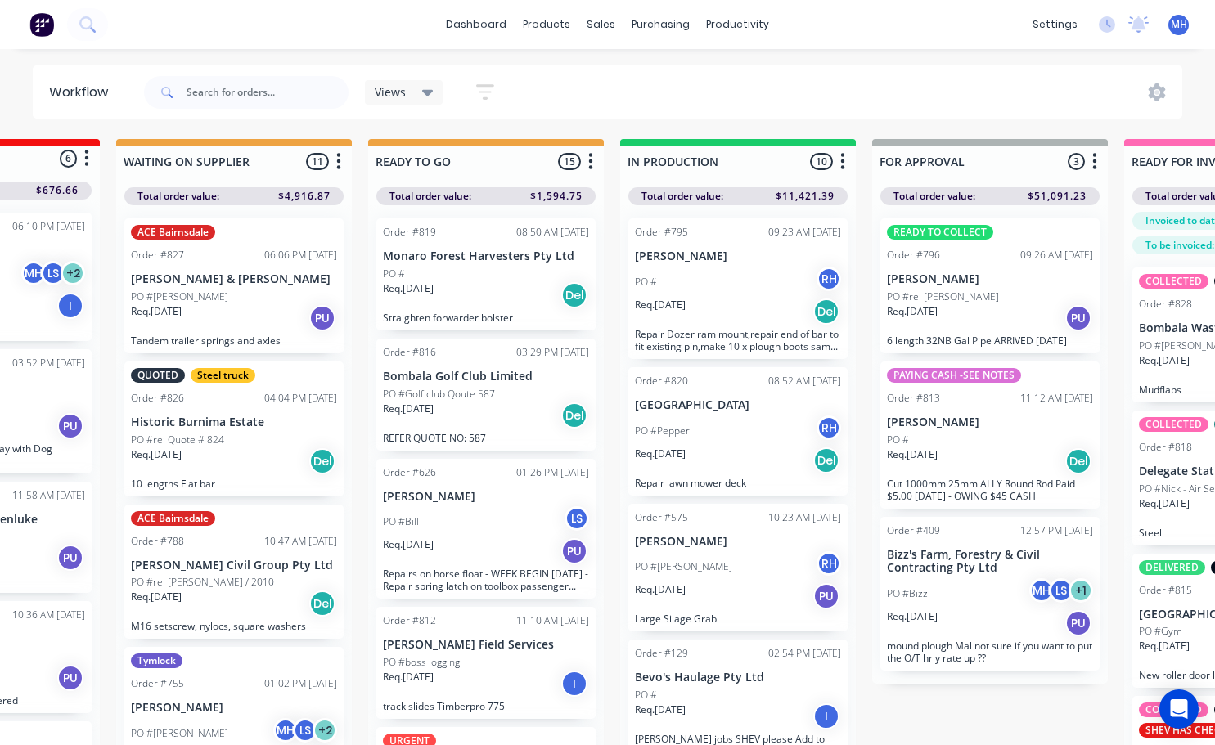
click at [721, 409] on p "[GEOGRAPHIC_DATA]" at bounding box center [738, 405] width 206 height 14
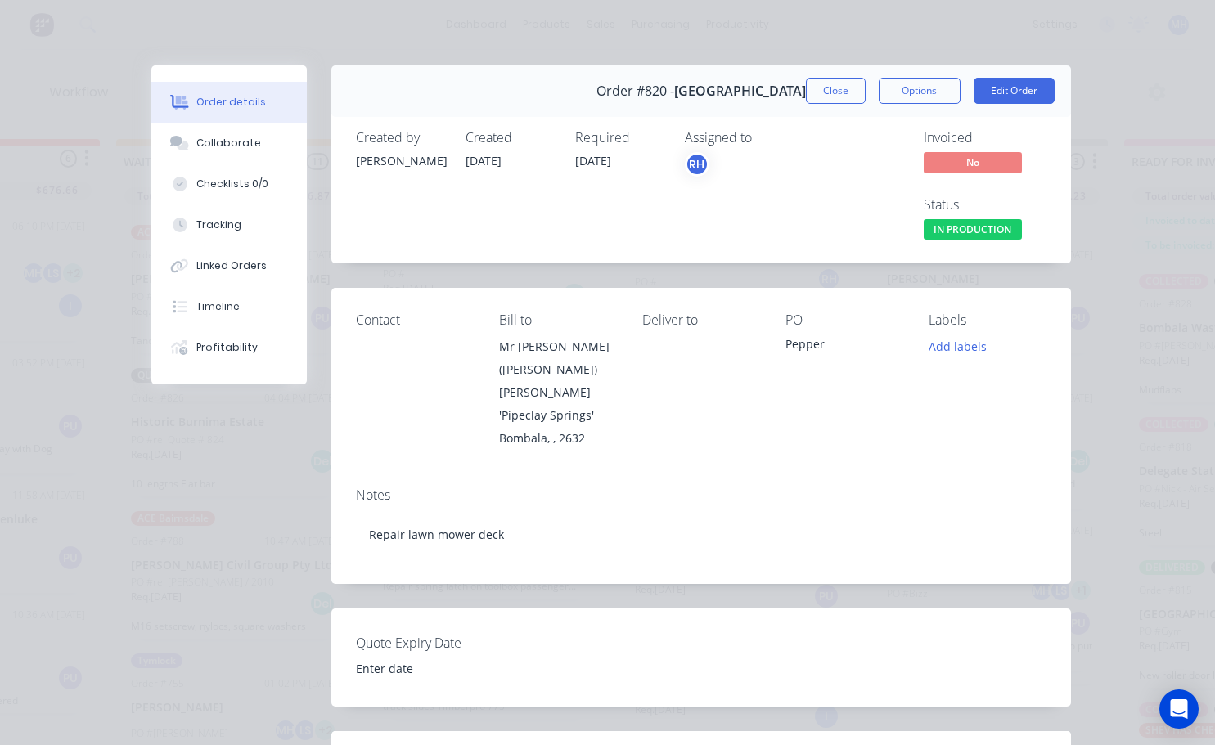
click at [825, 94] on button "Close" at bounding box center [836, 91] width 60 height 26
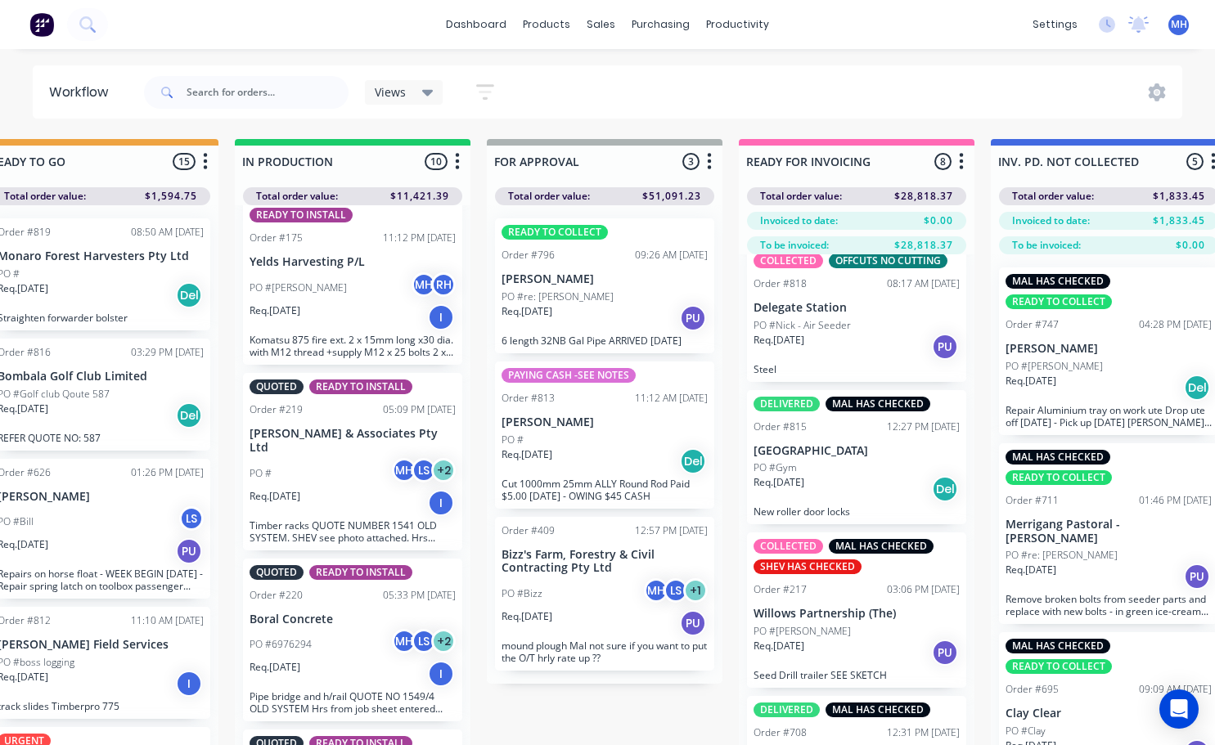
scroll to position [573, 0]
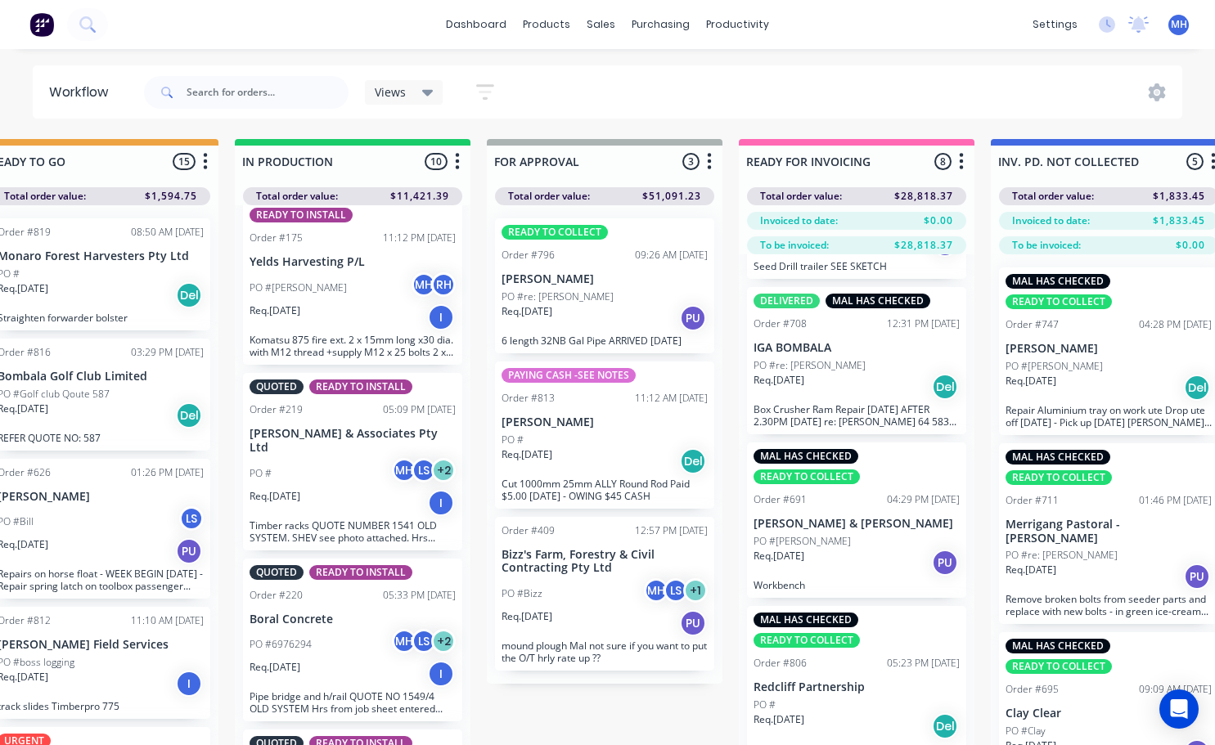
click at [765, 496] on div "Order #691" at bounding box center [779, 499] width 53 height 15
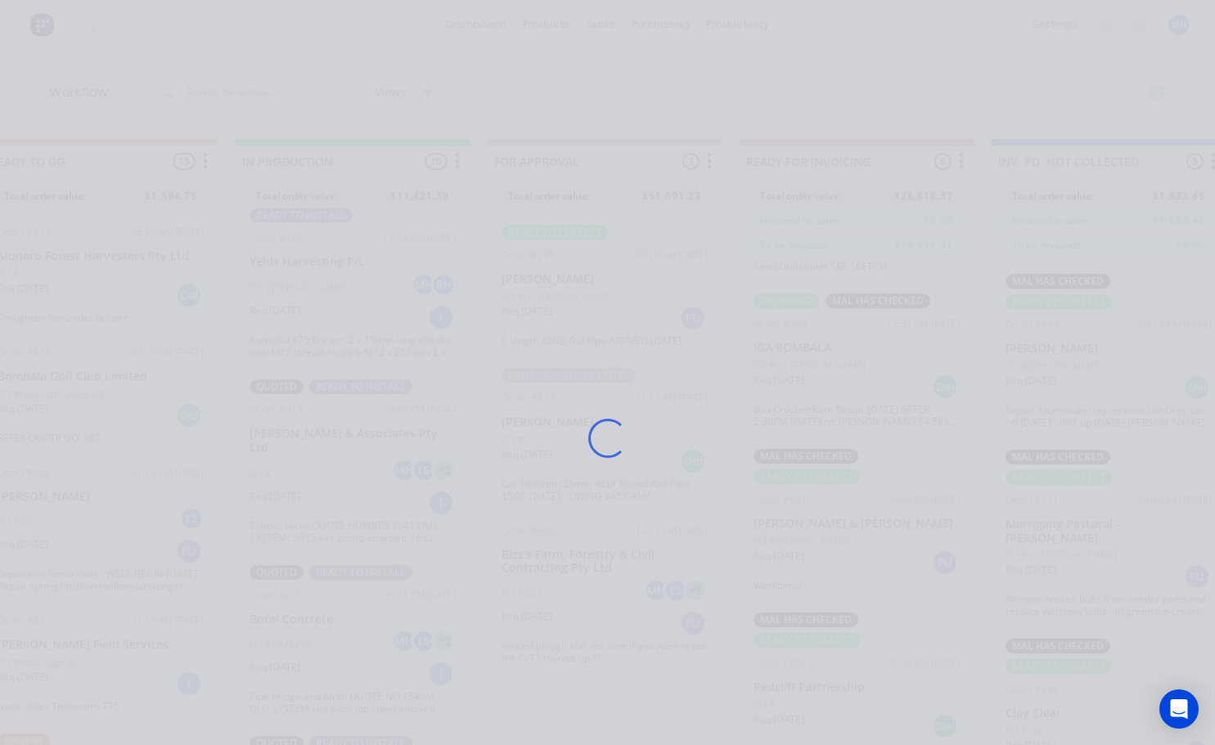
click at [765, 496] on div "Loading..." at bounding box center [607, 437] width 959 height 745
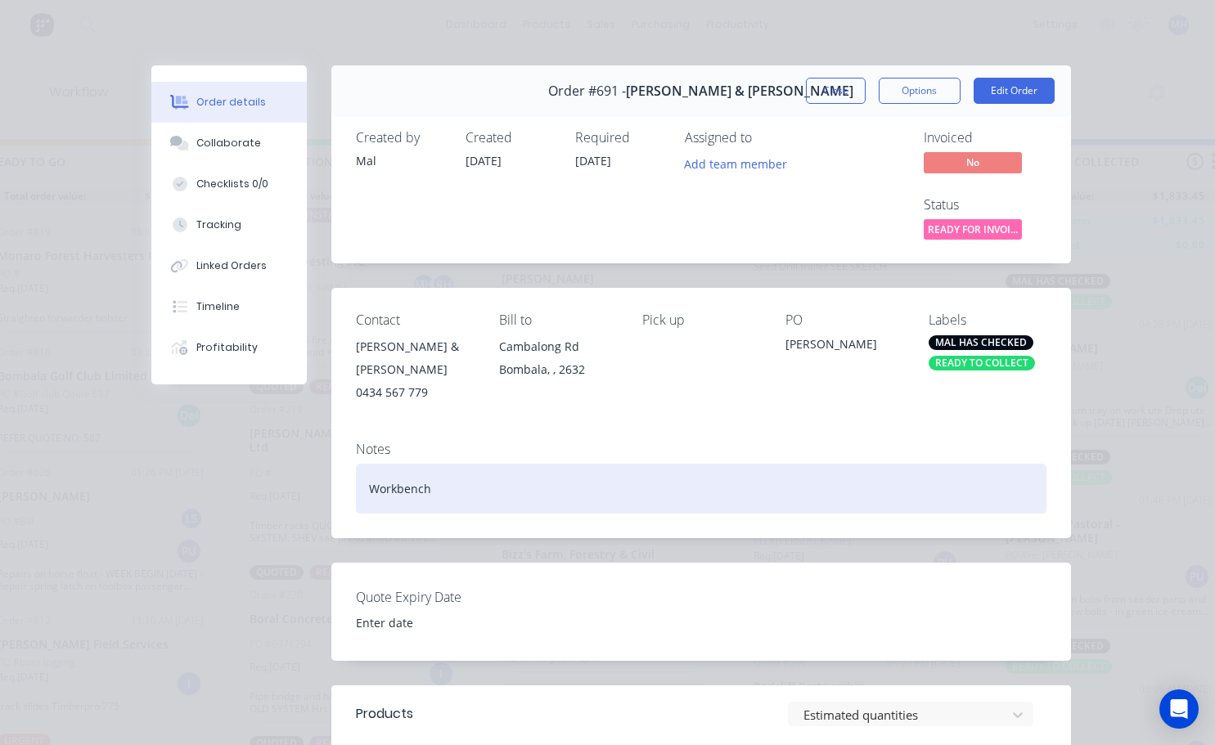
click at [765, 496] on div "Workbench" at bounding box center [701, 489] width 690 height 50
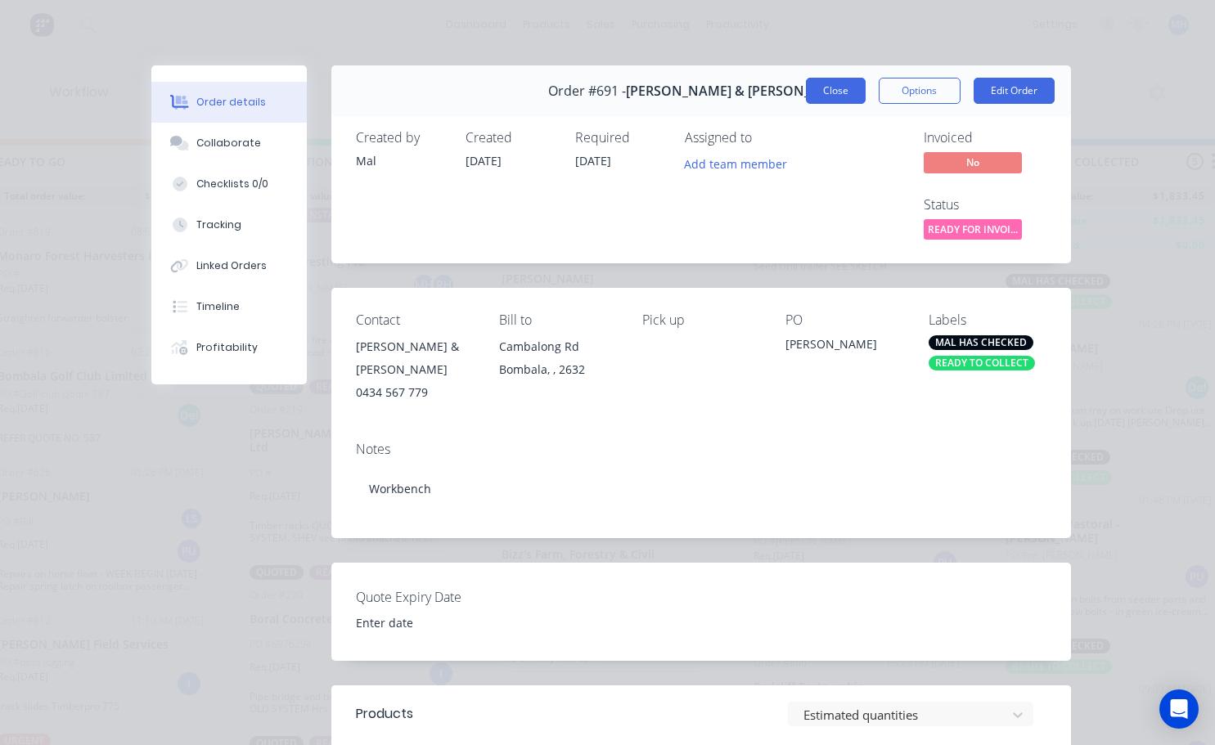
click at [836, 84] on button "Close" at bounding box center [836, 91] width 60 height 26
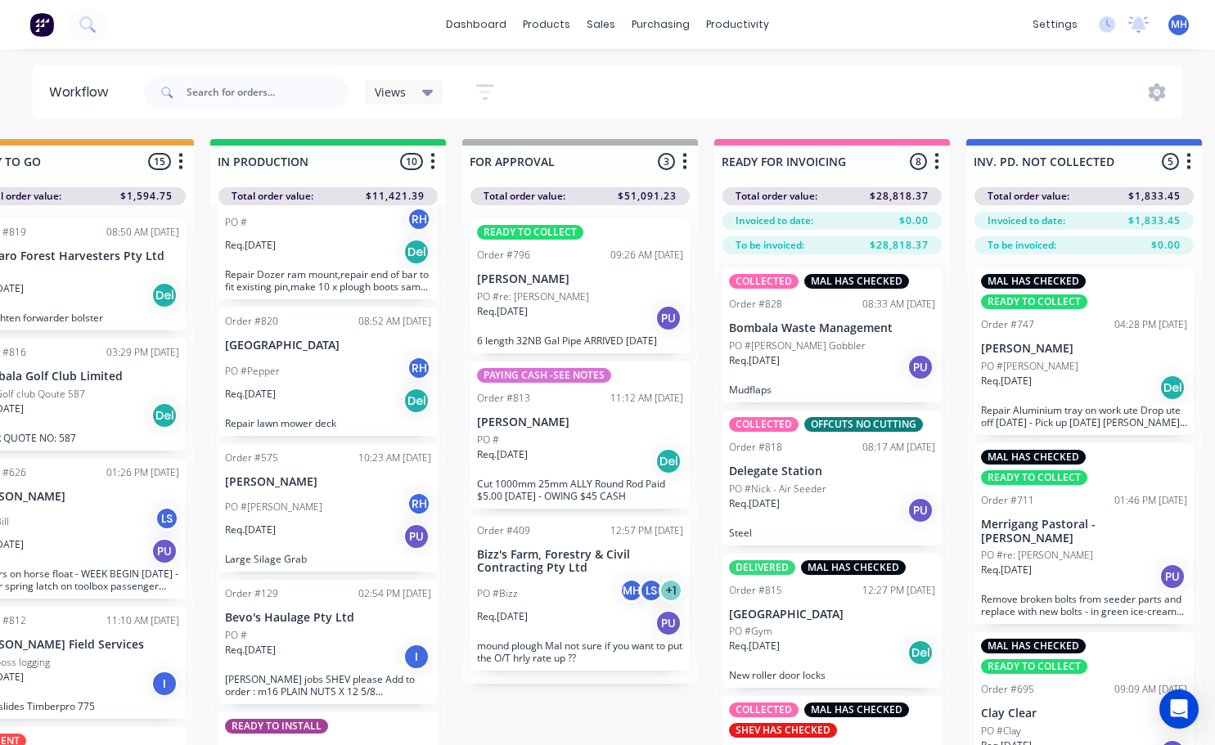
scroll to position [0, 0]
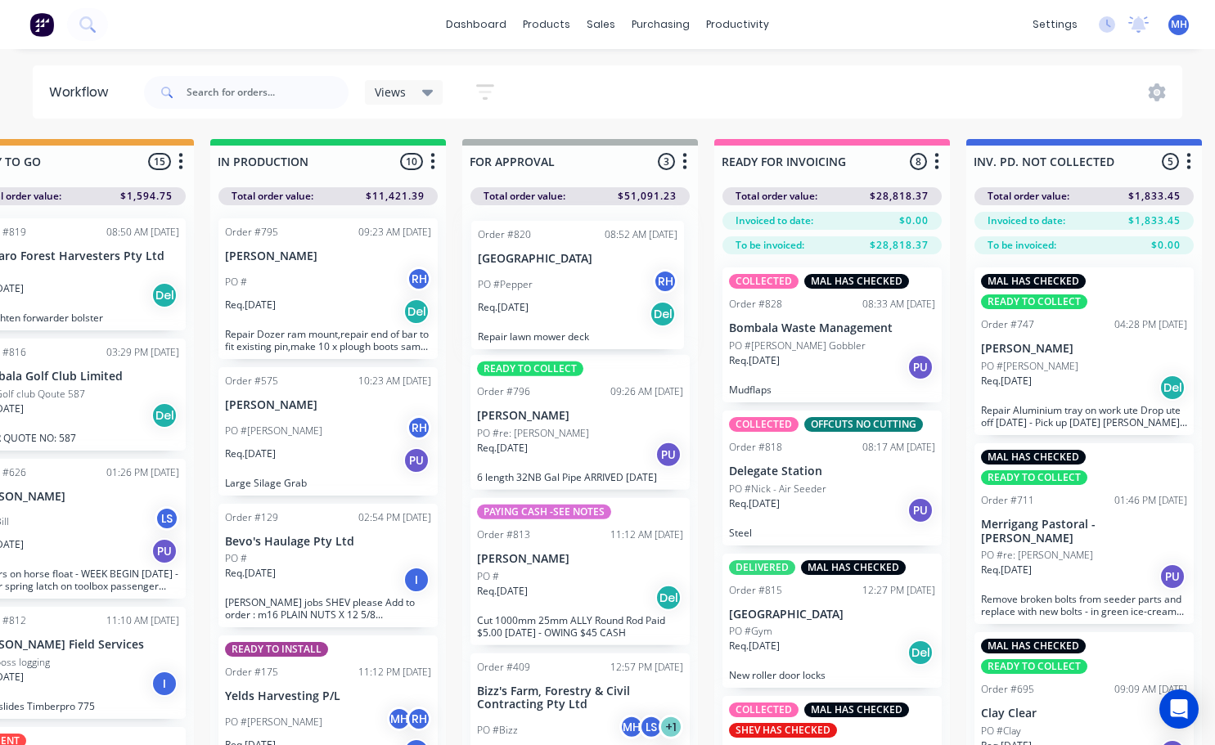
drag, startPoint x: 310, startPoint y: 455, endPoint x: 570, endPoint y: 308, distance: 298.5
click at [570, 308] on div "QUOTES TO DO 1 Status colour #273444 hex #273444 Save Cancel Notifications Emai…" at bounding box center [519, 471] width 2728 height 664
click at [582, 448] on div "Req. [DATE] PU" at bounding box center [580, 455] width 206 height 28
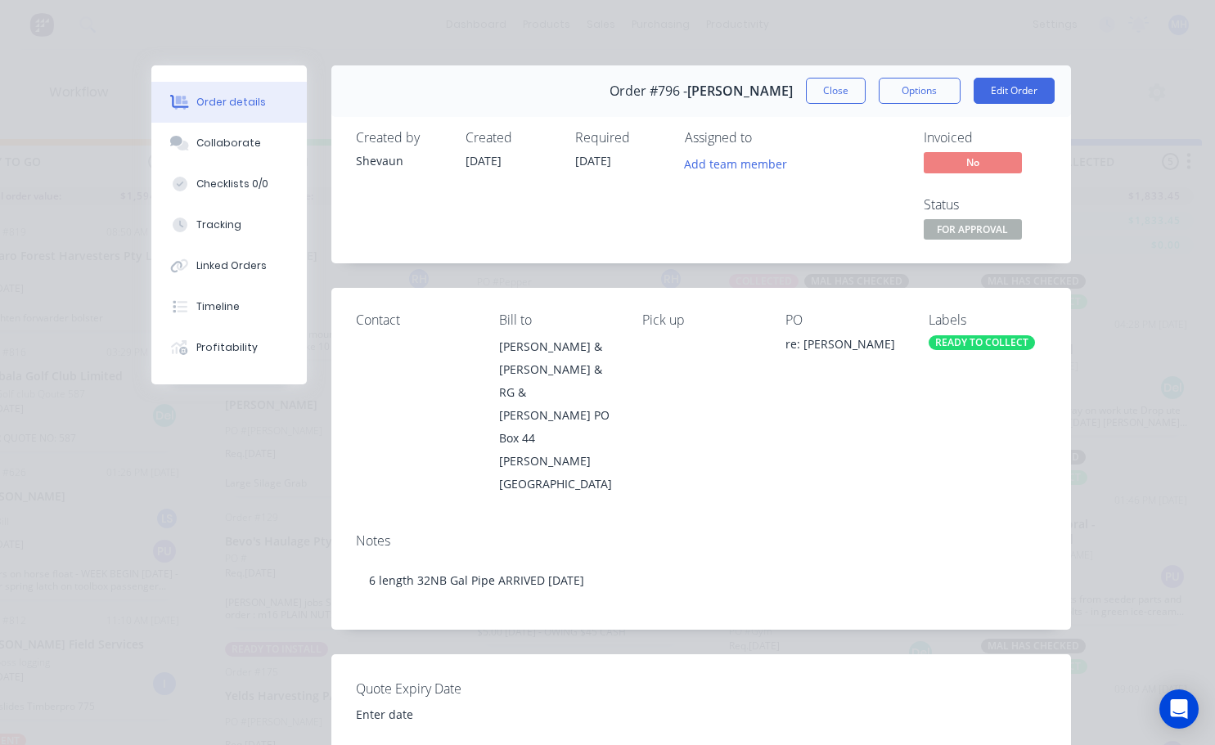
click at [944, 336] on div "READY TO COLLECT" at bounding box center [981, 342] width 106 height 15
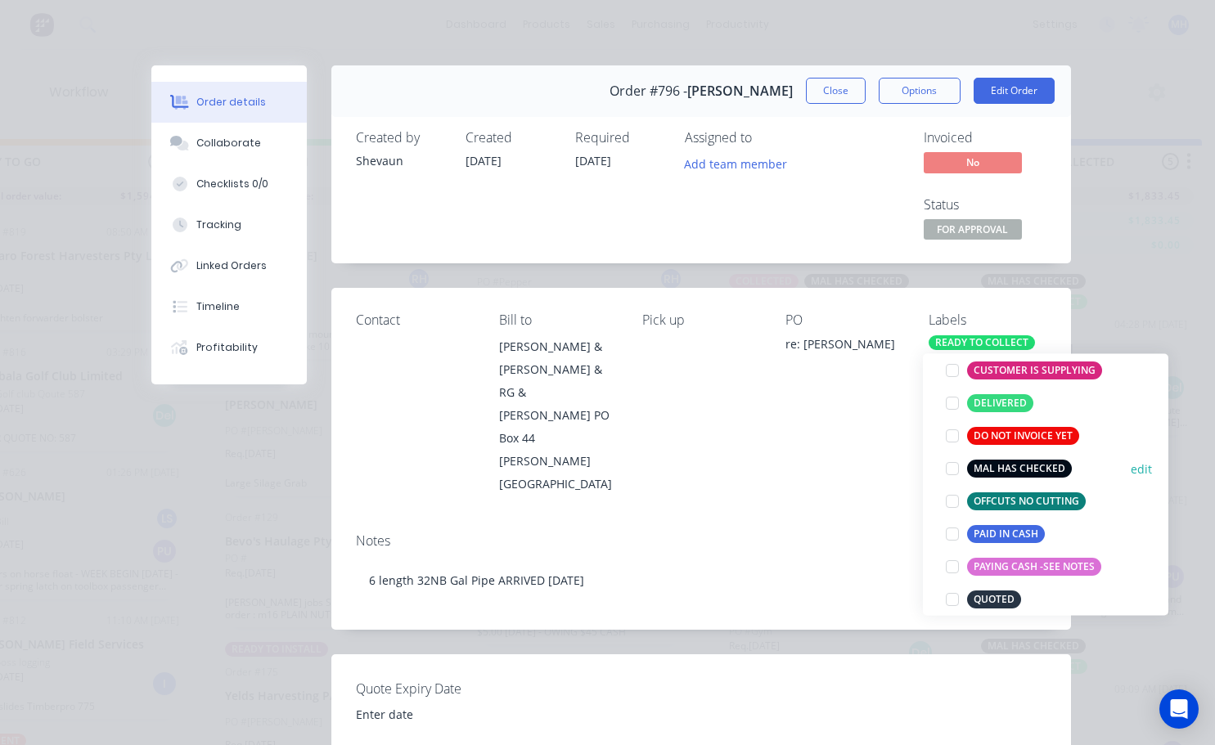
click at [951, 471] on div at bounding box center [952, 468] width 33 height 33
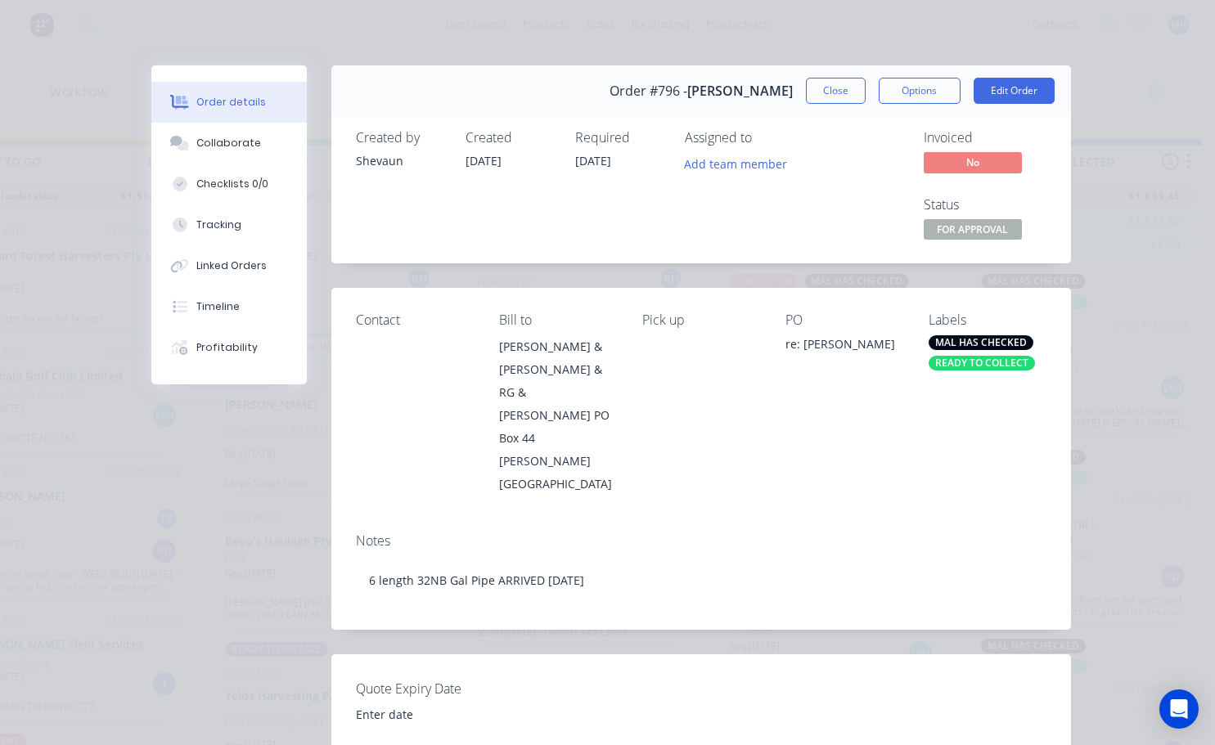
click at [800, 451] on div "Contact Bill to DN Walker & LD Walker & RG & RJ Walker PO Box 44 Cann River, Vi…" at bounding box center [700, 403] width 739 height 231
click at [806, 97] on button "Close" at bounding box center [836, 91] width 60 height 26
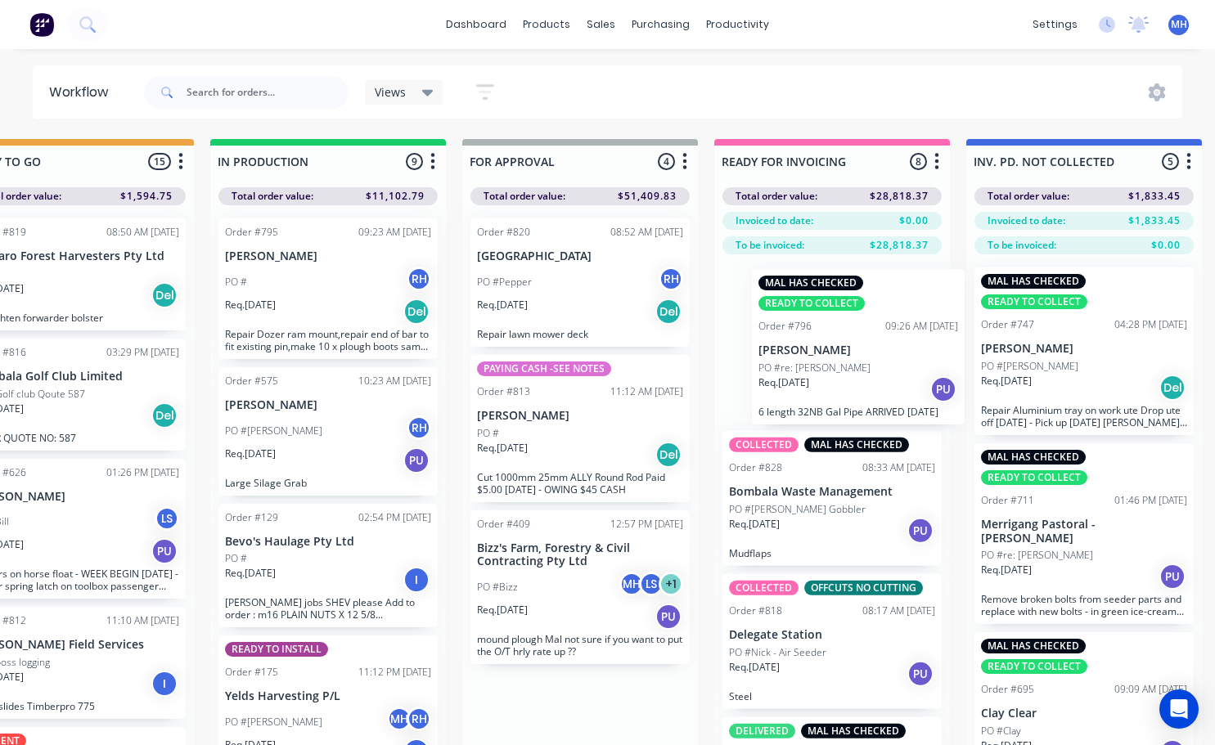
drag, startPoint x: 594, startPoint y: 441, endPoint x: 857, endPoint y: 353, distance: 277.5
click at [866, 353] on div "QUOTES TO DO 1 Status colour #273444 hex #273444 Save Cancel Notifications Emai…" at bounding box center [519, 471] width 2728 height 664
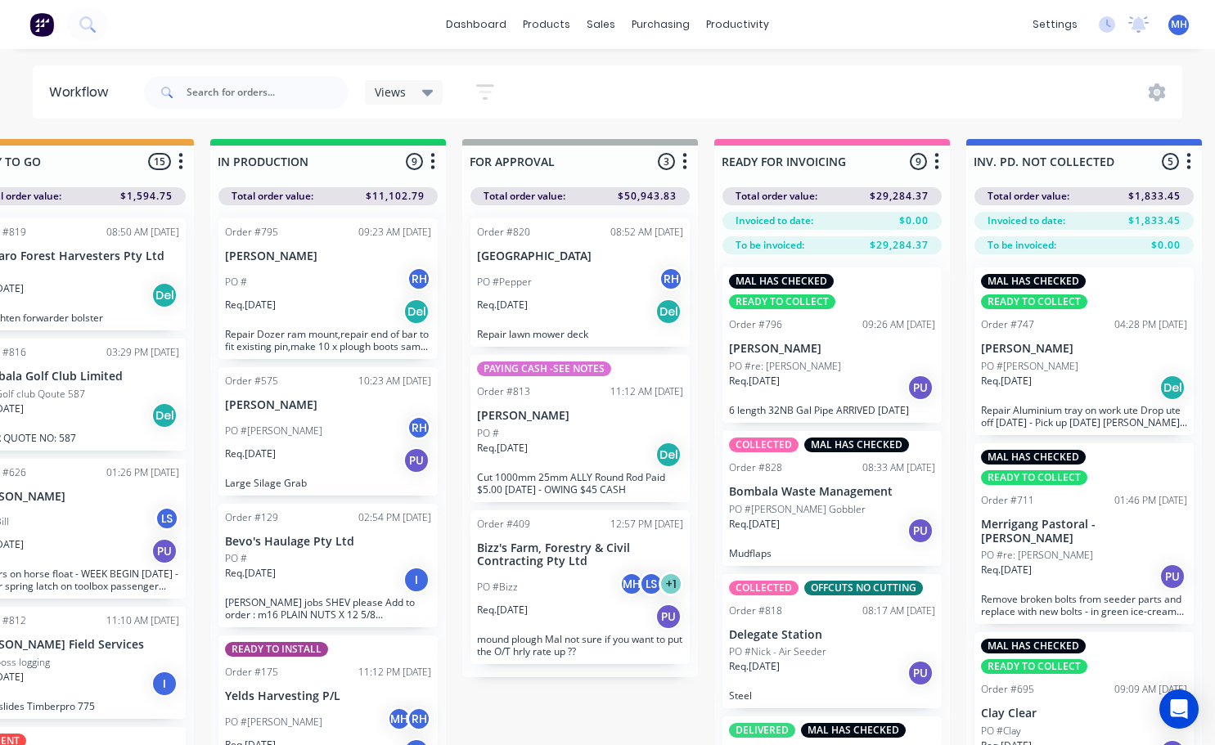
click at [619, 309] on div "Req. 13/10/25 Del" at bounding box center [580, 312] width 206 height 28
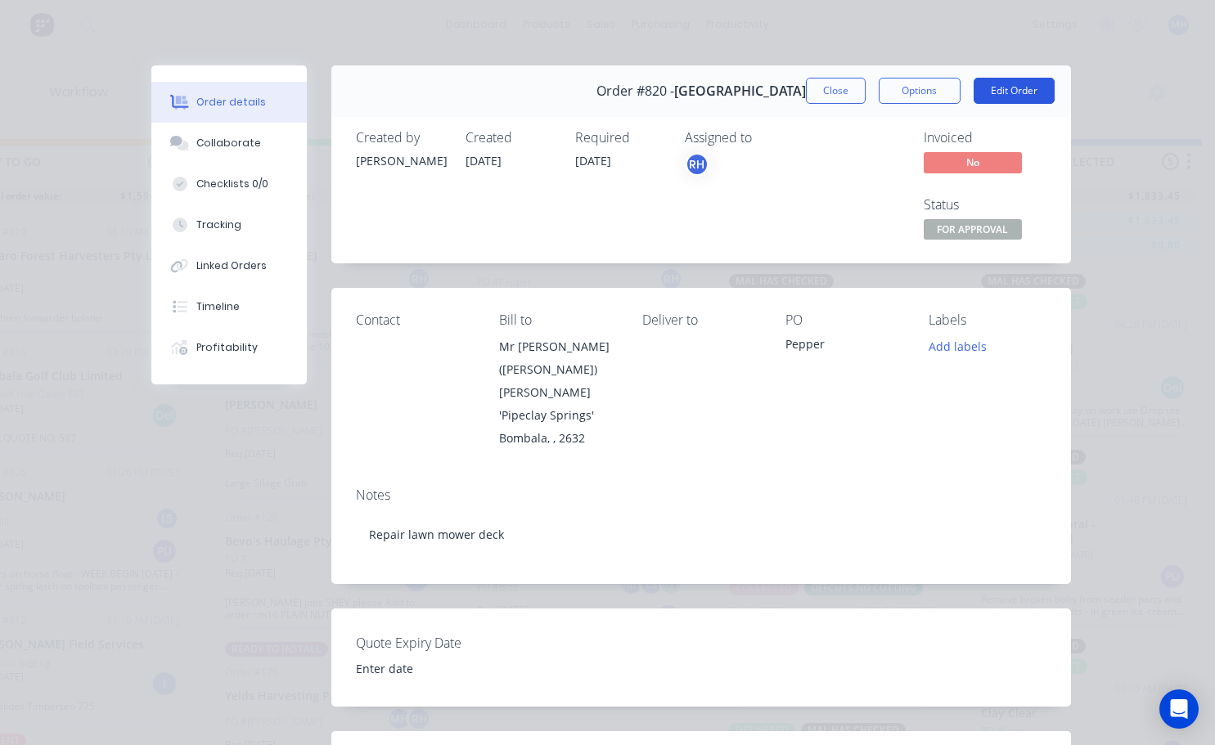
click at [1009, 88] on button "Edit Order" at bounding box center [1013, 91] width 81 height 26
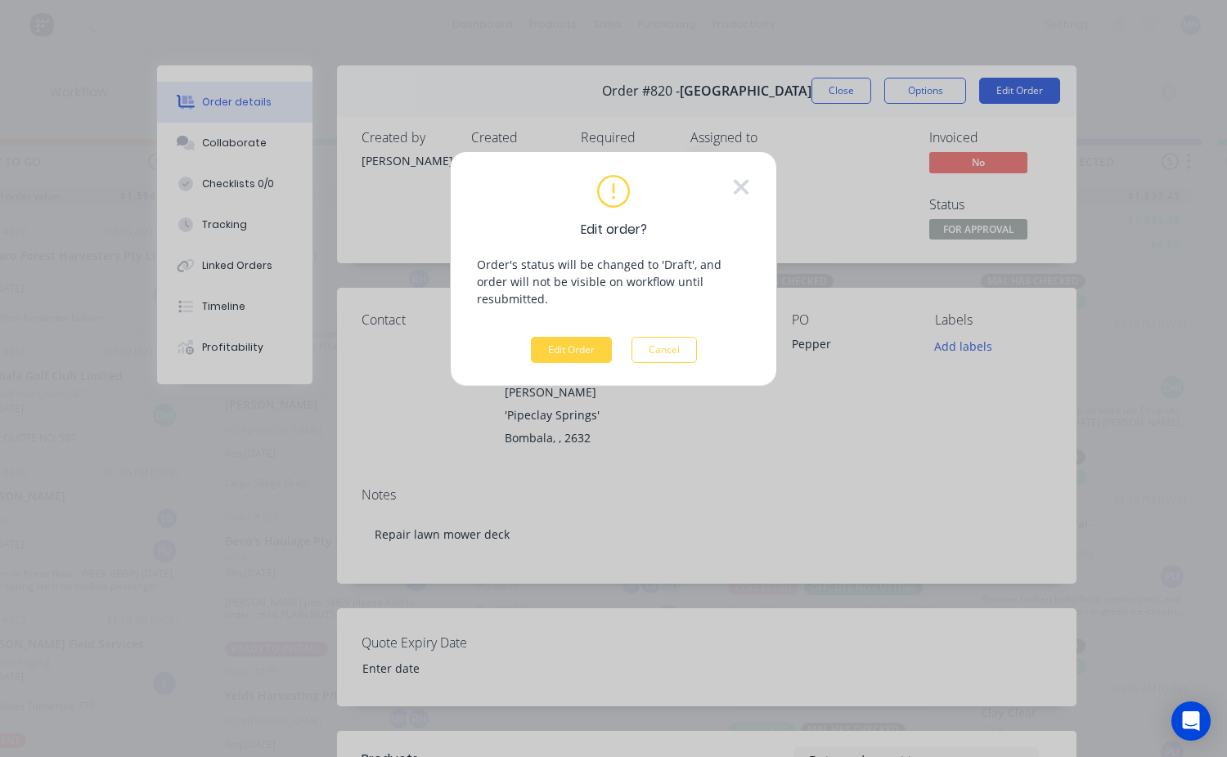
click at [562, 348] on div "Edit order? Order's status will be changed to 'Draft', and order will not be vi…" at bounding box center [613, 269] width 327 height 236
click at [564, 341] on button "Edit Order" at bounding box center [571, 350] width 81 height 26
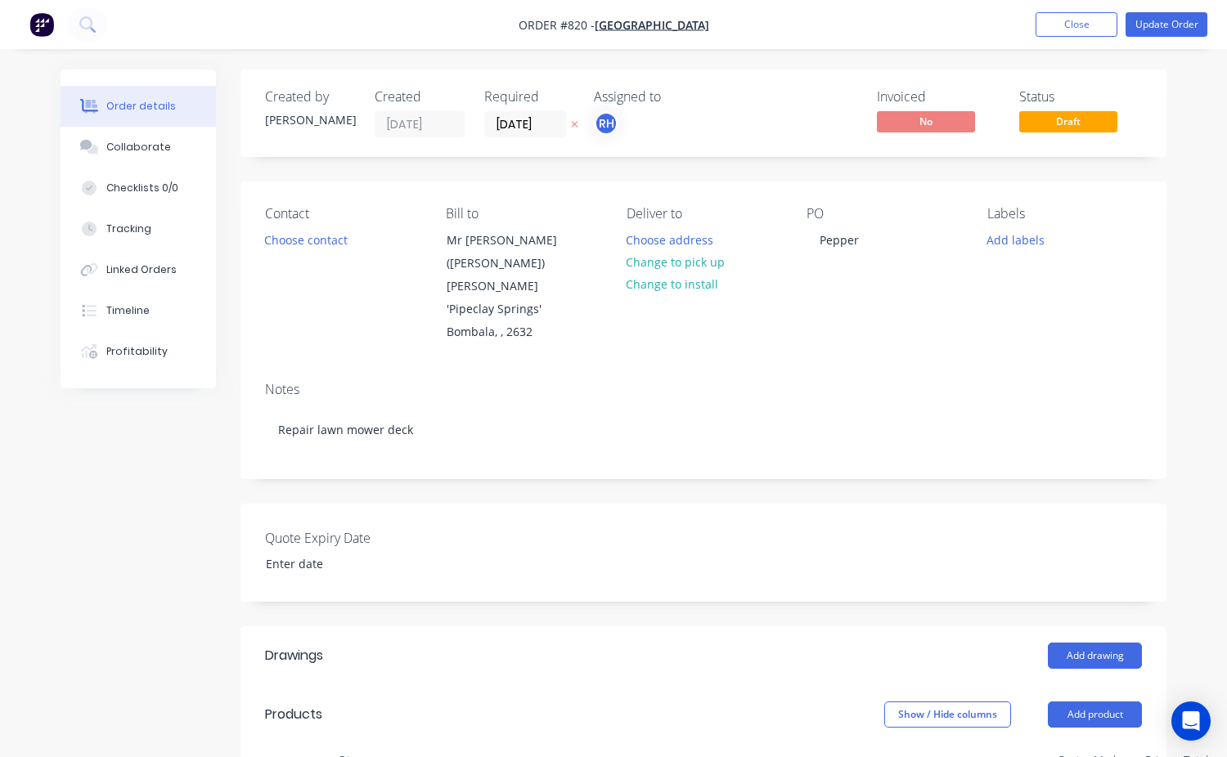
type input "$70.00"
type input "42.86"
type input "$100.00"
type input "$130.00"
type input "$50.00"
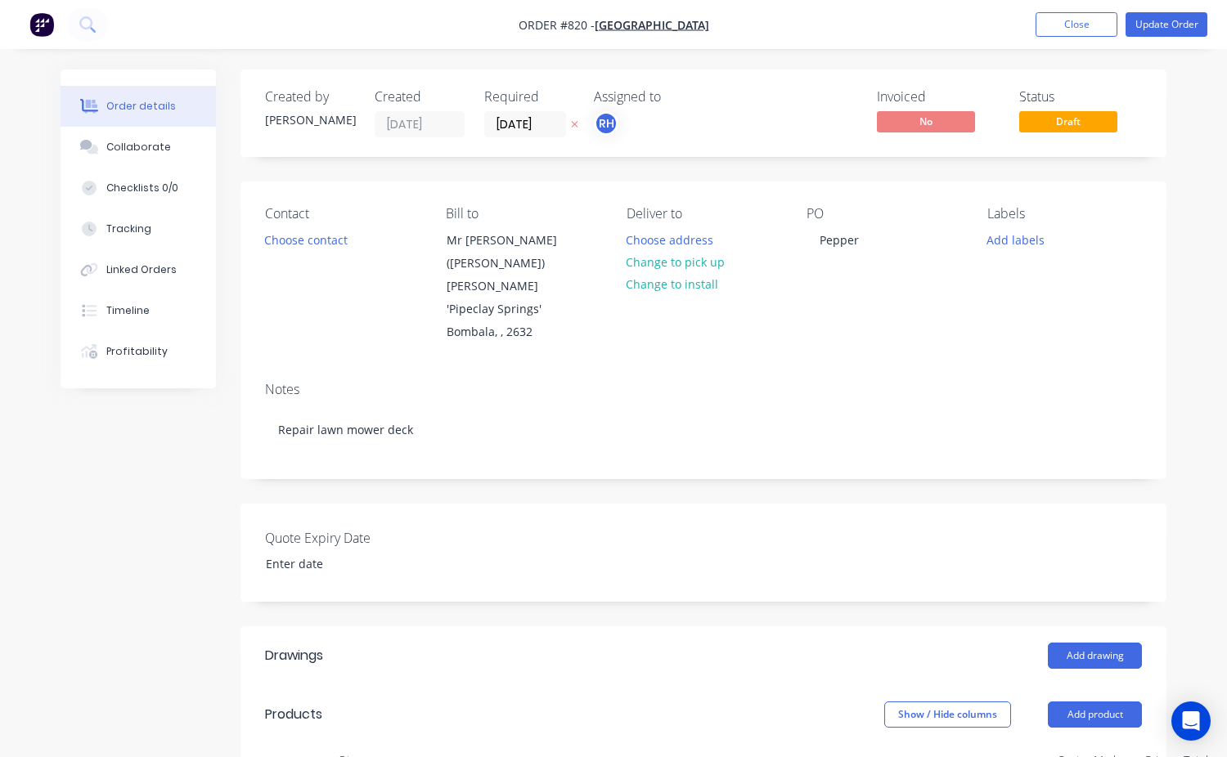
type input "100"
type input "$100.00"
type input "$300.00"
type input "$80.00"
type input "62.5"
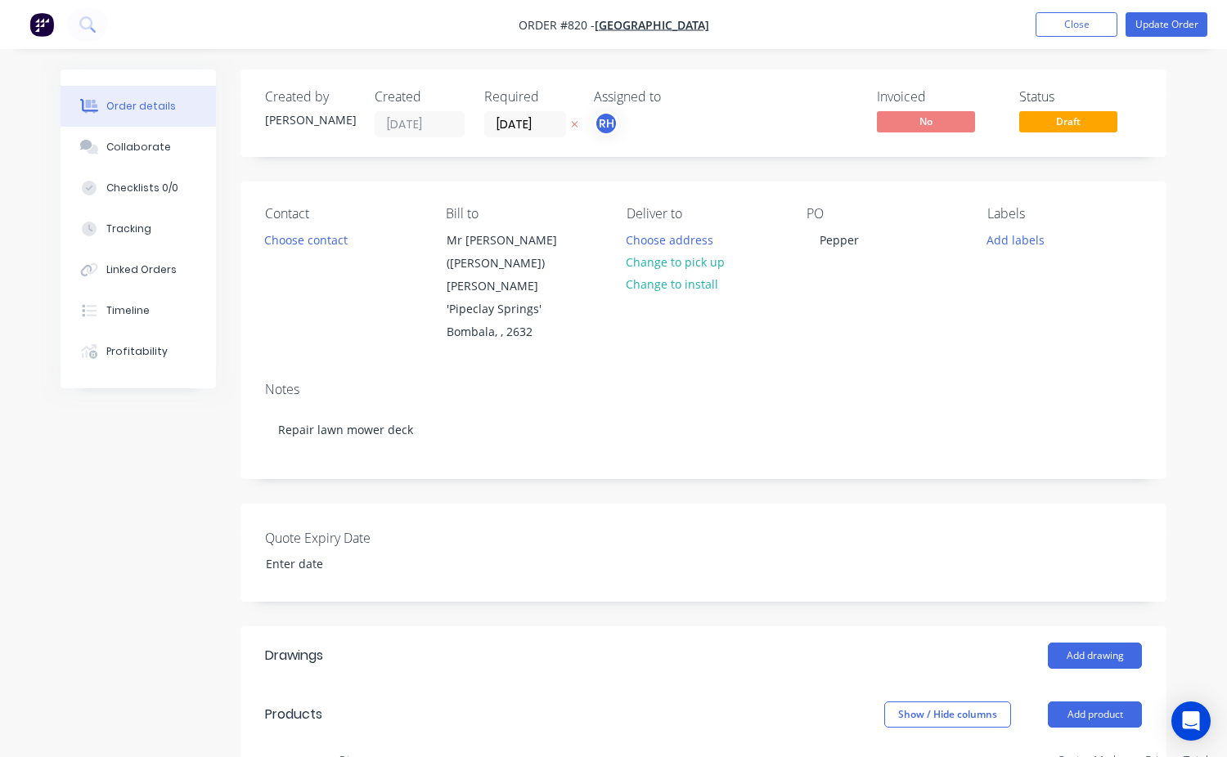
type input "$130.00"
type input "$50.00"
type input "140"
type input "$120.00"
type input "$80.00"
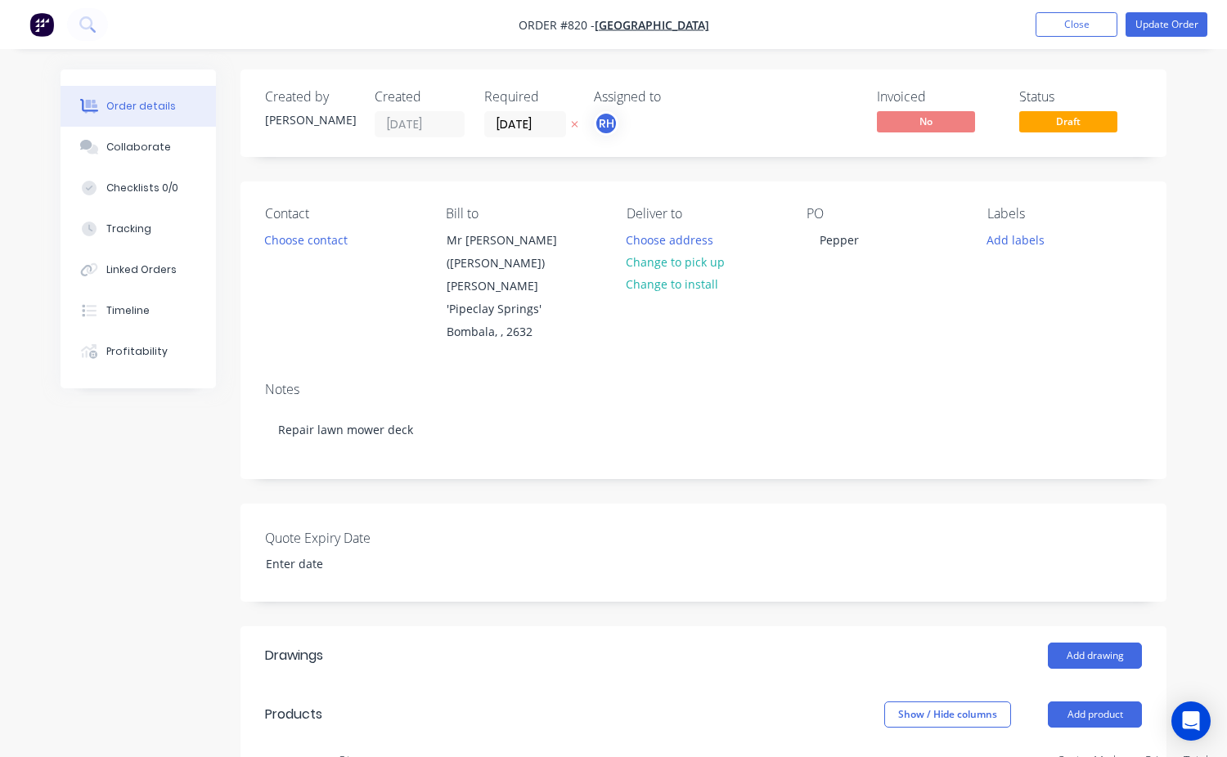
type input "87.5"
type input "$150.00"
type input "$50.00"
type input "180"
type input "$140.00"
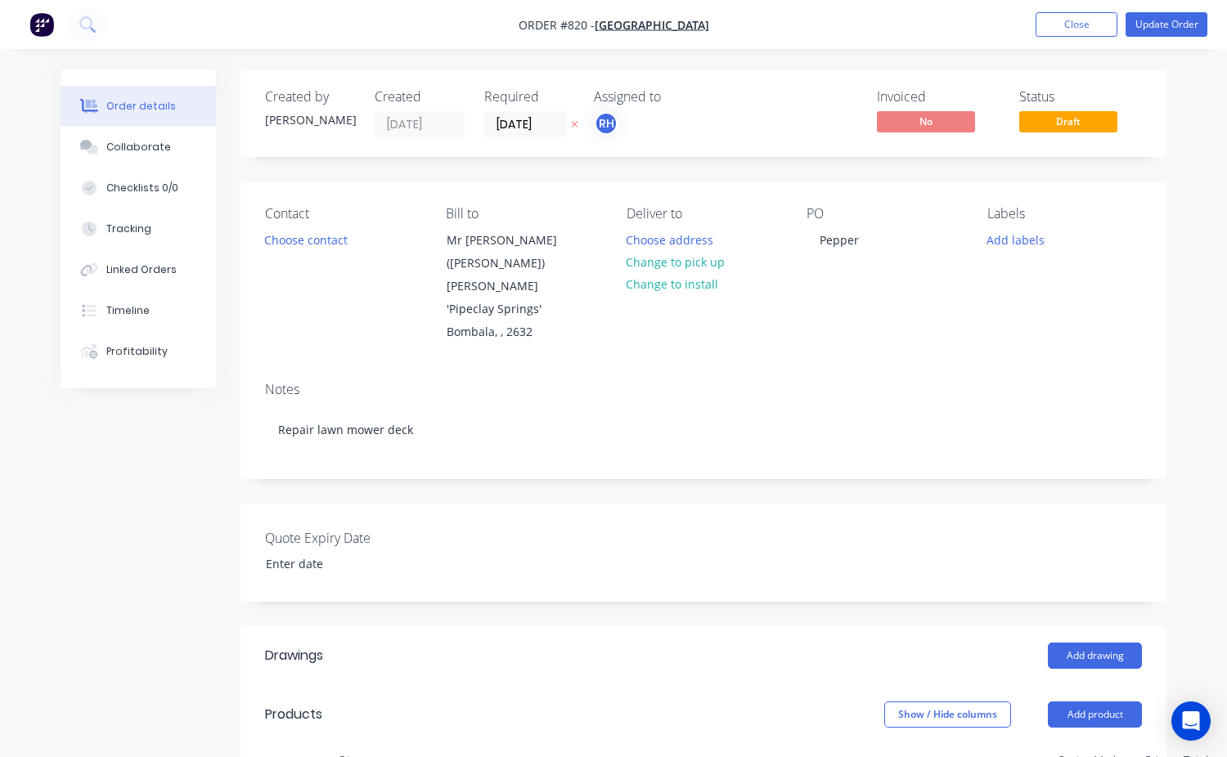
type input "$80.00"
type input "112.5"
type input "$170.00"
type input "$1.25"
type input "60"
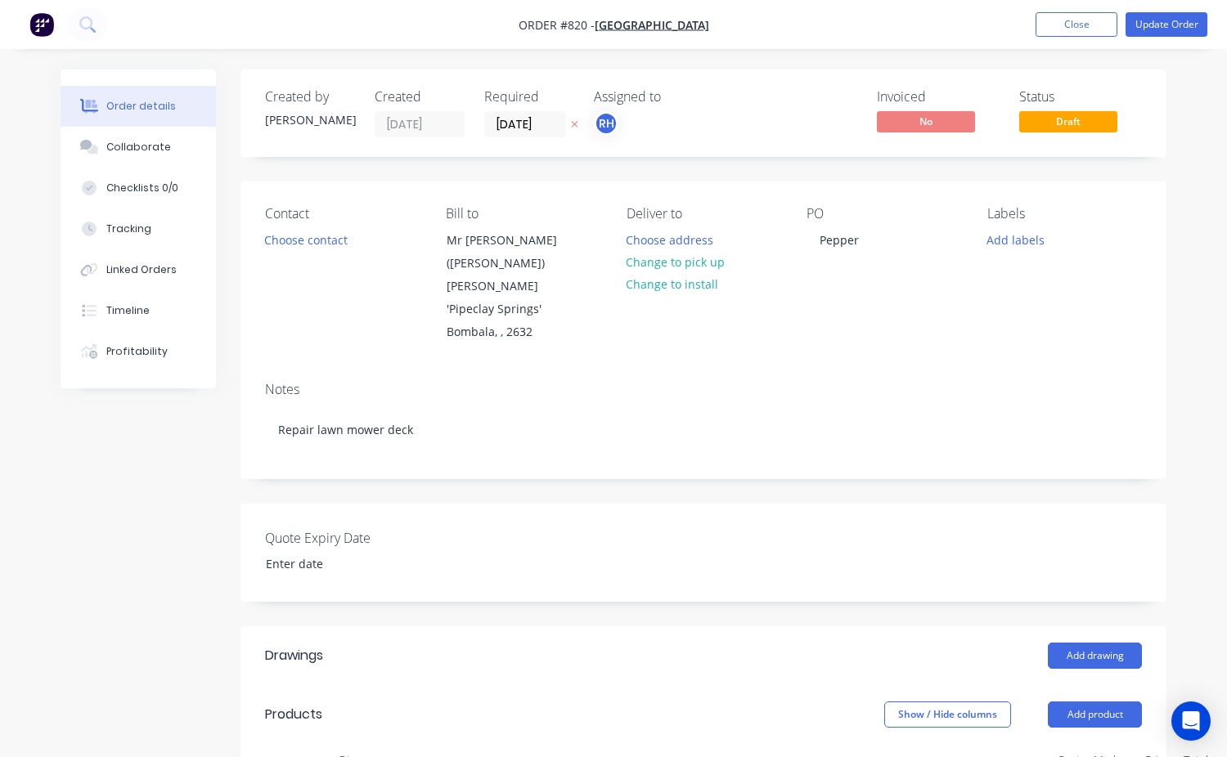
type input "$2.00"
type input "$4.00"
type input "$1.24"
type input "101.61"
type input "$2.50"
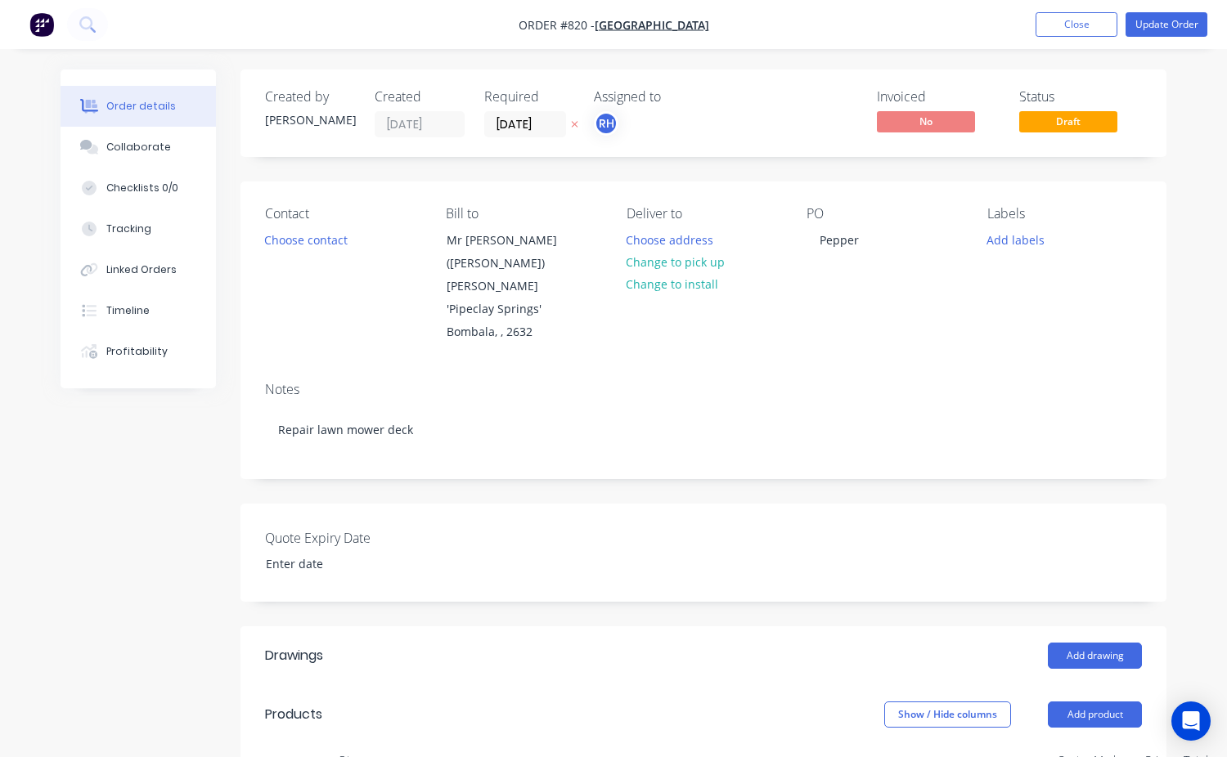
type input "$5.00"
type input "$0.37"
type input "89.19"
type input "$0.70"
type input "$5.60"
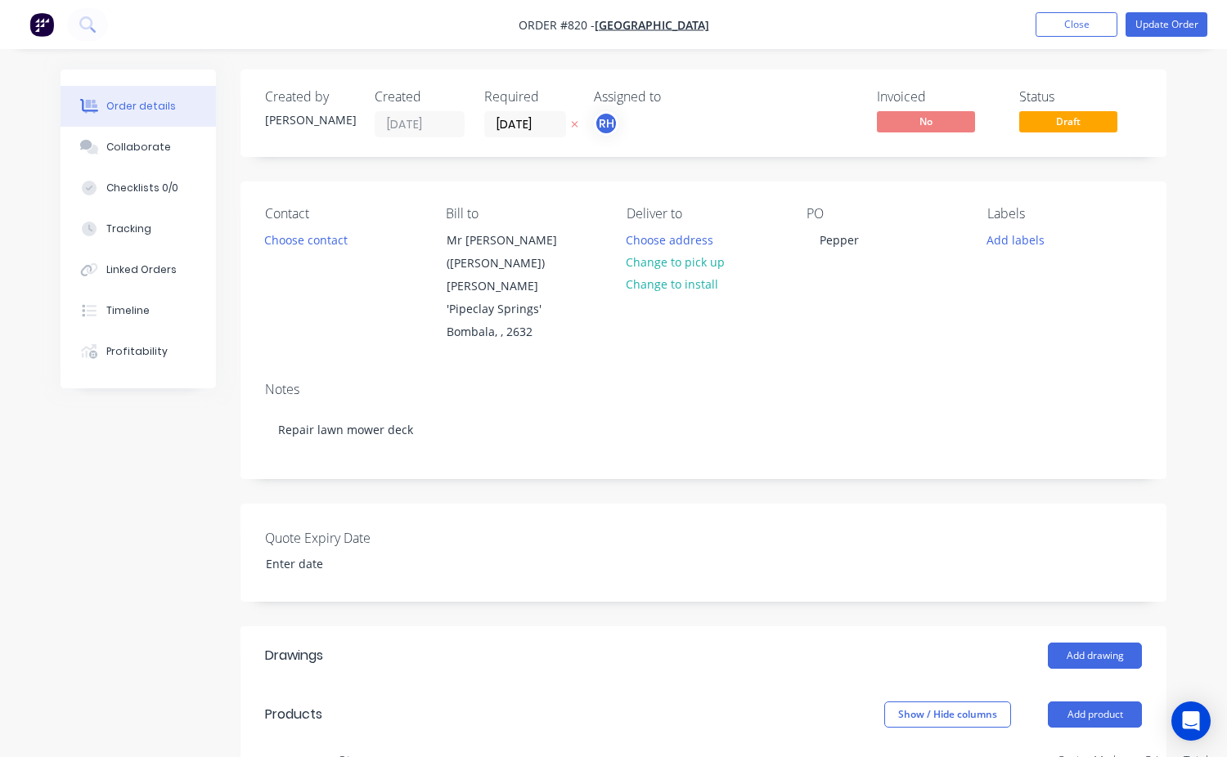
type input "$0.13"
type input "207.69"
type input "$0.40"
type input "$4.00"
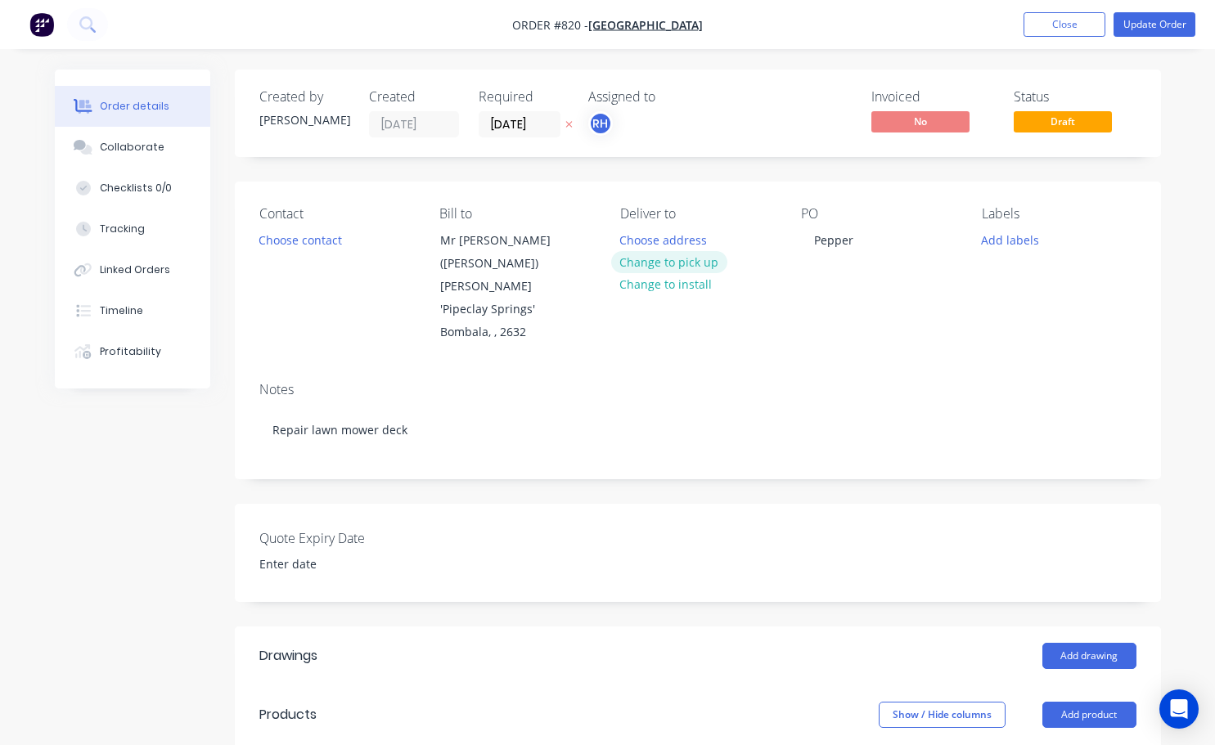
click at [678, 263] on button "Change to pick up" at bounding box center [669, 262] width 116 height 22
click at [318, 242] on button "Choose contact" at bounding box center [299, 239] width 101 height 22
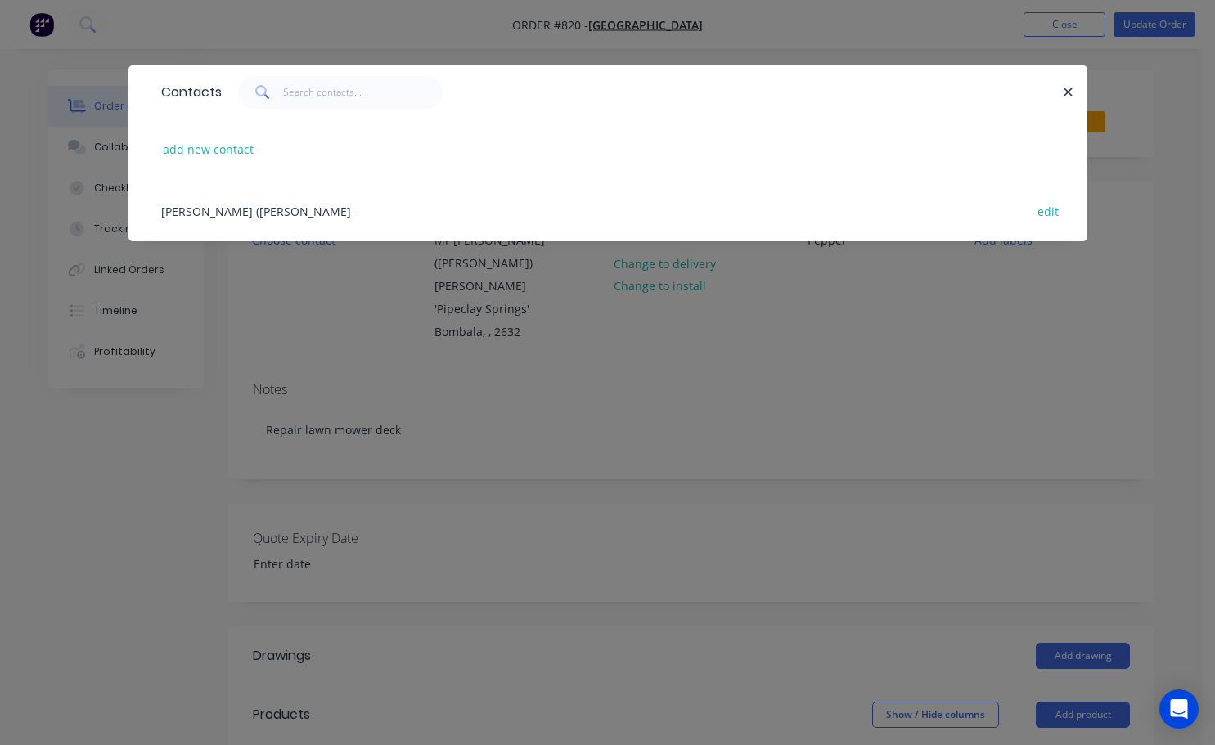
click at [242, 213] on span "Peter (Pepper) Thompson" at bounding box center [256, 212] width 190 height 16
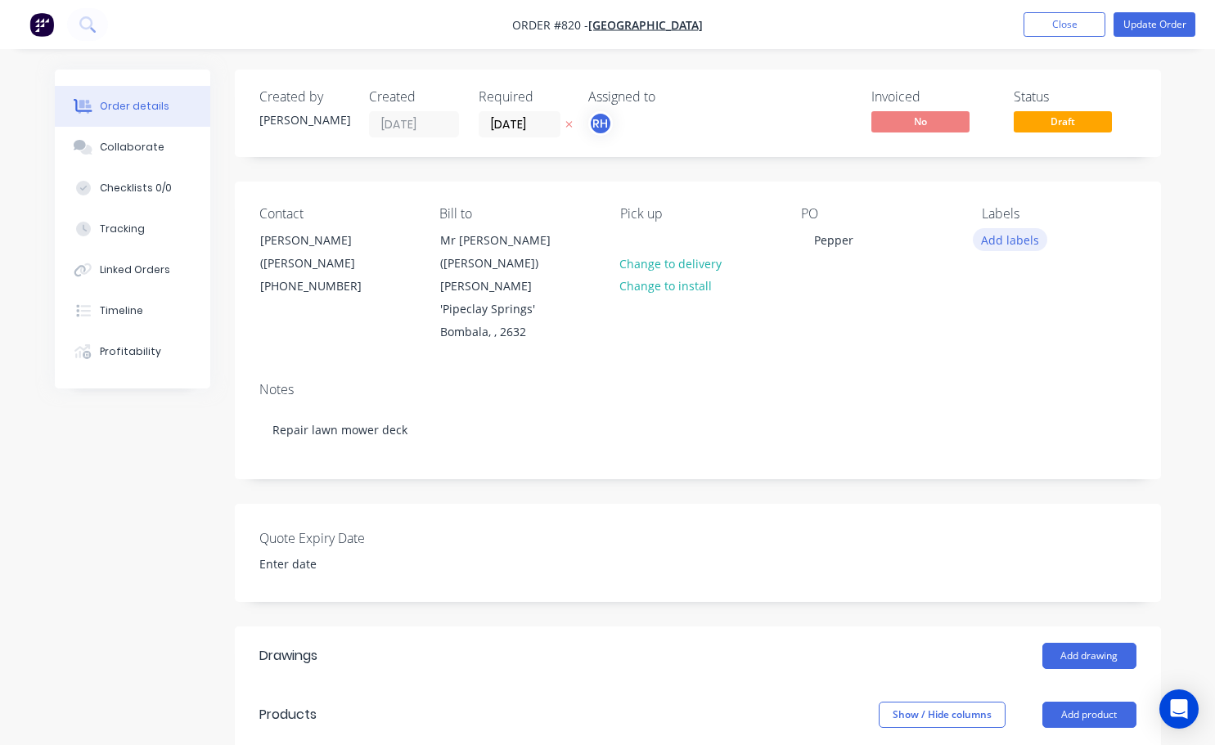
click at [990, 238] on button "Add labels" at bounding box center [1009, 239] width 75 height 22
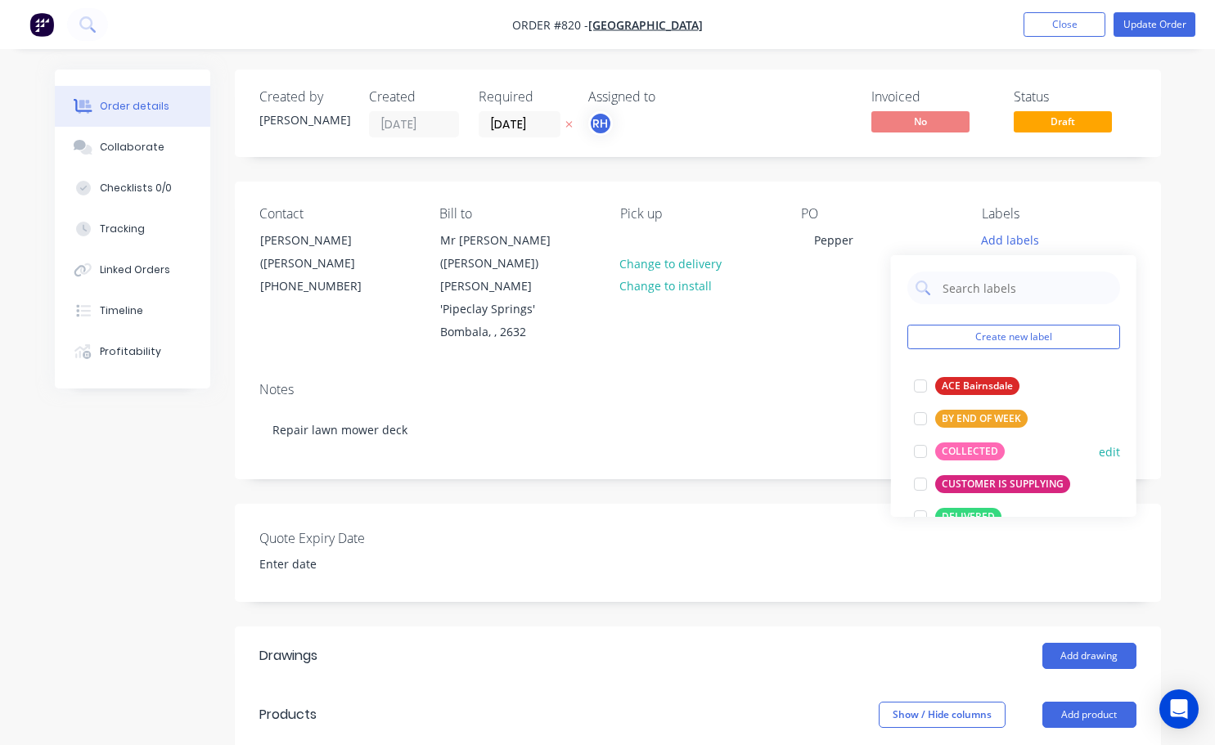
click at [921, 454] on div at bounding box center [920, 451] width 33 height 33
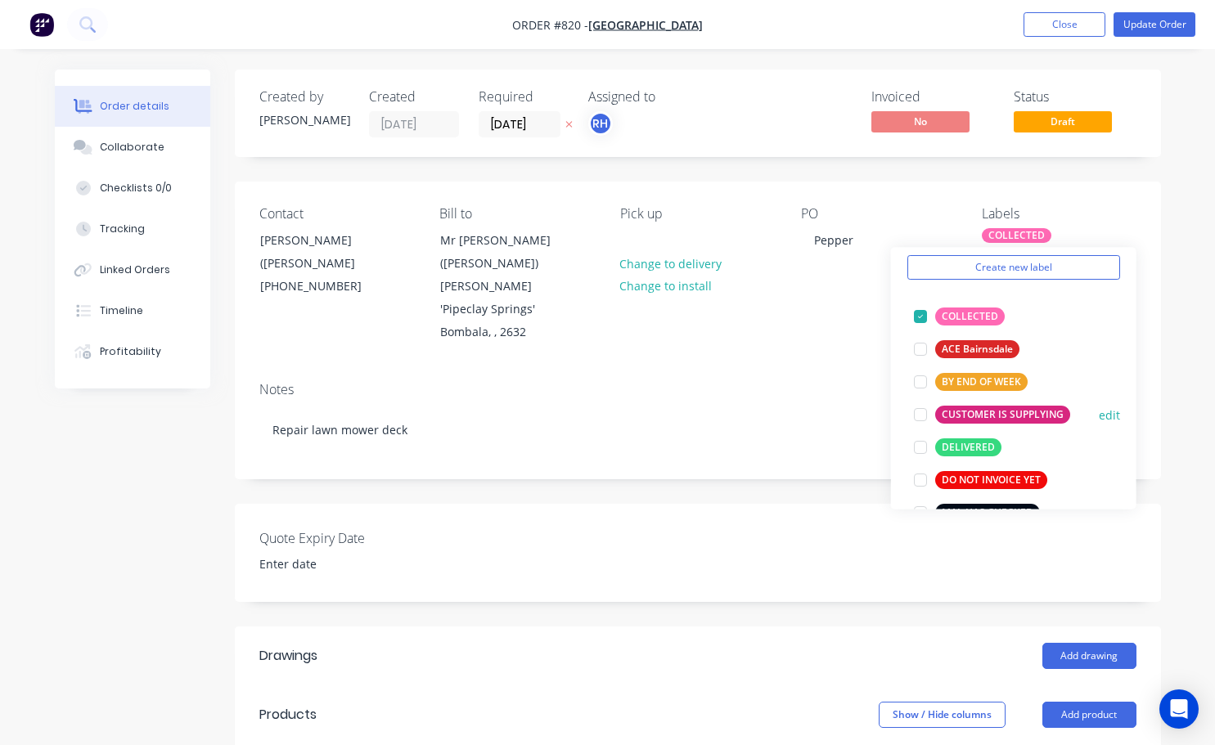
scroll to position [82, 0]
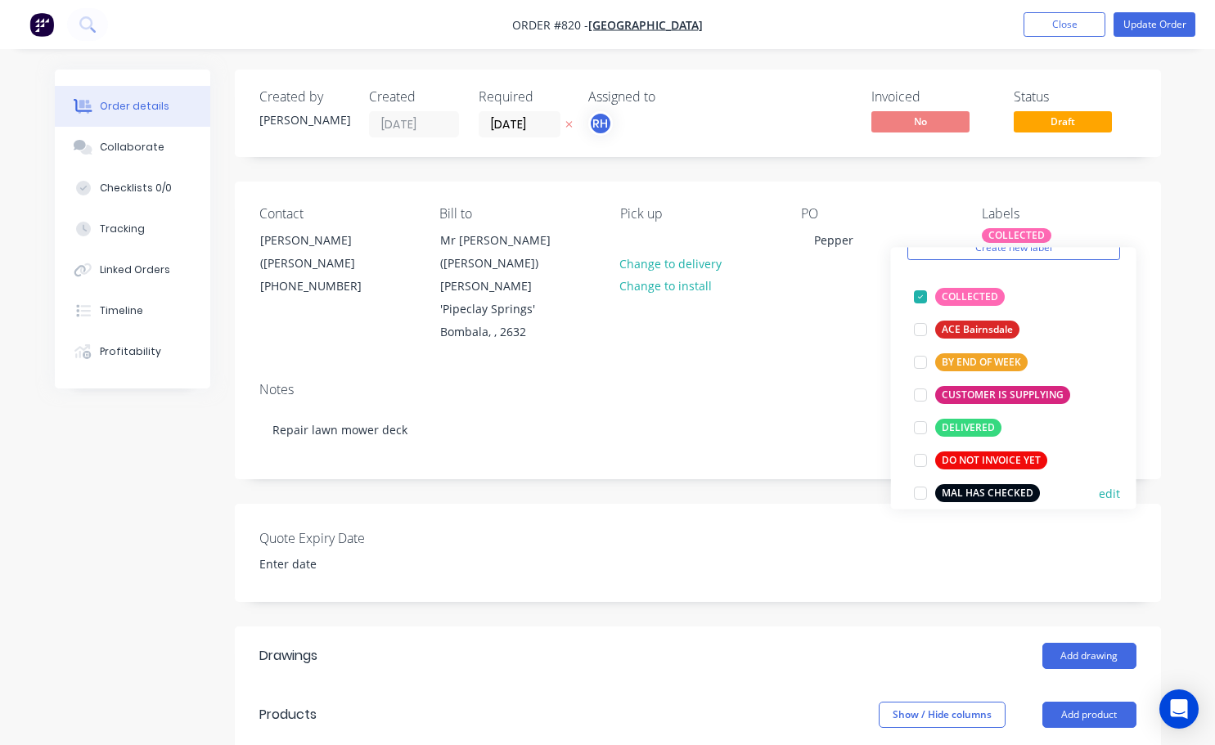
click at [920, 492] on div at bounding box center [920, 493] width 33 height 33
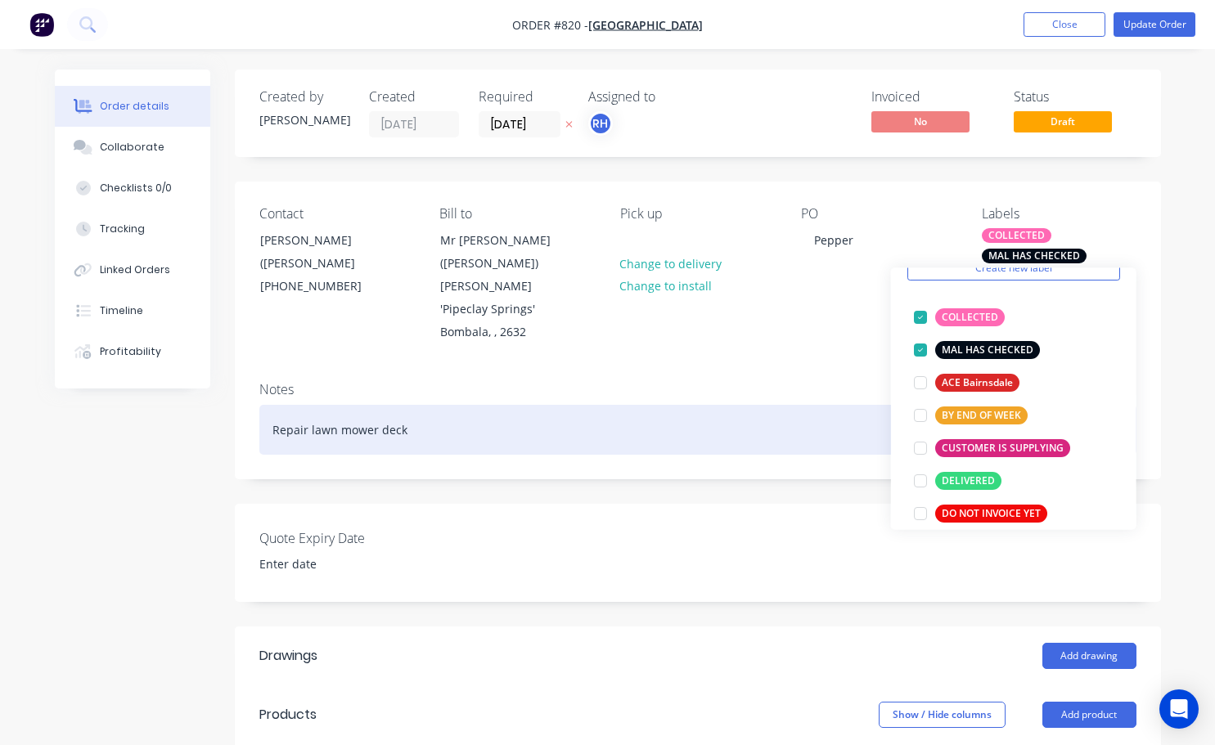
click at [802, 405] on div "Repair lawn mower deck" at bounding box center [697, 430] width 877 height 50
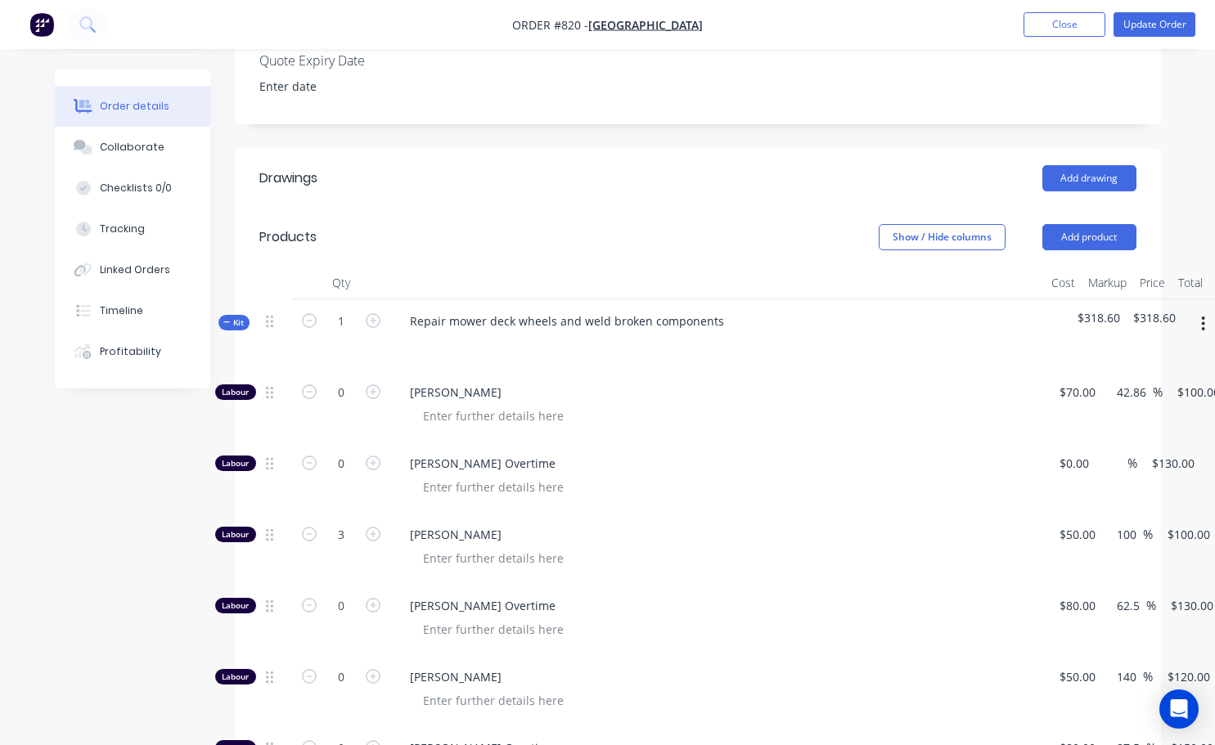
scroll to position [409, 0]
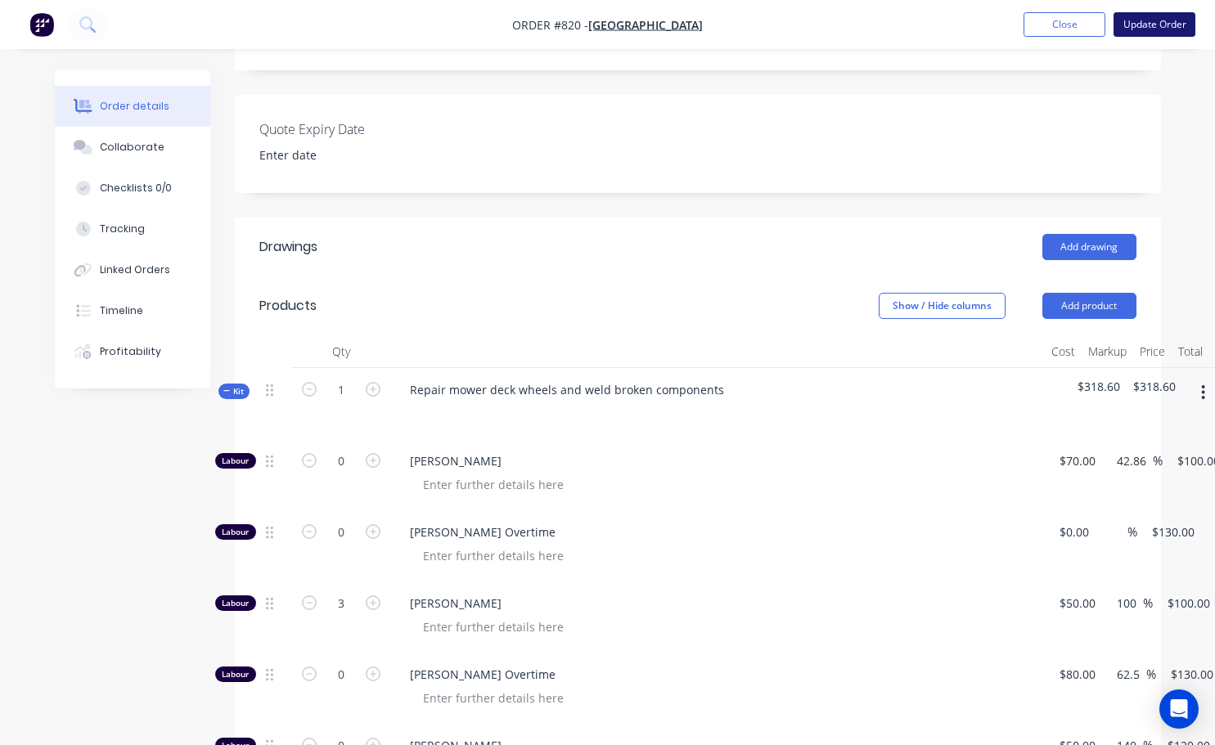
click at [1145, 27] on button "Update Order" at bounding box center [1154, 24] width 82 height 25
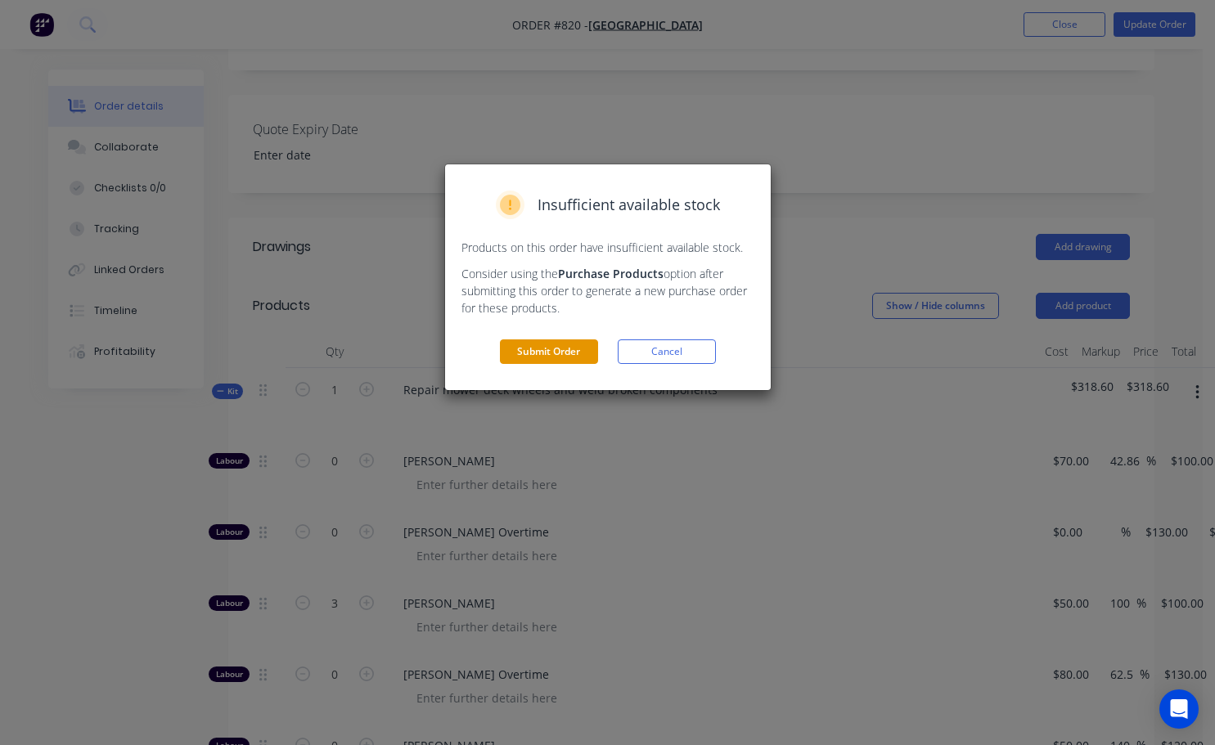
click at [572, 351] on button "Submit Order" at bounding box center [549, 351] width 98 height 25
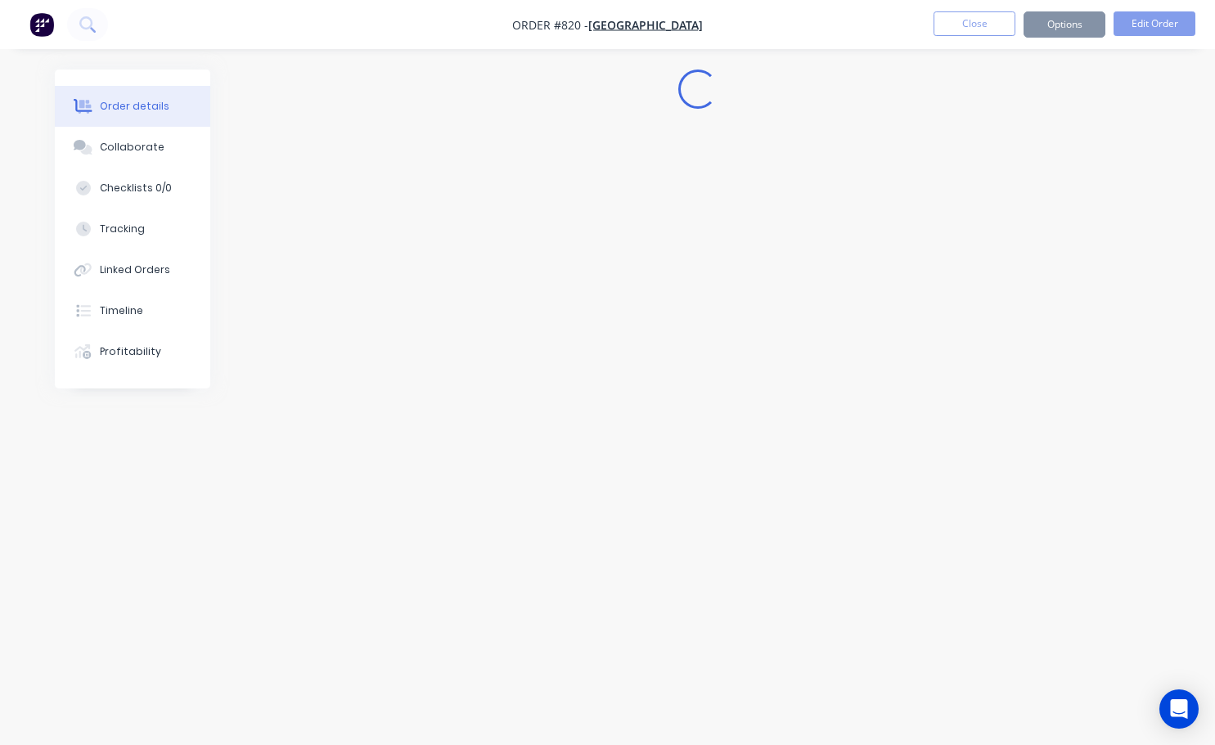
scroll to position [0, 0]
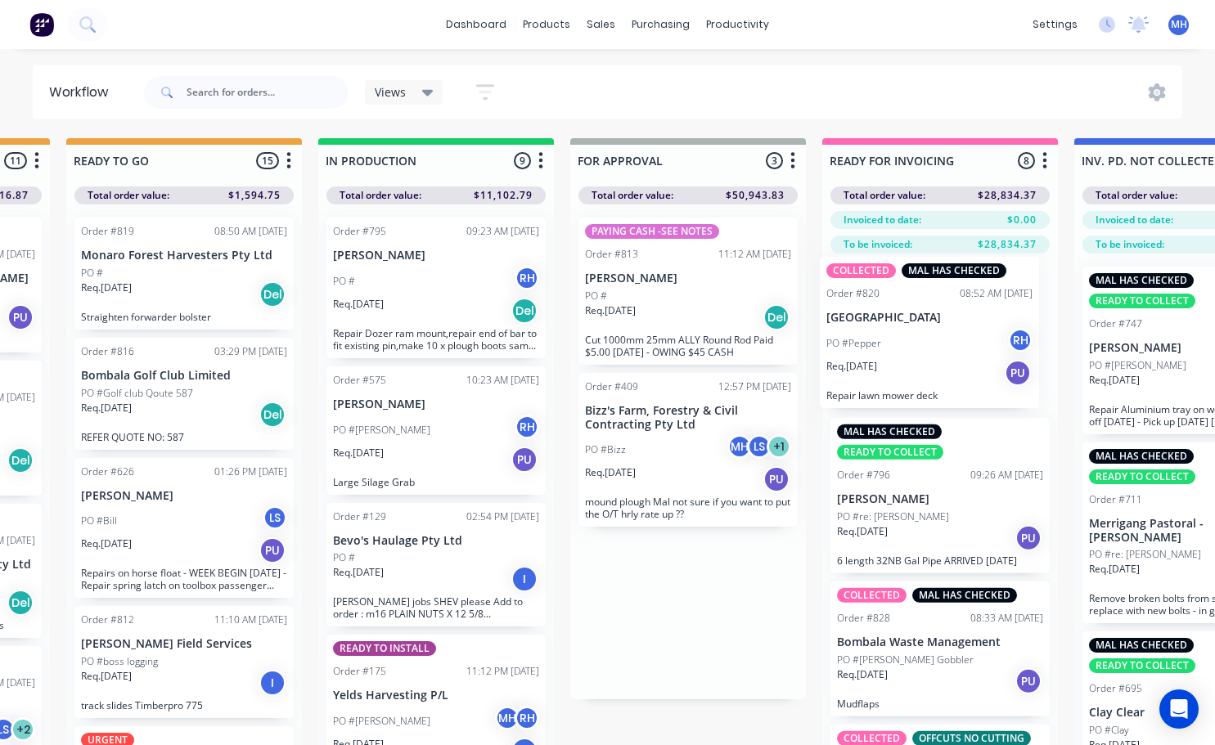
scroll to position [1, 730]
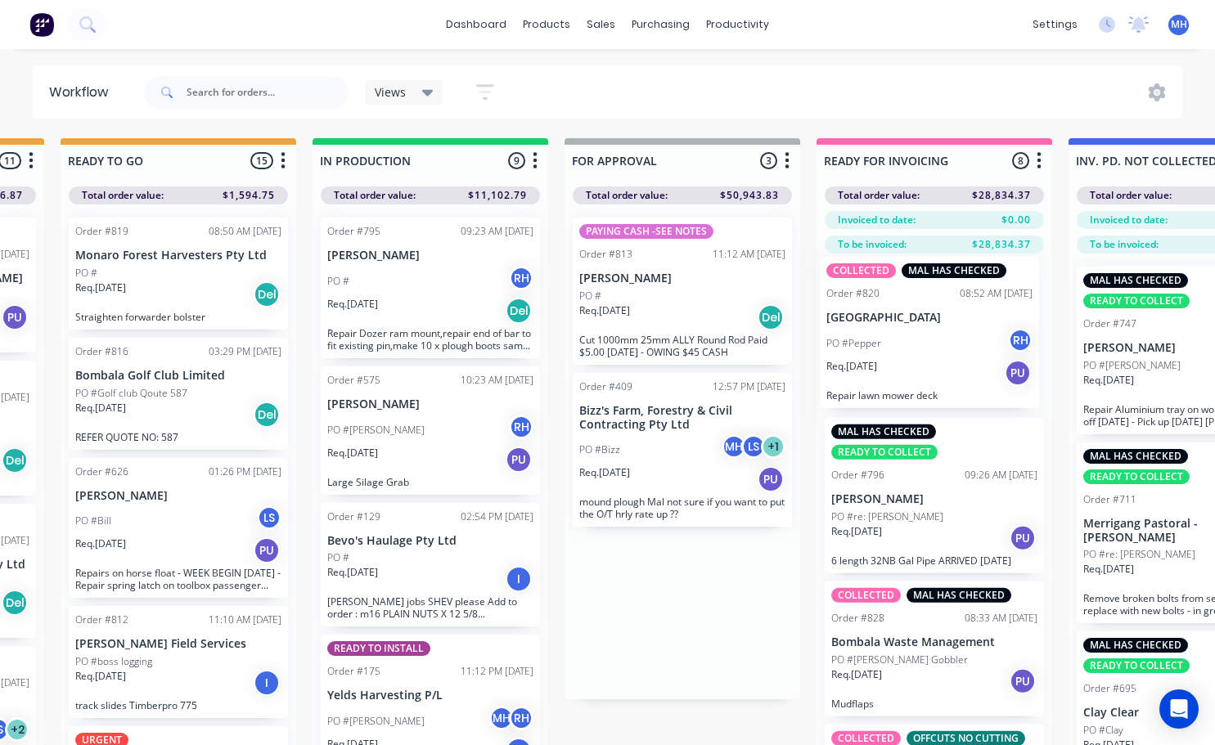
drag, startPoint x: 708, startPoint y: 646, endPoint x: 937, endPoint y: 357, distance: 369.1
click at [937, 357] on div "QUOTES TO DO 1 Status colour #273444 hex #273444 Save Cancel Notifications Emai…" at bounding box center [621, 470] width 2728 height 664
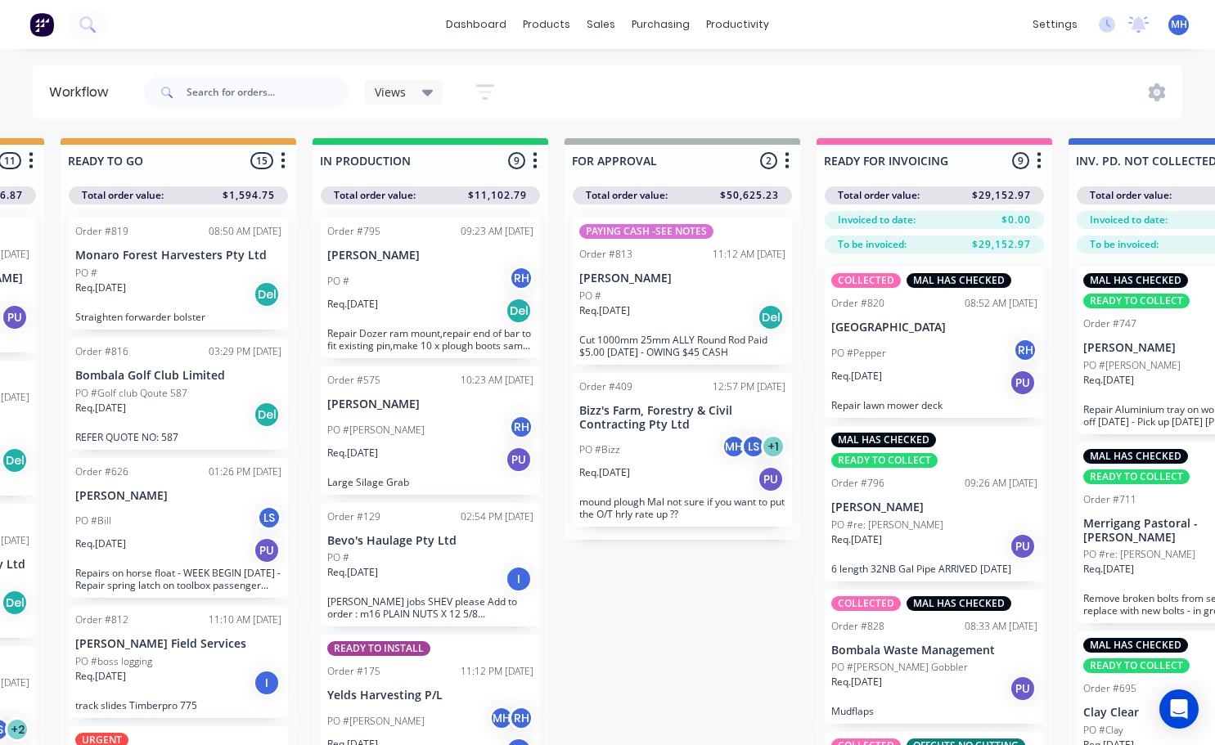
click at [779, 292] on div "PAYING CASH -SEE NOTES Order #813 11:12 AM 10/10/25 Andrew Matraver PO # Req. 1…" at bounding box center [682, 371] width 236 height 335
click at [779, 292] on div "PO #" at bounding box center [682, 296] width 206 height 15
